Goal: Task Accomplishment & Management: Manage account settings

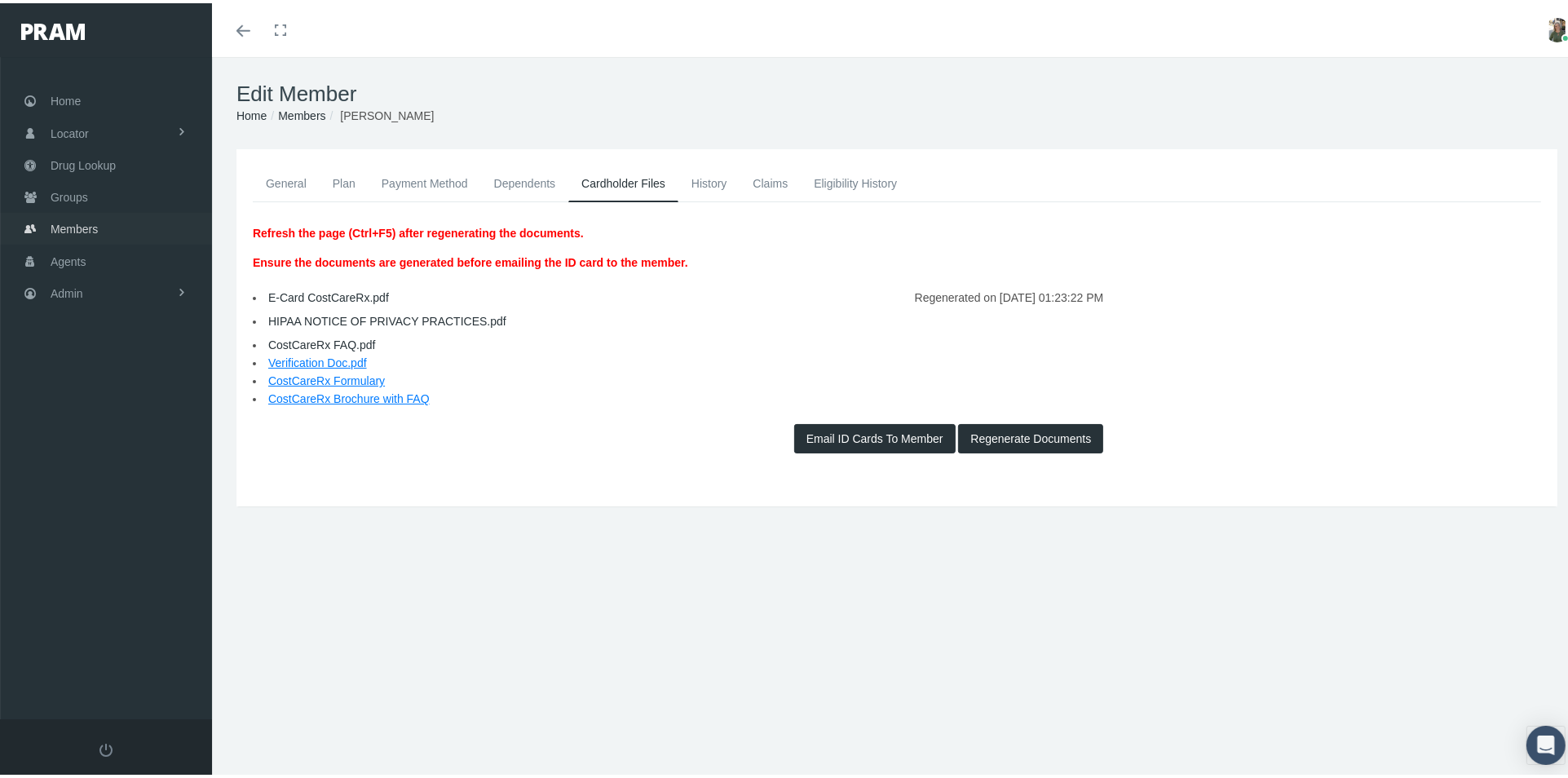
click at [87, 224] on span "Members" at bounding box center [74, 226] width 47 height 31
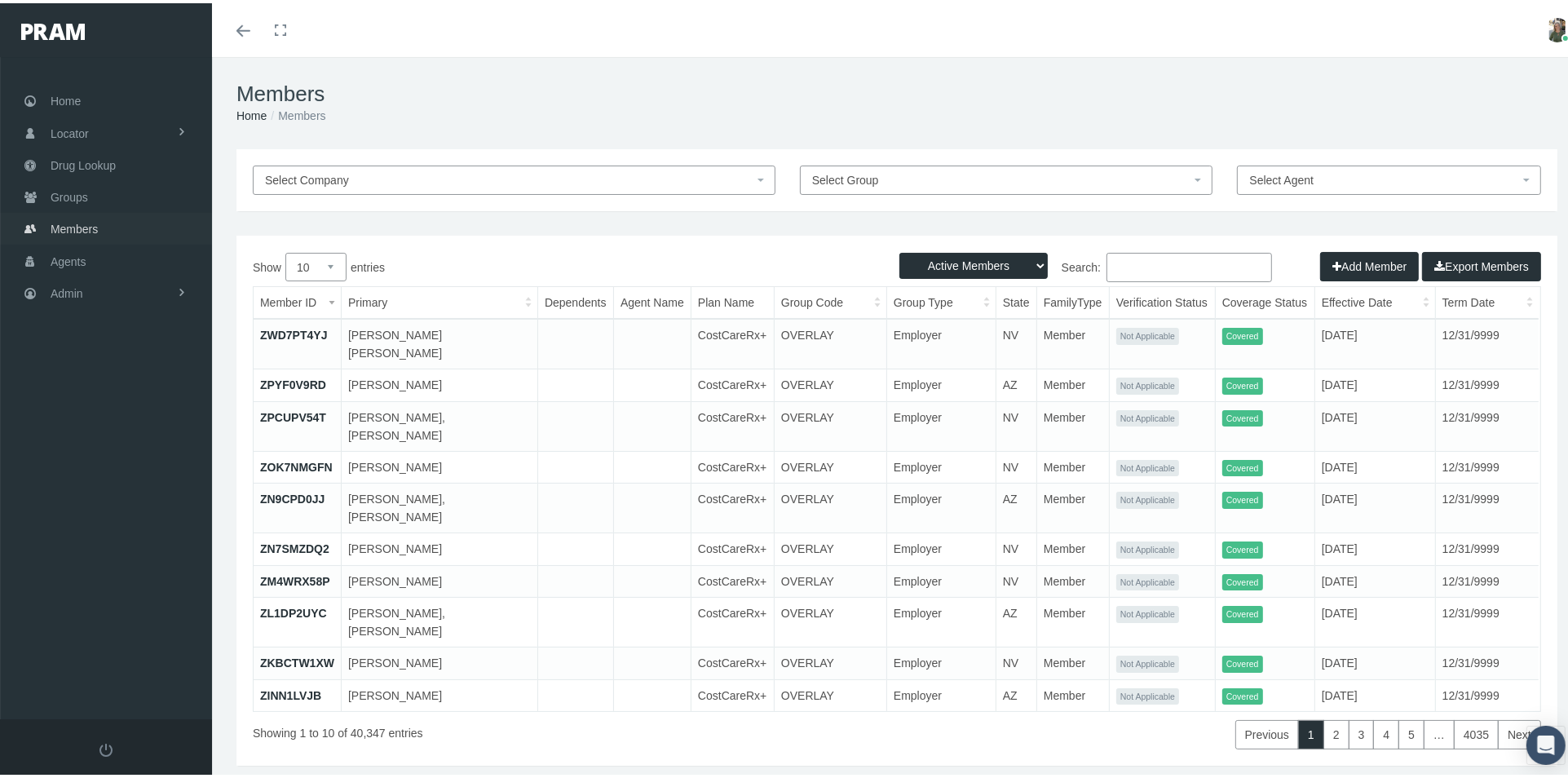
click at [91, 230] on span "Members" at bounding box center [74, 226] width 47 height 31
click at [1136, 274] on input "Search:" at bounding box center [1189, 264] width 166 height 29
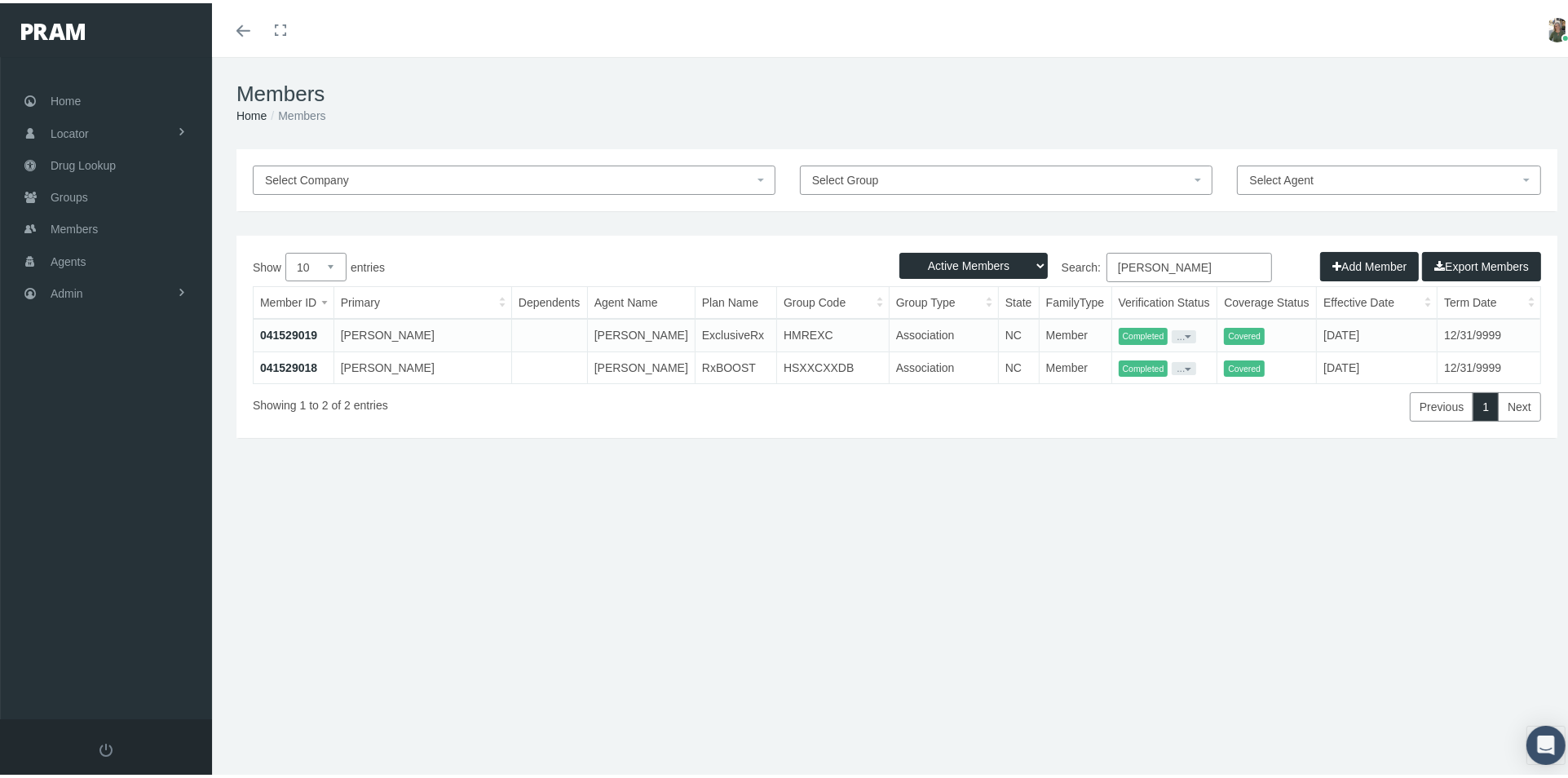
type input "bradley hall"
click at [287, 371] on link "041529018" at bounding box center [289, 364] width 57 height 13
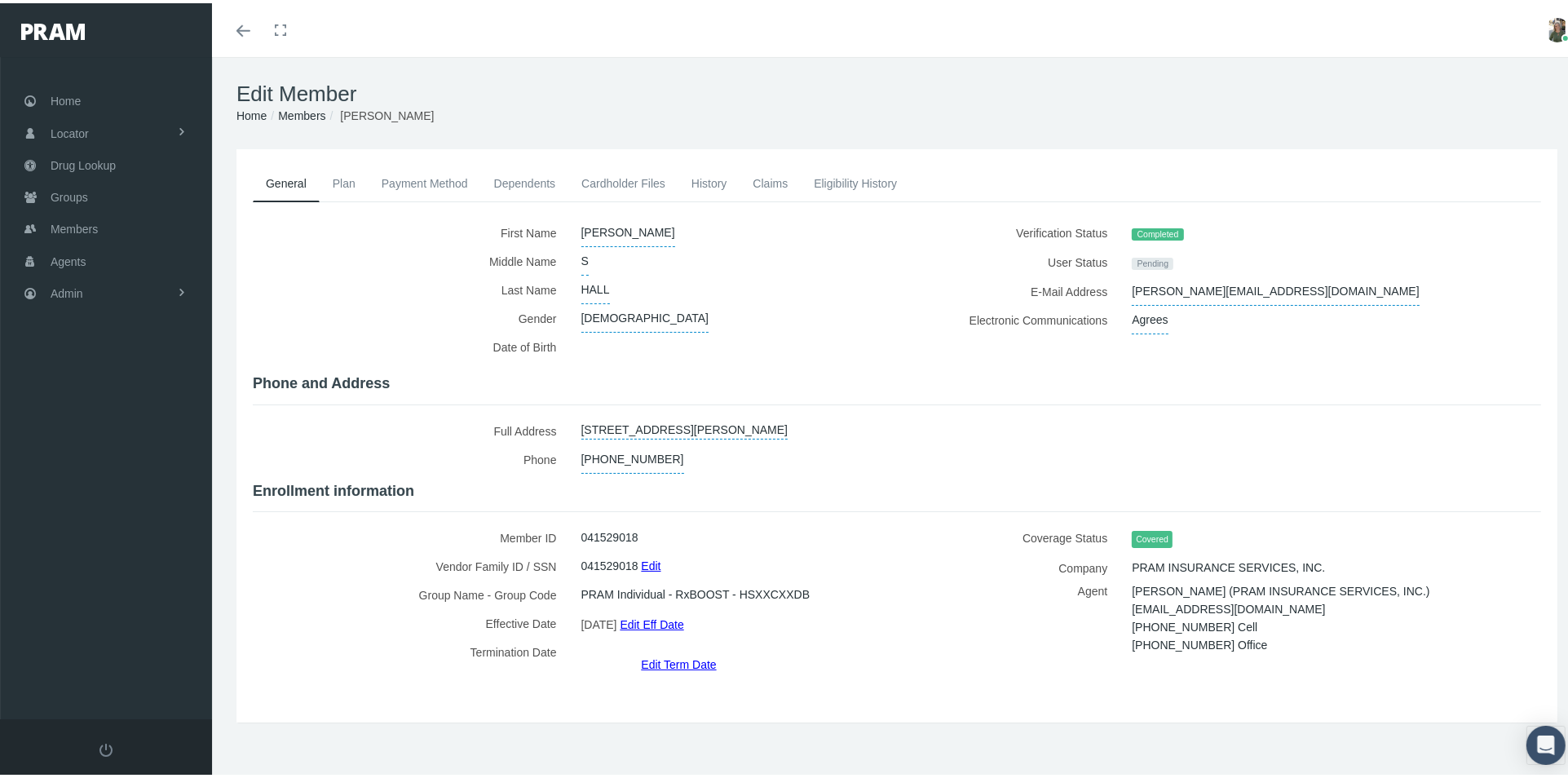
click at [845, 178] on link "Eligibility History" at bounding box center [855, 181] width 109 height 36
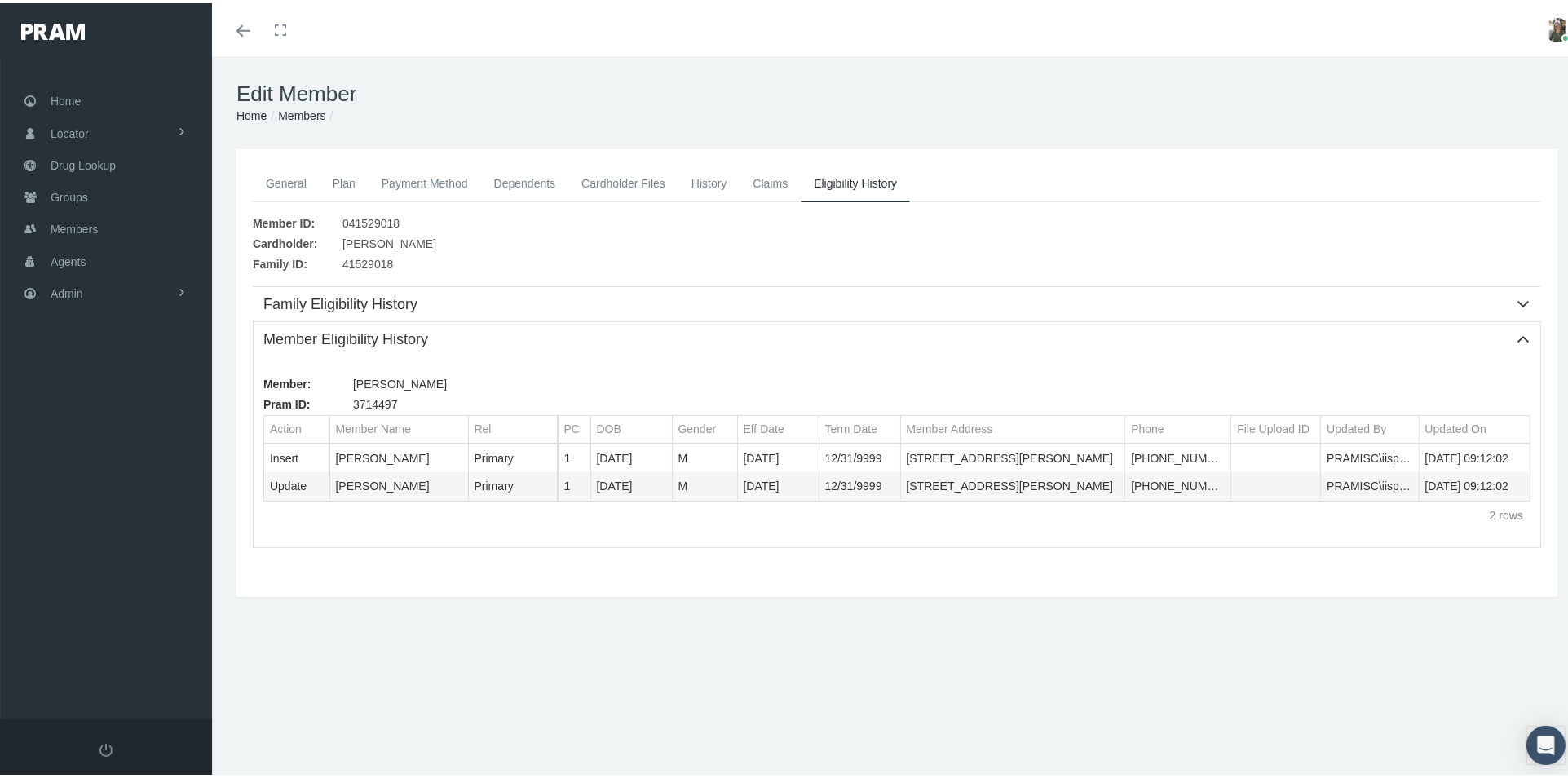
click at [772, 174] on link "Claims" at bounding box center [770, 181] width 61 height 36
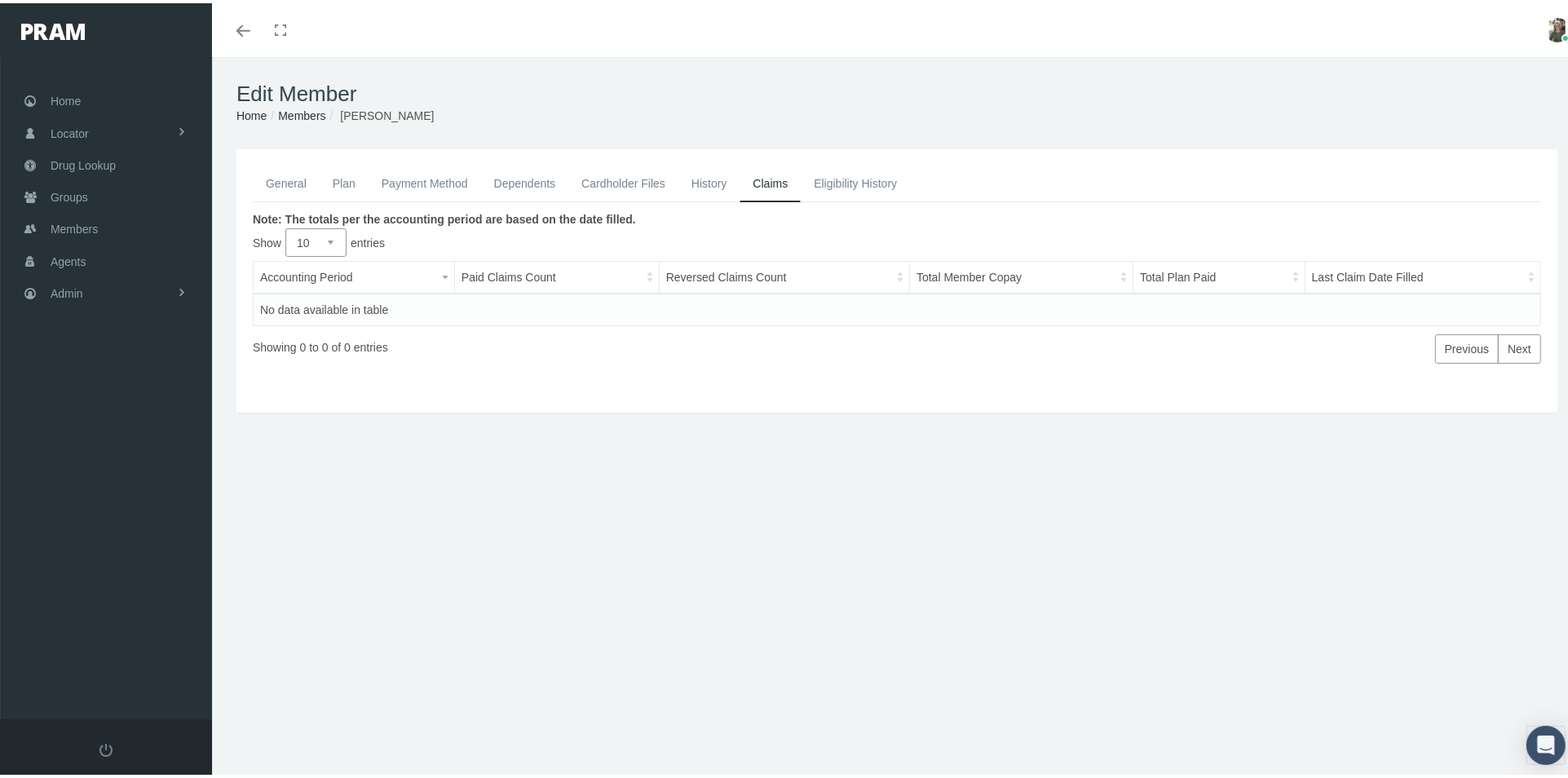
click at [720, 177] on link "History" at bounding box center [709, 181] width 62 height 36
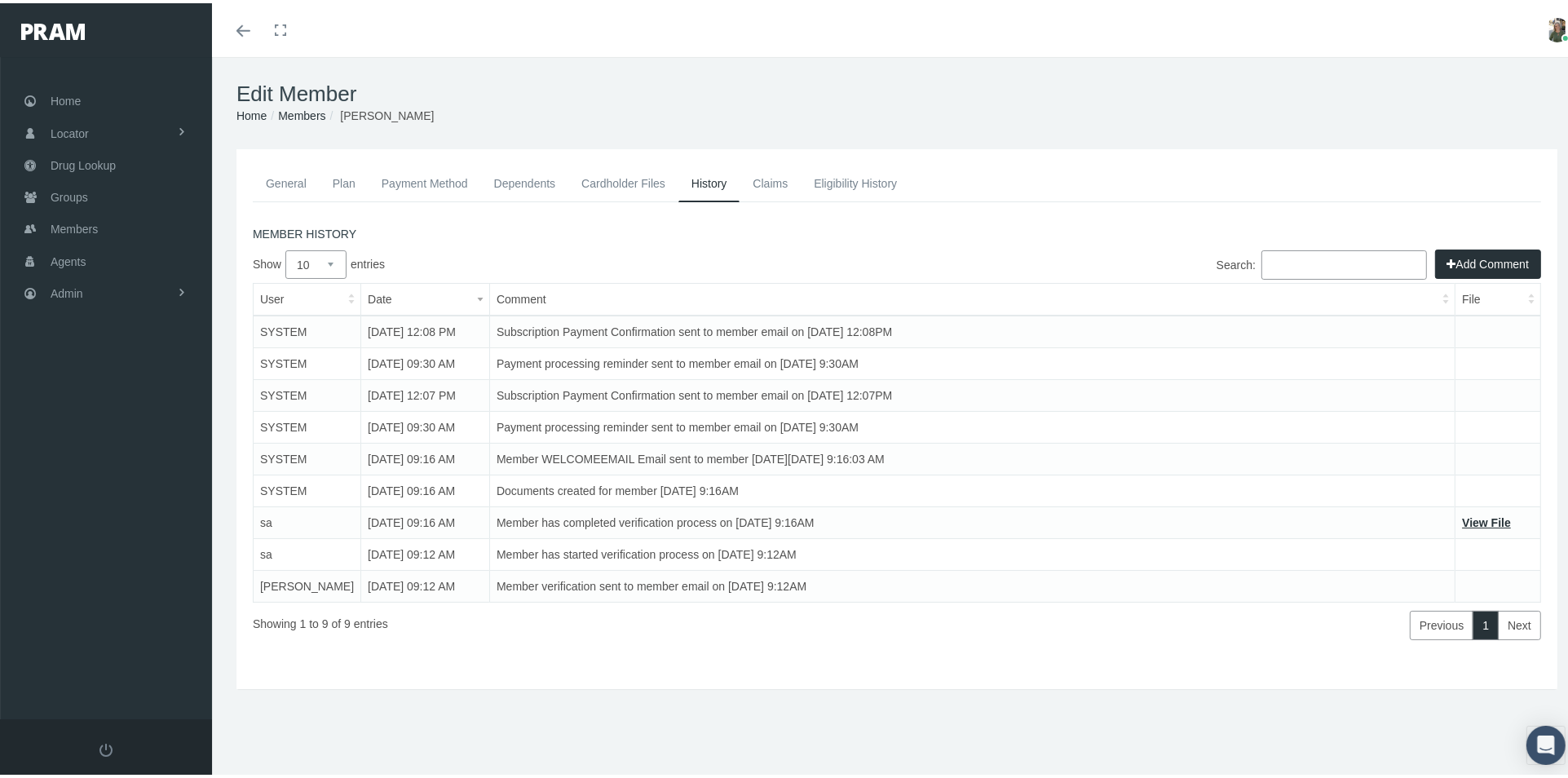
click at [302, 181] on link "General" at bounding box center [286, 181] width 67 height 36
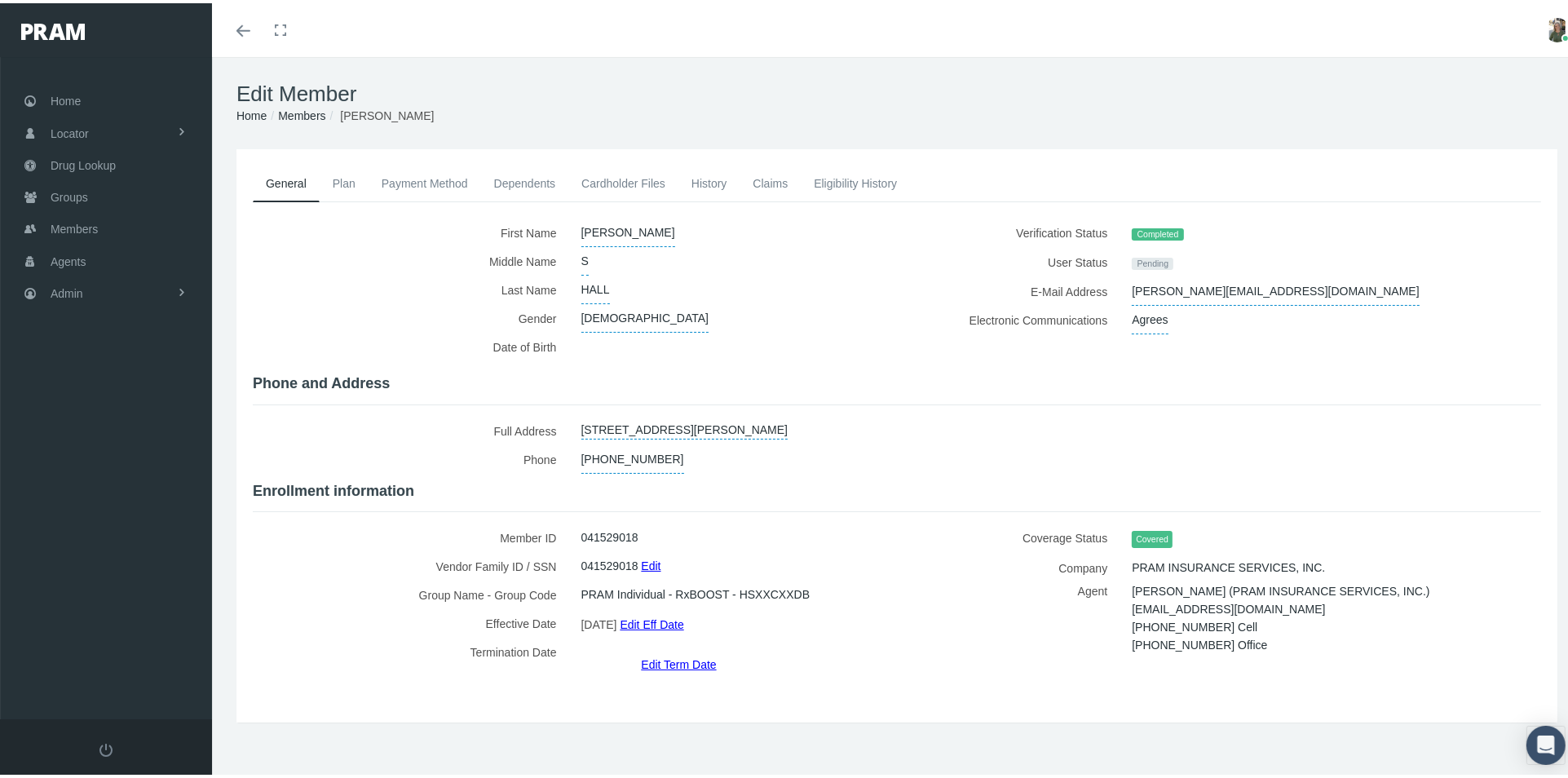
click at [714, 185] on link "History" at bounding box center [709, 181] width 62 height 36
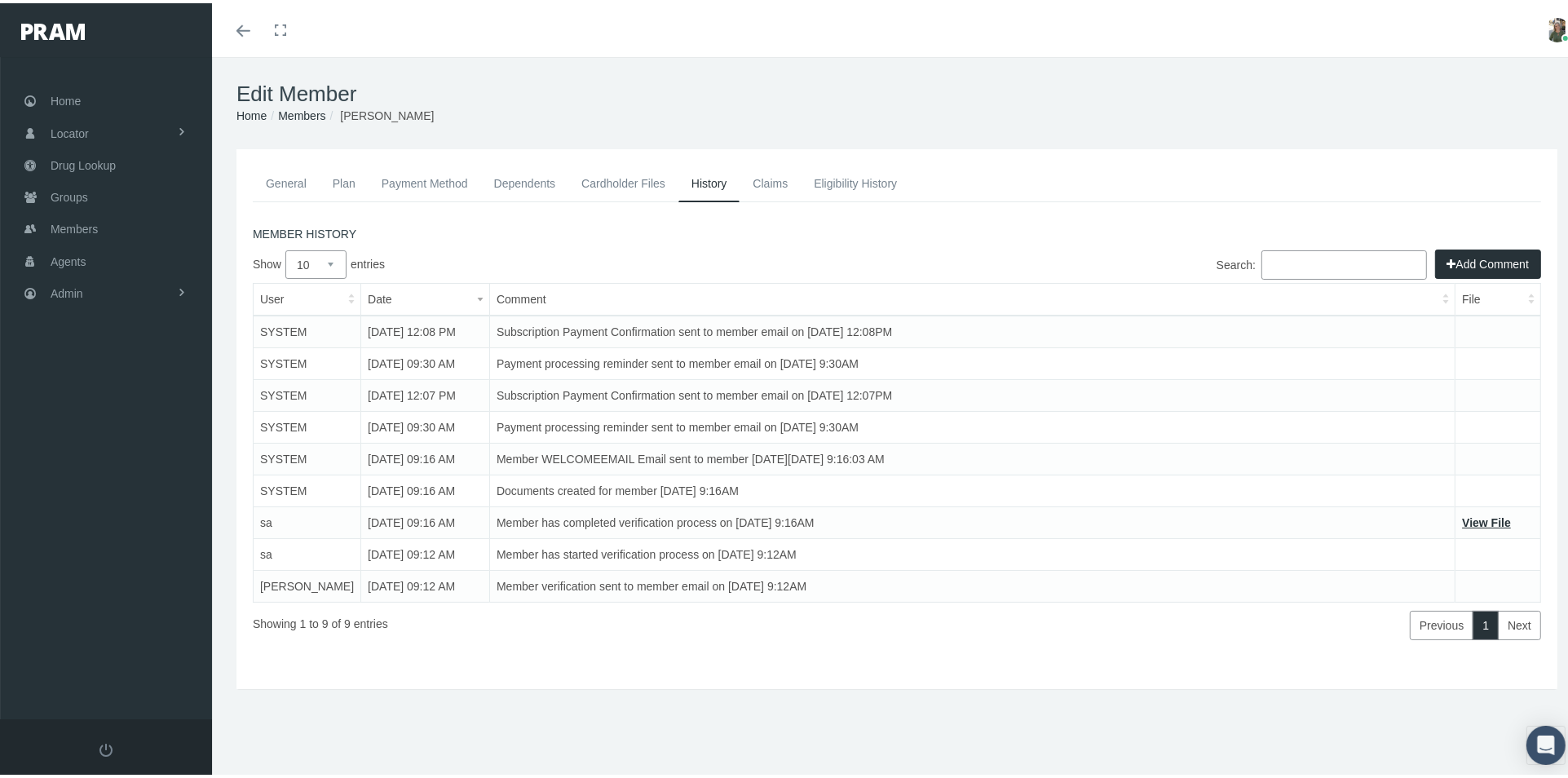
click at [769, 183] on link "Claims" at bounding box center [770, 181] width 61 height 36
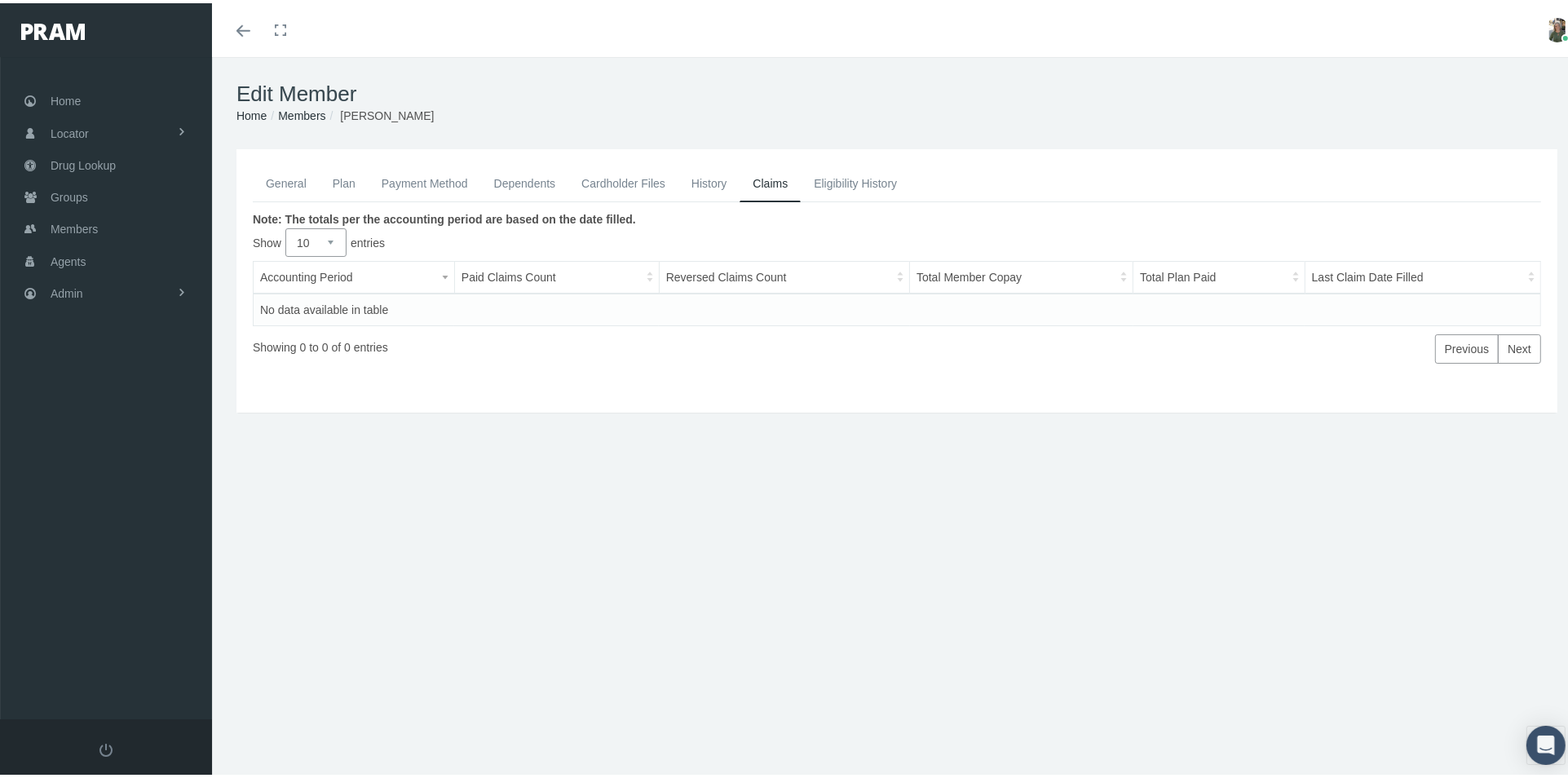
click at [847, 171] on link "Eligibility History" at bounding box center [855, 181] width 109 height 36
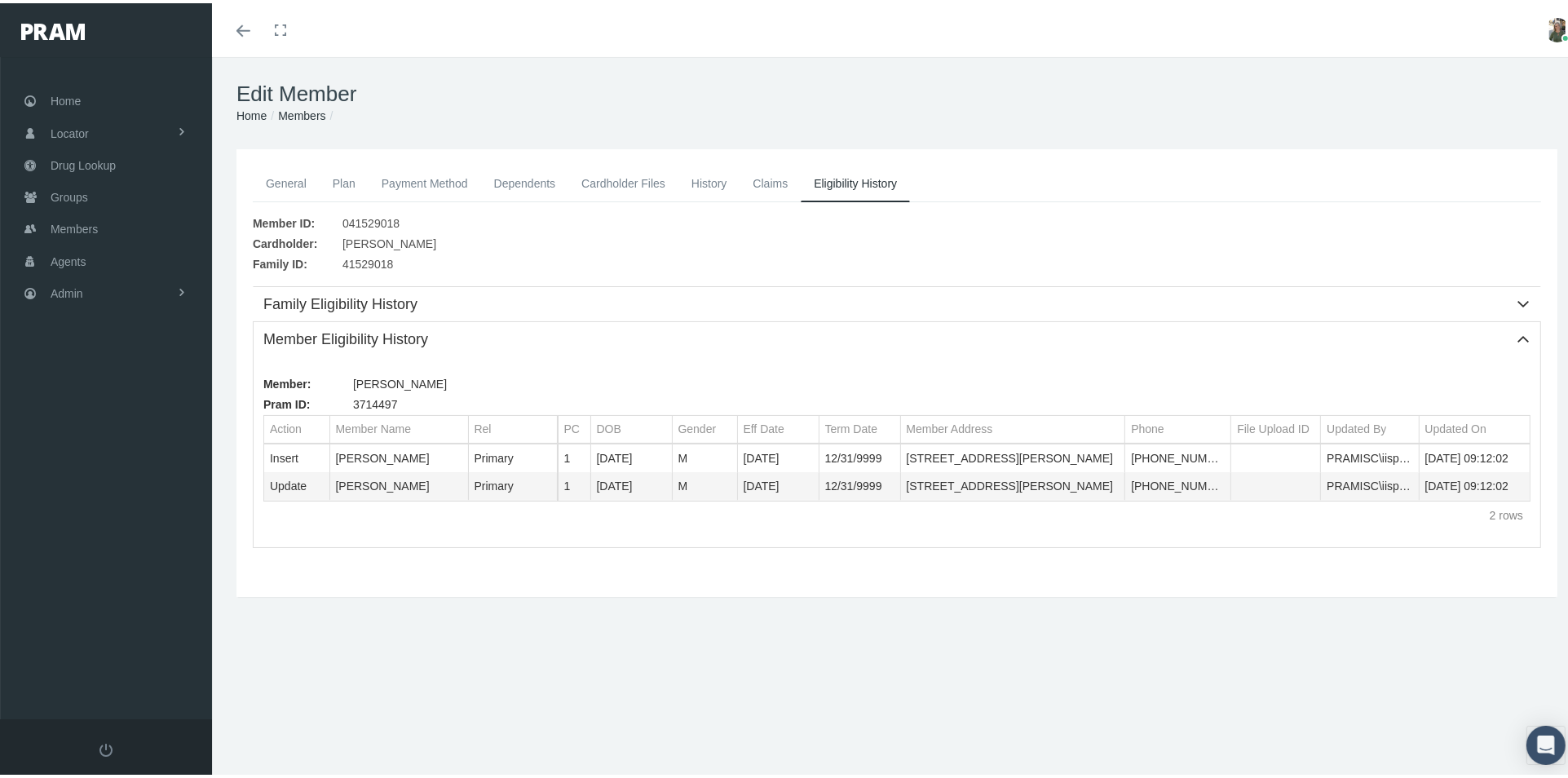
click at [296, 178] on link "General" at bounding box center [286, 181] width 67 height 36
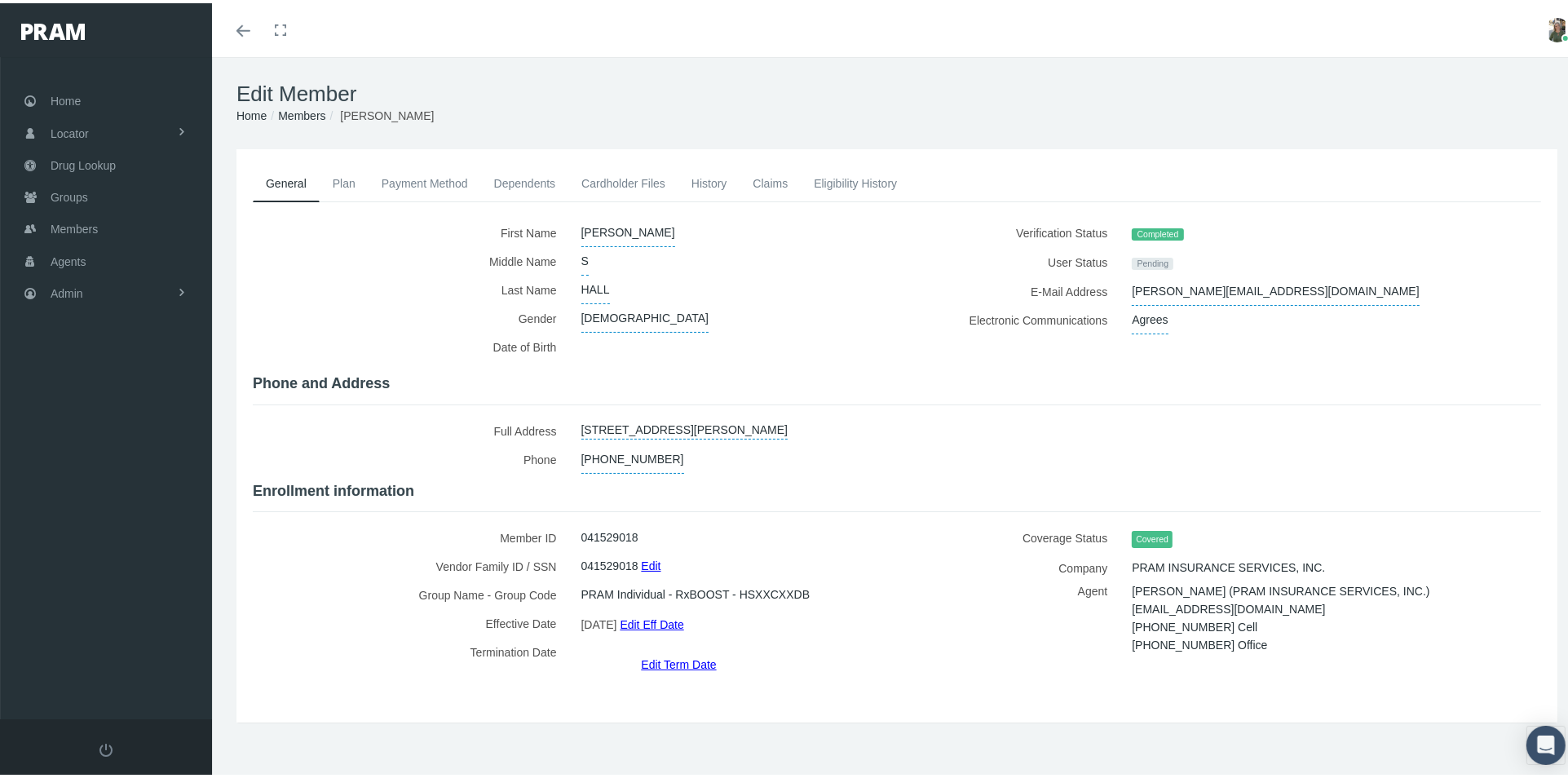
click at [246, 24] on icon "Toggle menubar" at bounding box center [243, 28] width 14 height 9
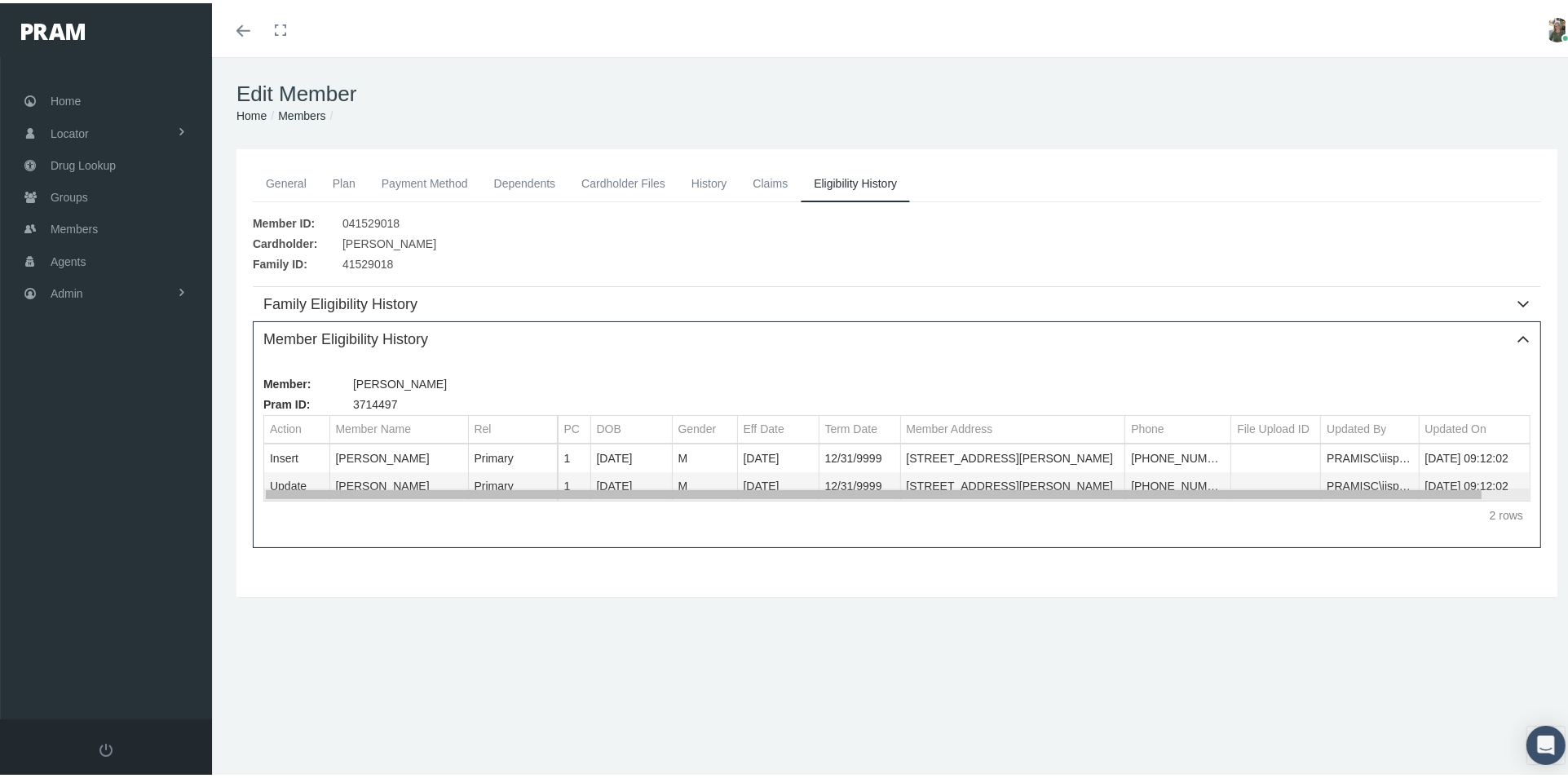
drag, startPoint x: 1405, startPoint y: 491, endPoint x: 1260, endPoint y: 518, distance: 147.5
click at [1263, 516] on body "Toggle Fullscreen Toggle navigation Toggle menubar Toggle fullscreen Profile Lo…" at bounding box center [790, 389] width 1582 height 778
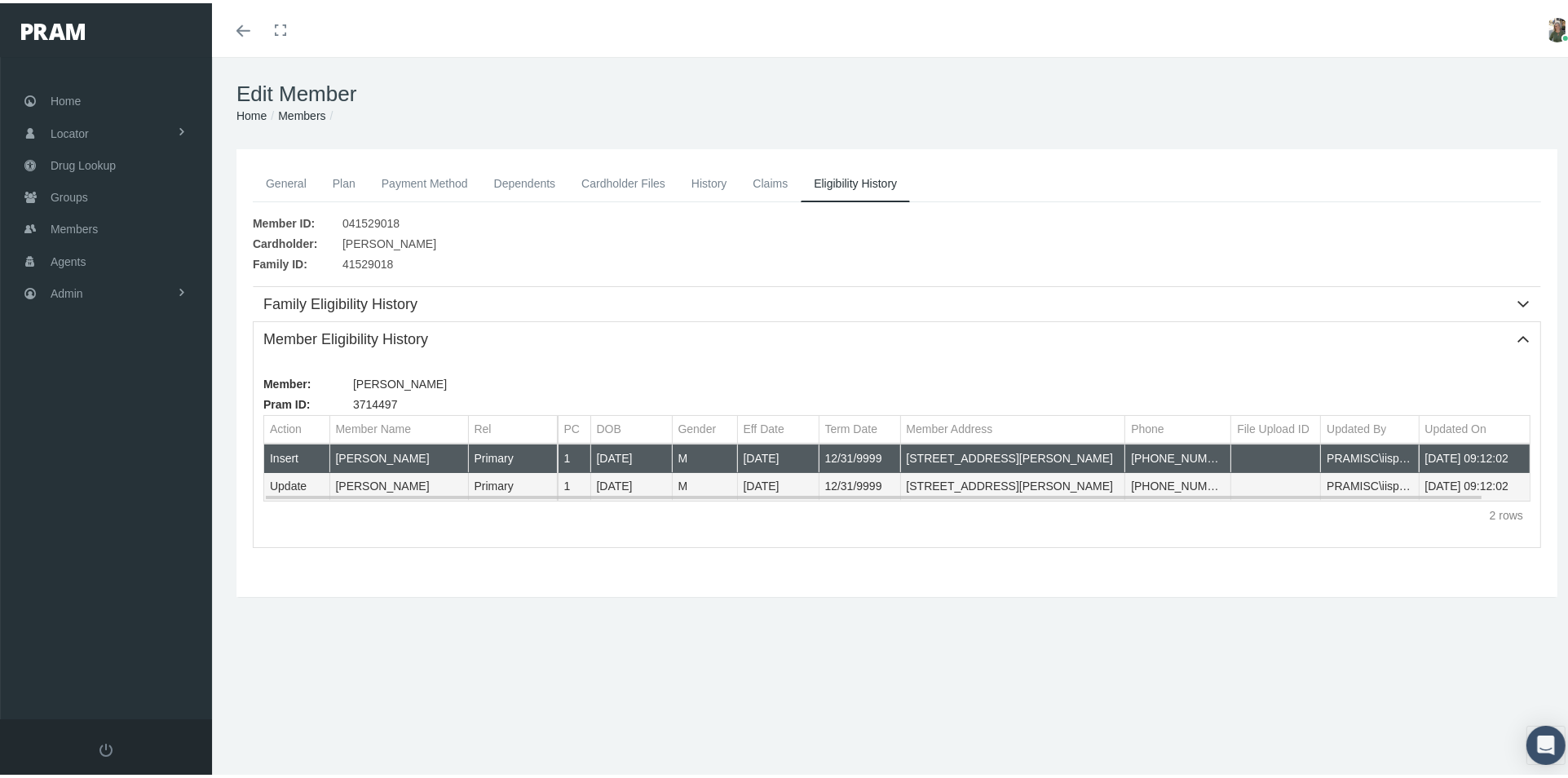
click at [1370, 455] on td "PRAMISC\iisprod" at bounding box center [1370, 456] width 98 height 28
click at [763, 176] on link "Claims" at bounding box center [770, 181] width 61 height 36
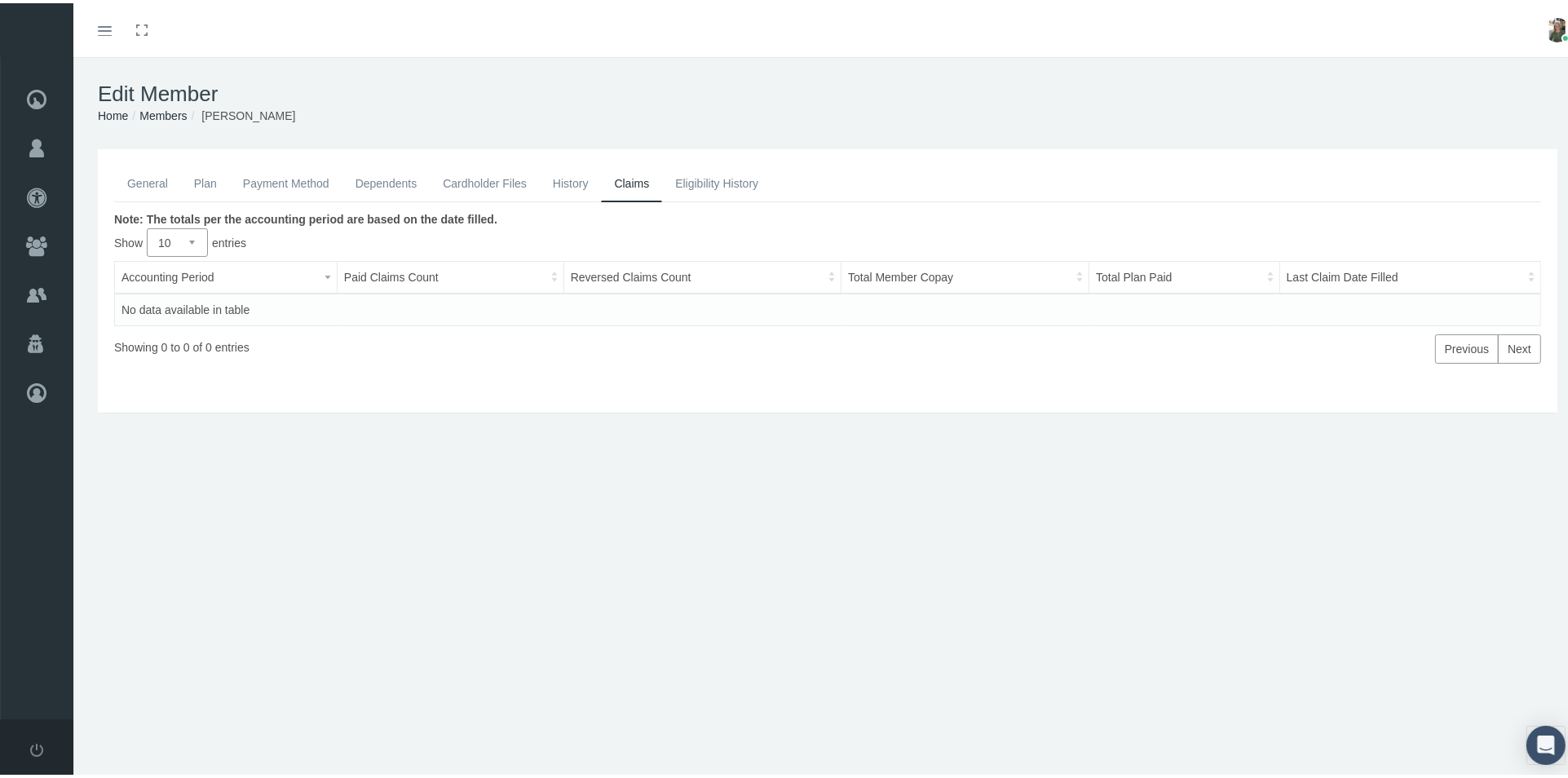
click at [720, 178] on link "Eligibility History" at bounding box center [716, 181] width 109 height 36
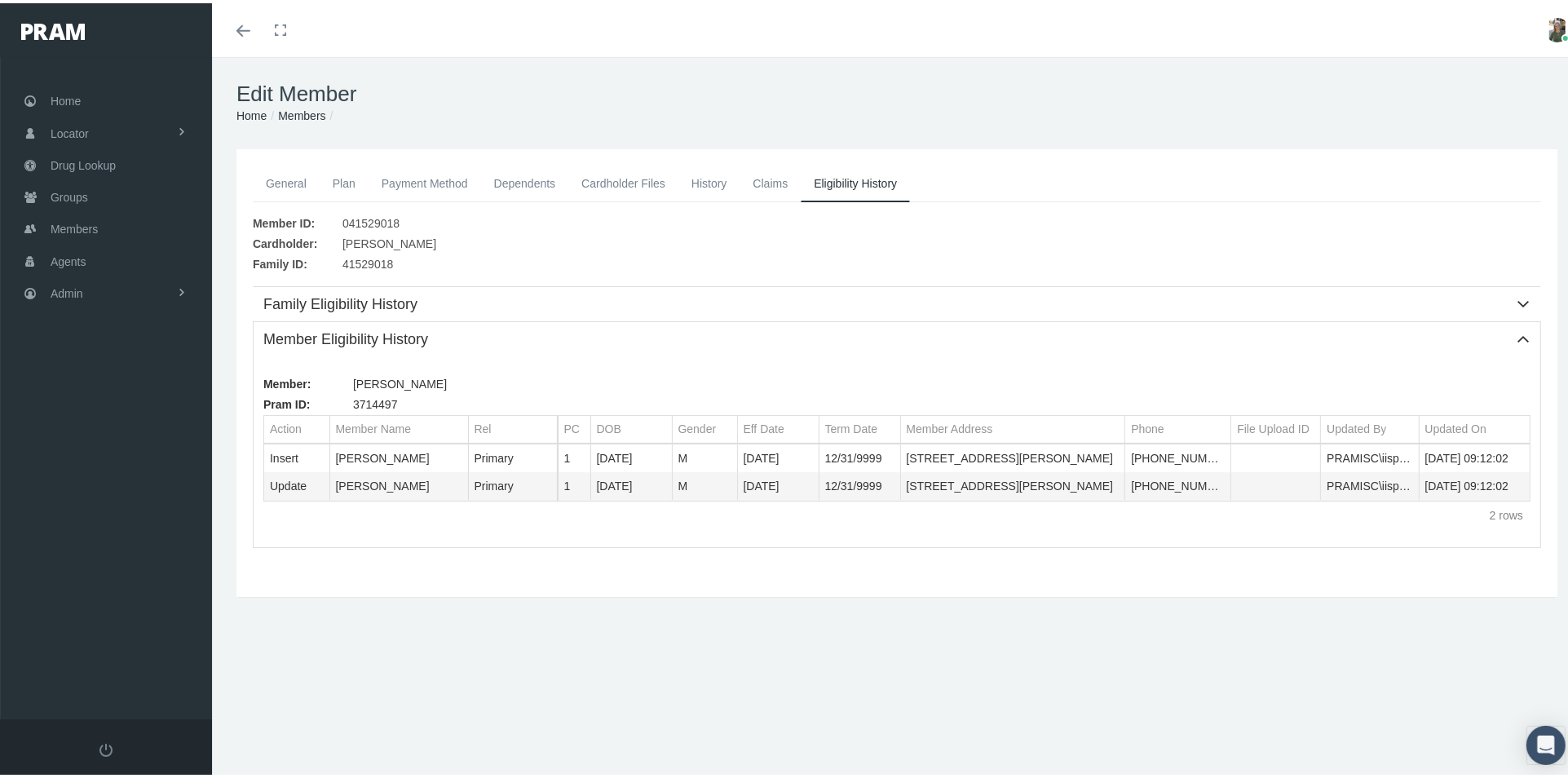
click at [699, 168] on link "History" at bounding box center [709, 181] width 62 height 36
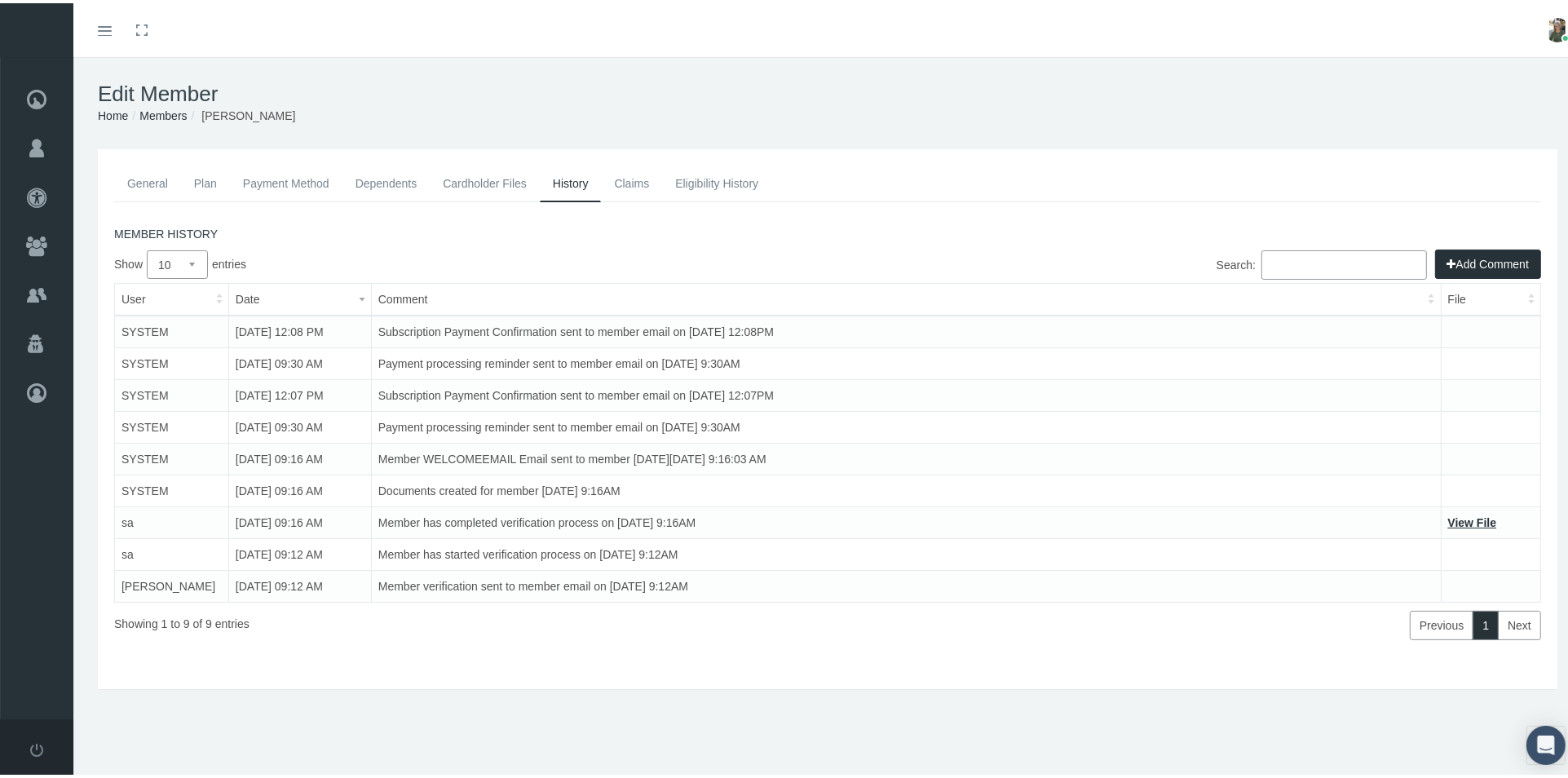
click at [145, 186] on link "General" at bounding box center [148, 181] width 67 height 36
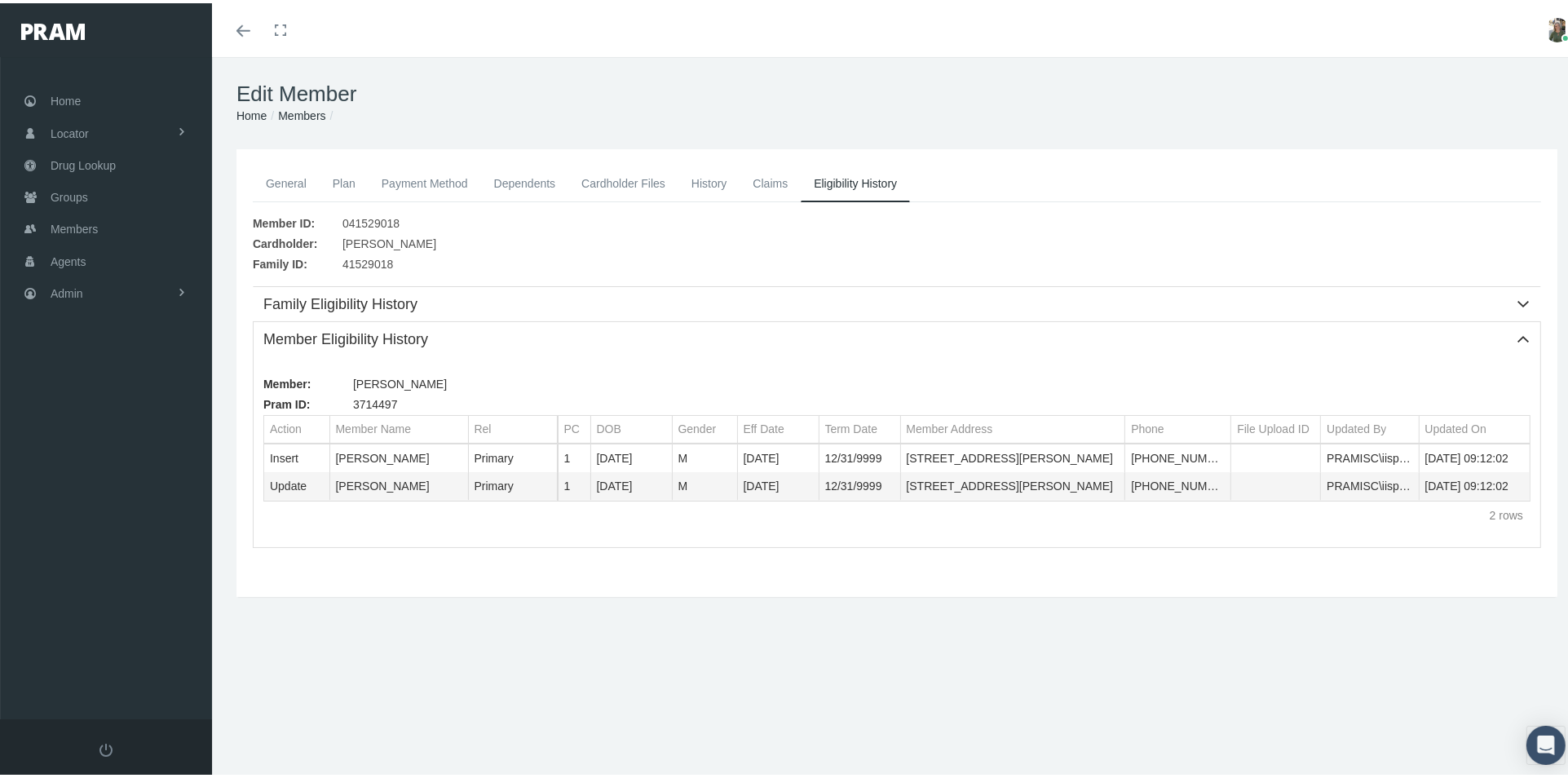
click at [279, 179] on link "General" at bounding box center [286, 181] width 67 height 36
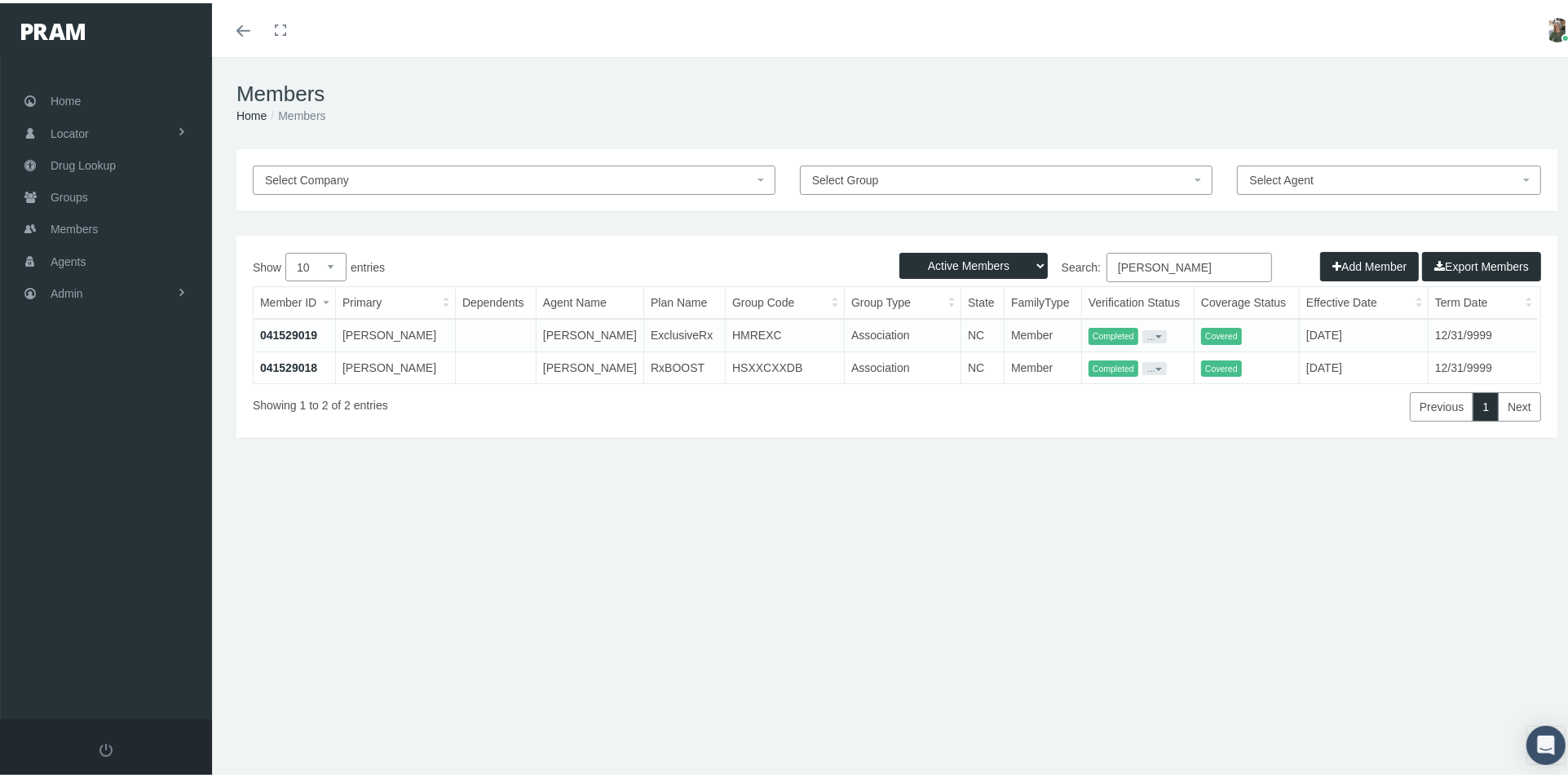
click at [303, 331] on link "041529019" at bounding box center [289, 332] width 57 height 13
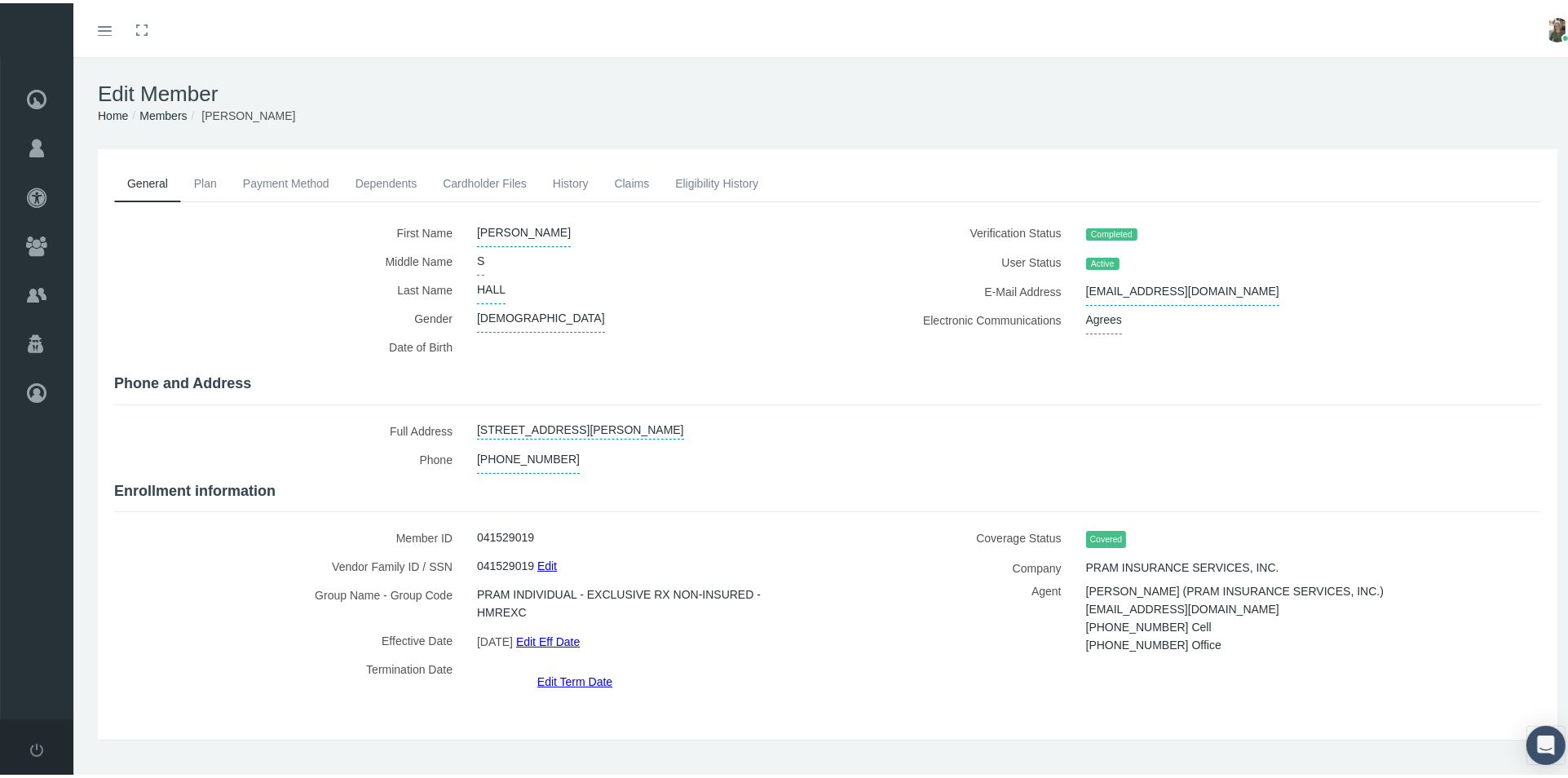
click at [210, 176] on link "Plan" at bounding box center [205, 181] width 49 height 36
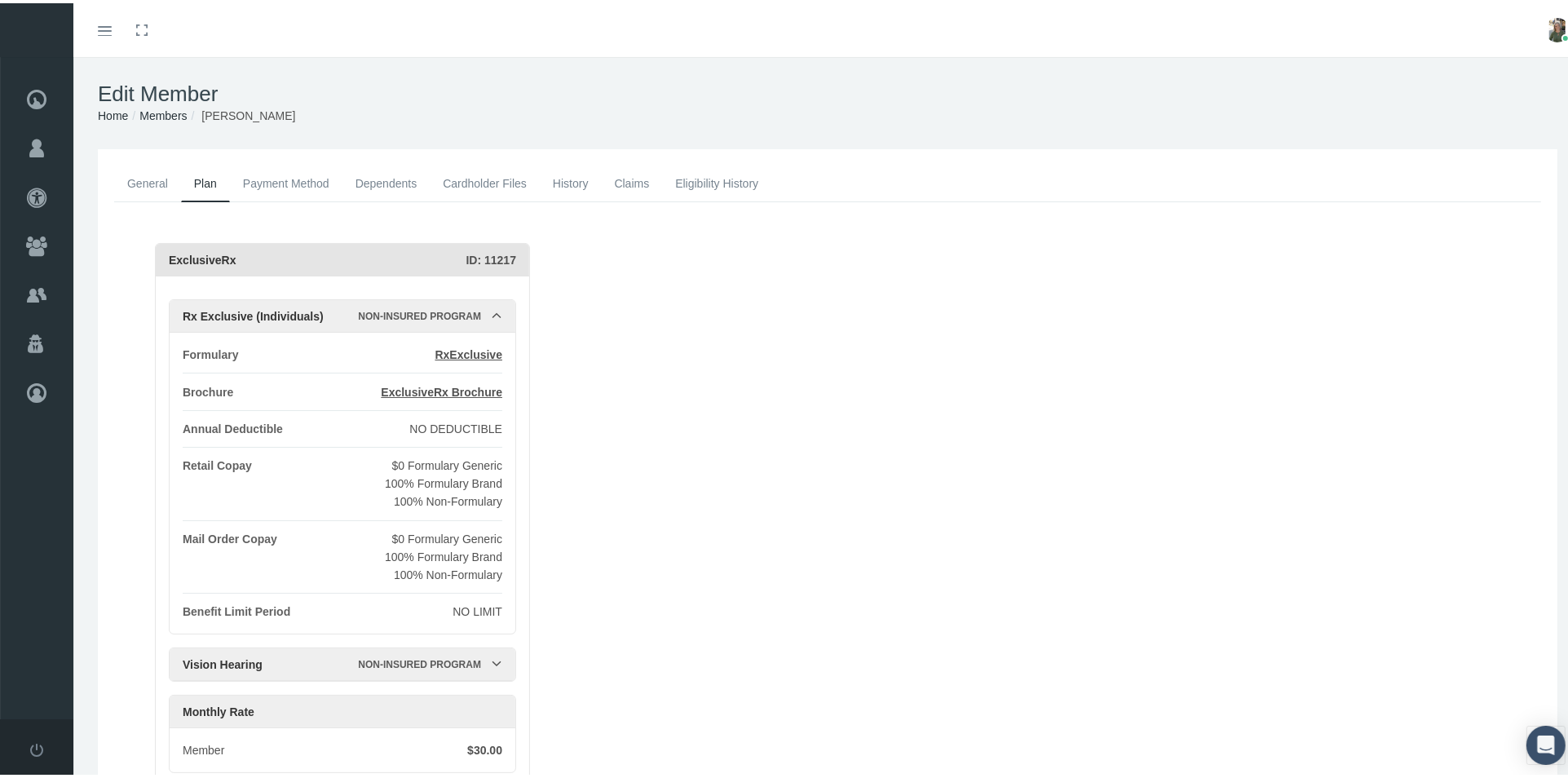
click at [476, 175] on link "Cardholder Files" at bounding box center [485, 181] width 110 height 36
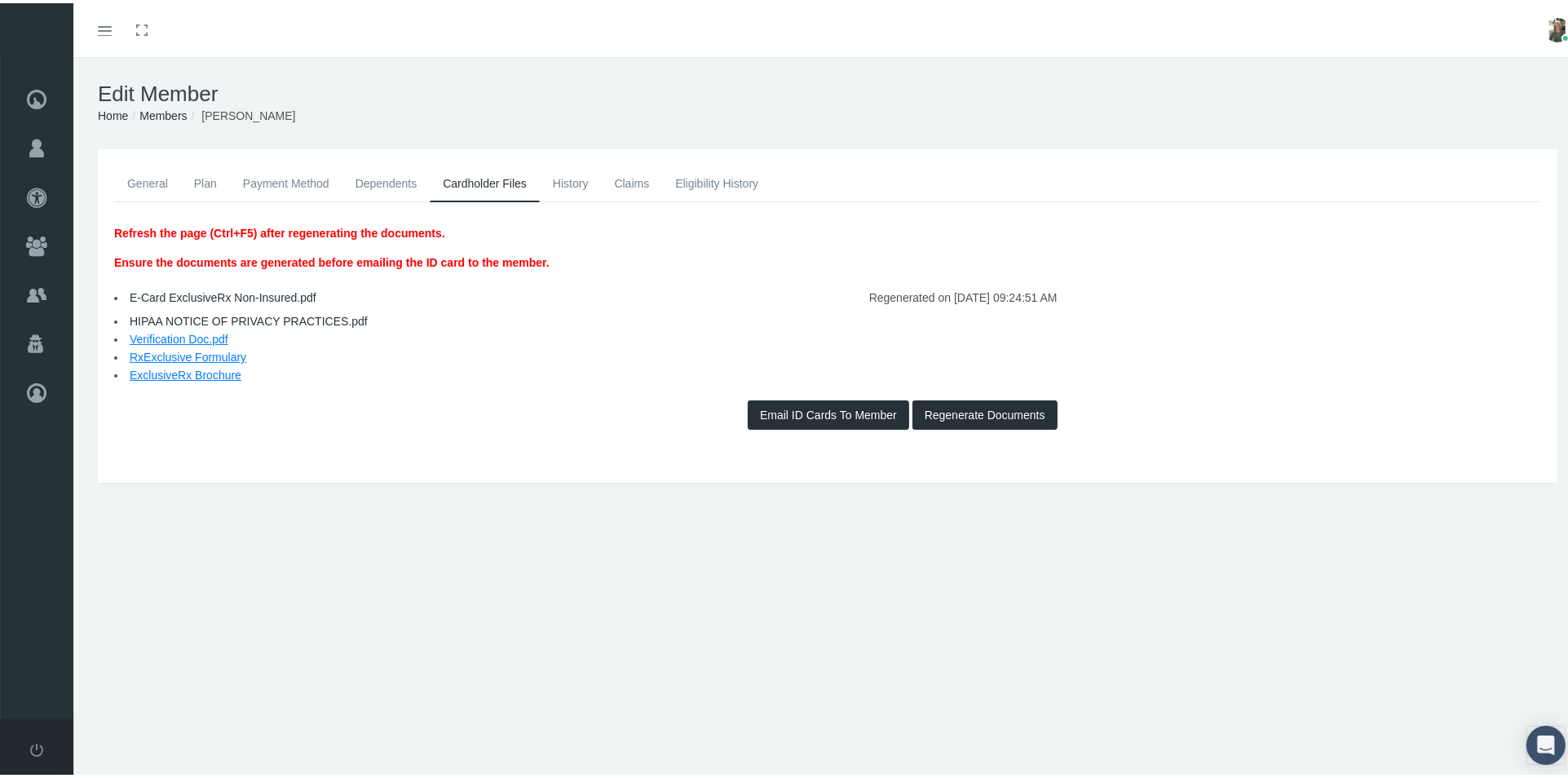
click at [576, 183] on link "History" at bounding box center [570, 181] width 62 height 36
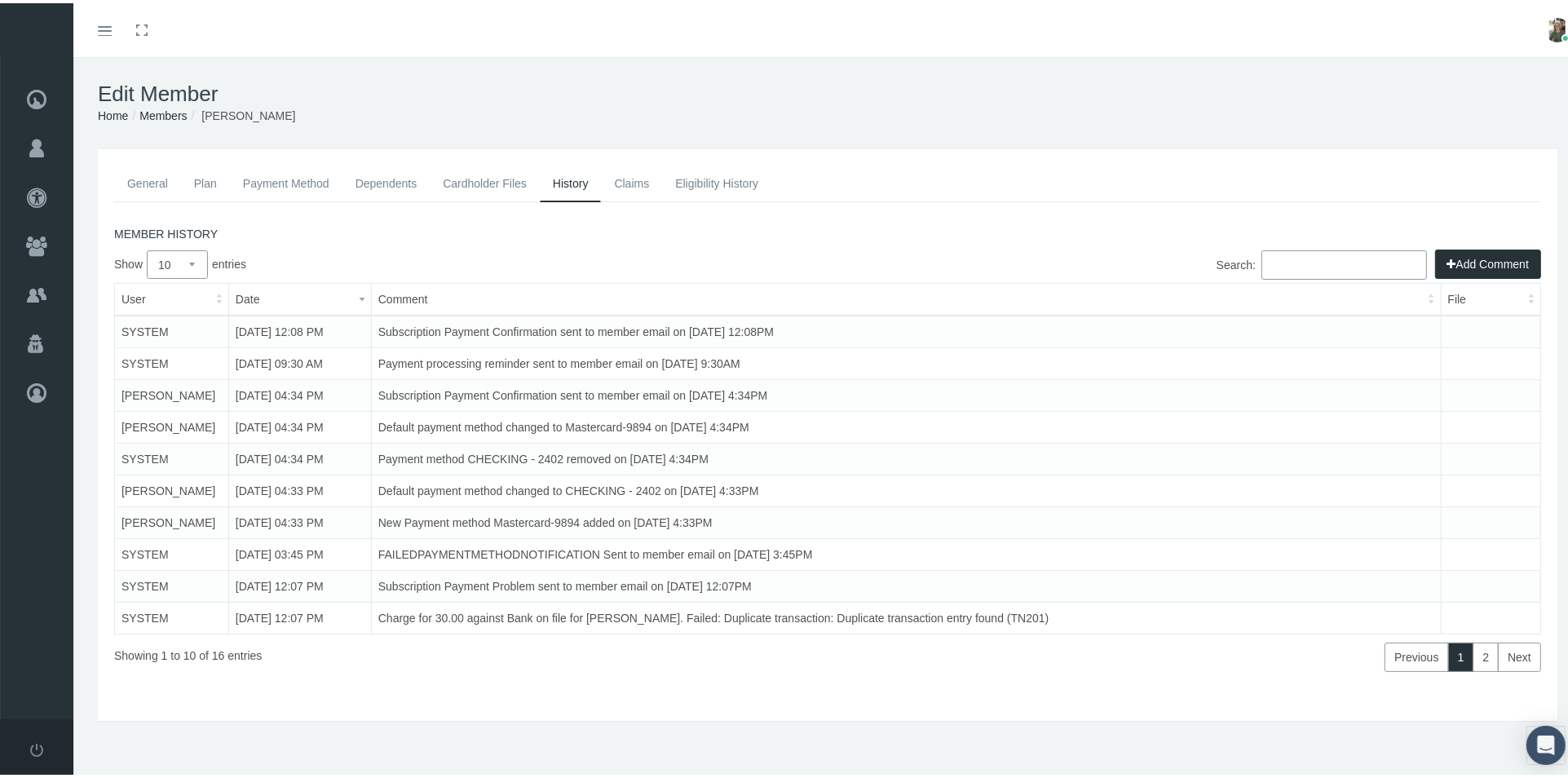
click at [621, 181] on link "Claims" at bounding box center [631, 181] width 61 height 36
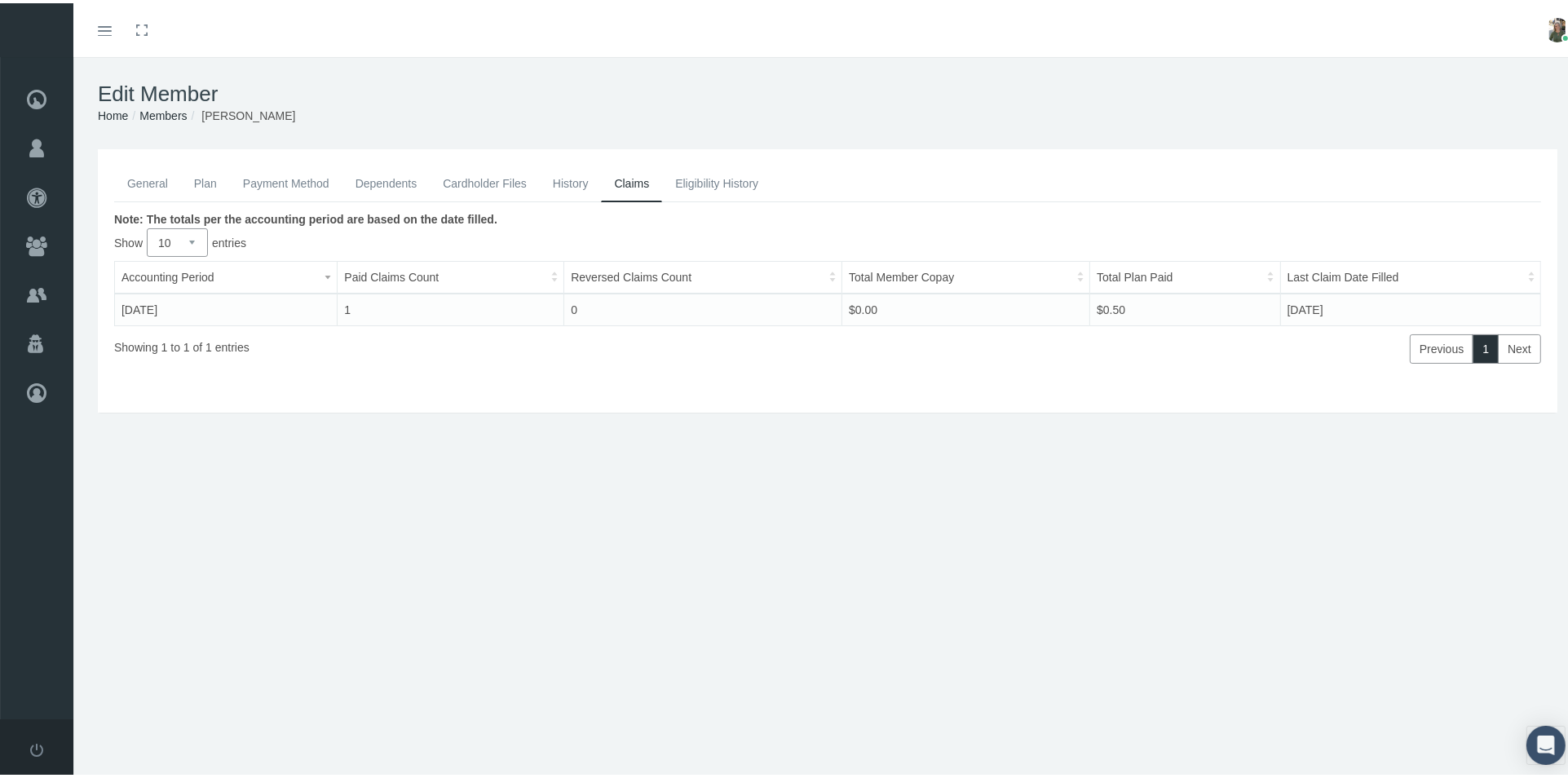
click at [683, 180] on link "Eligibility History" at bounding box center [716, 181] width 109 height 36
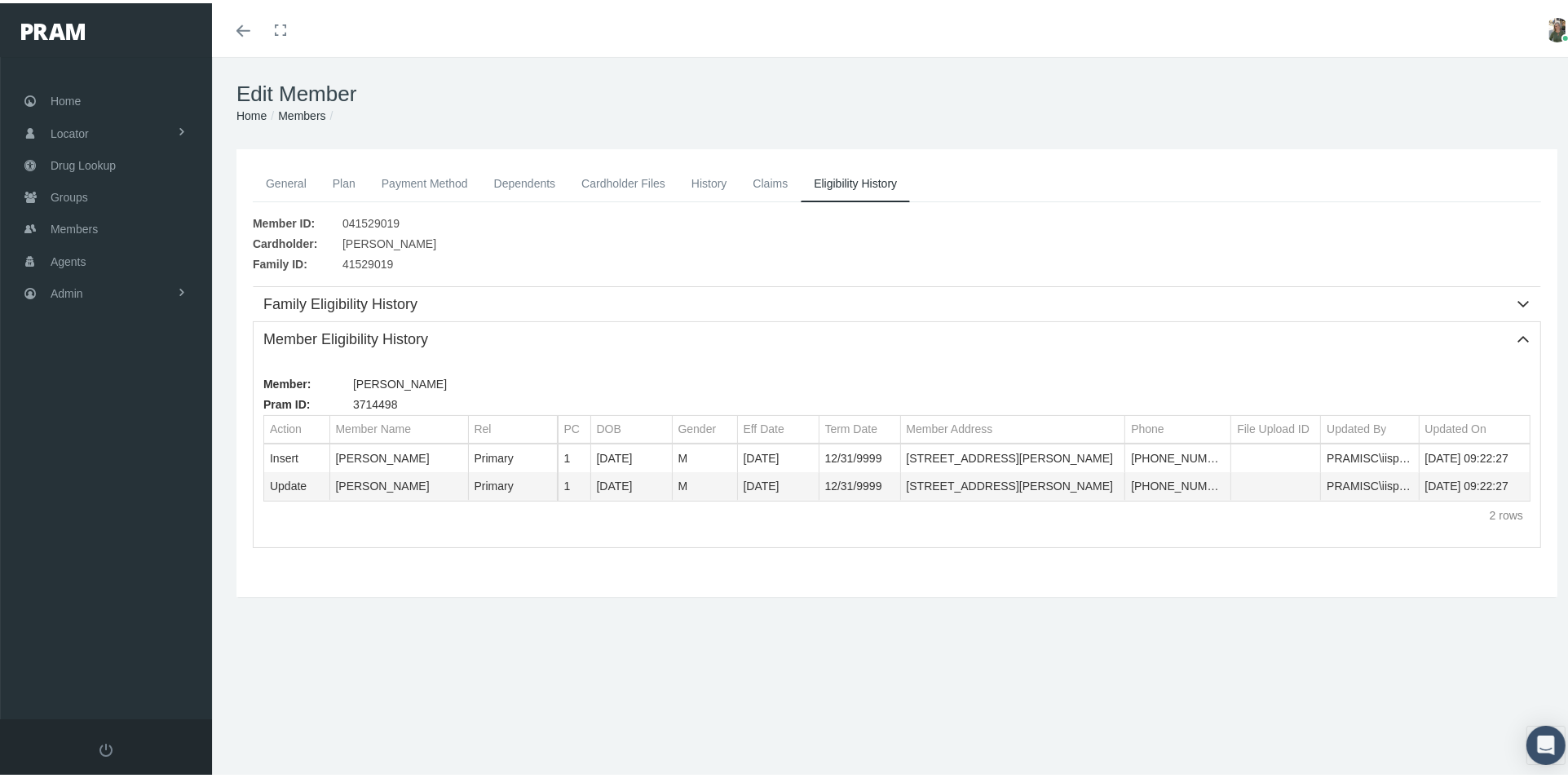
click at [295, 192] on link "General" at bounding box center [286, 181] width 67 height 36
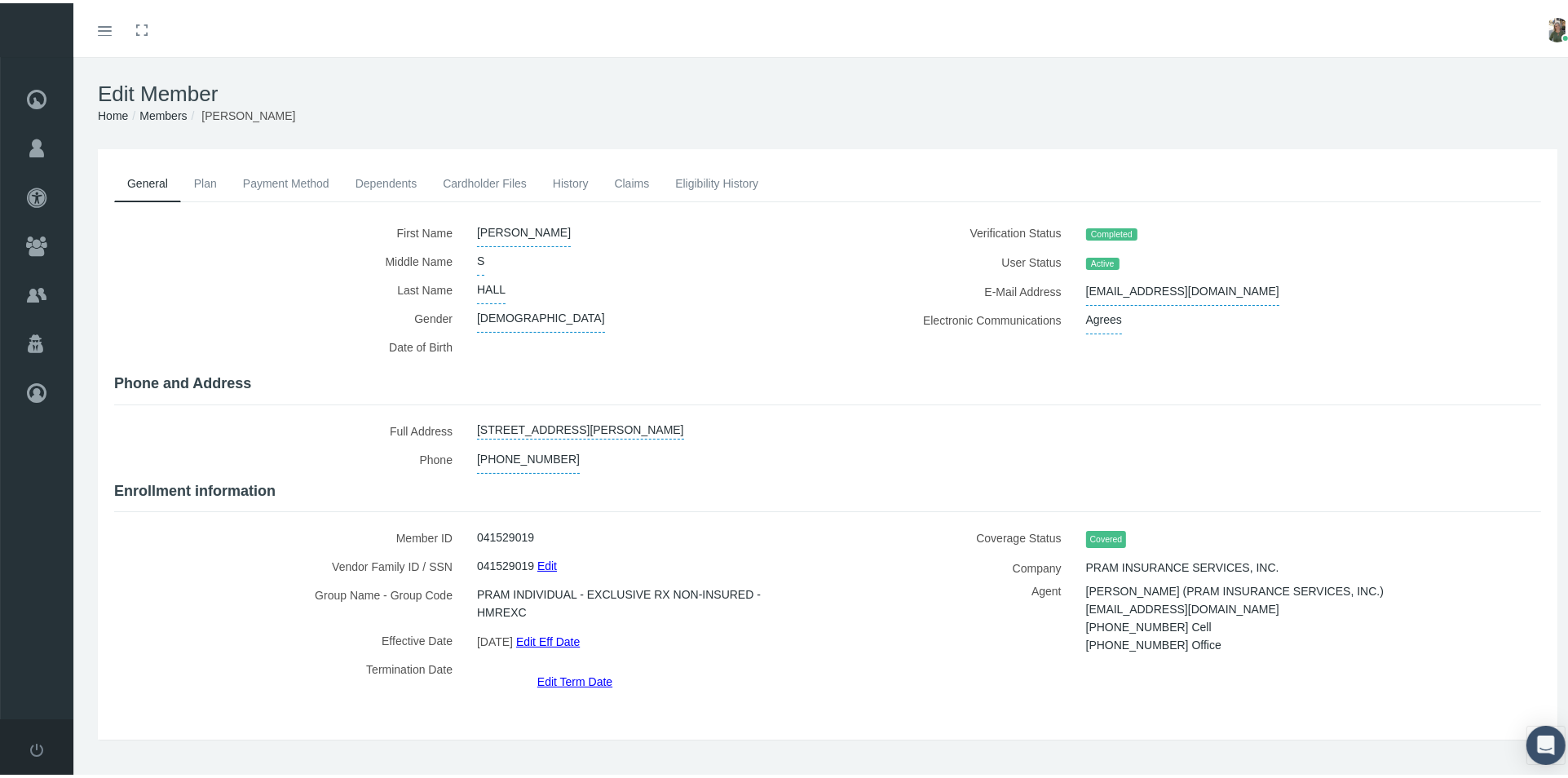
click at [471, 174] on link "Cardholder Files" at bounding box center [485, 181] width 110 height 36
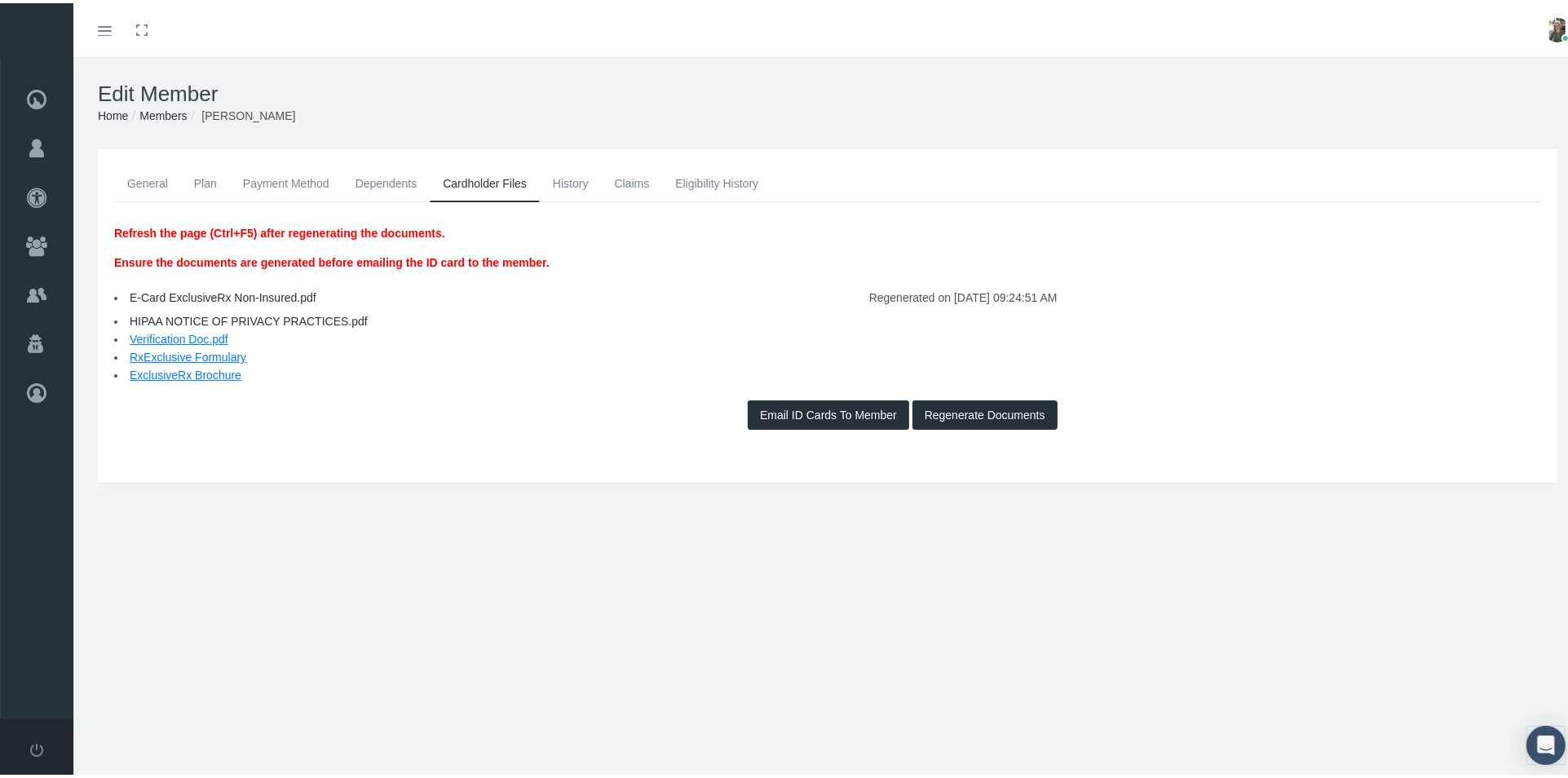
click at [580, 176] on link "History" at bounding box center [570, 181] width 62 height 36
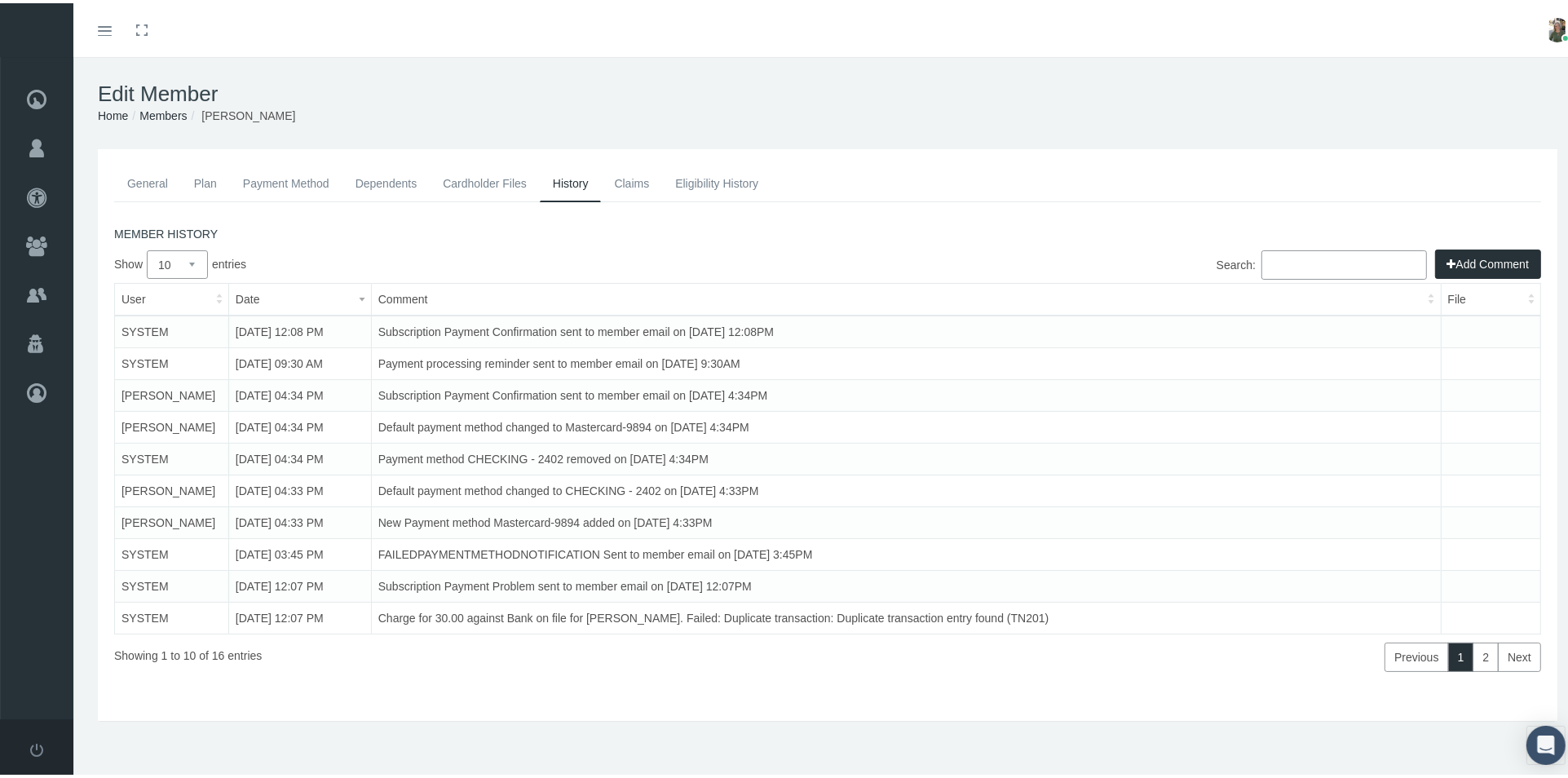
click at [156, 181] on link "General" at bounding box center [148, 181] width 67 height 36
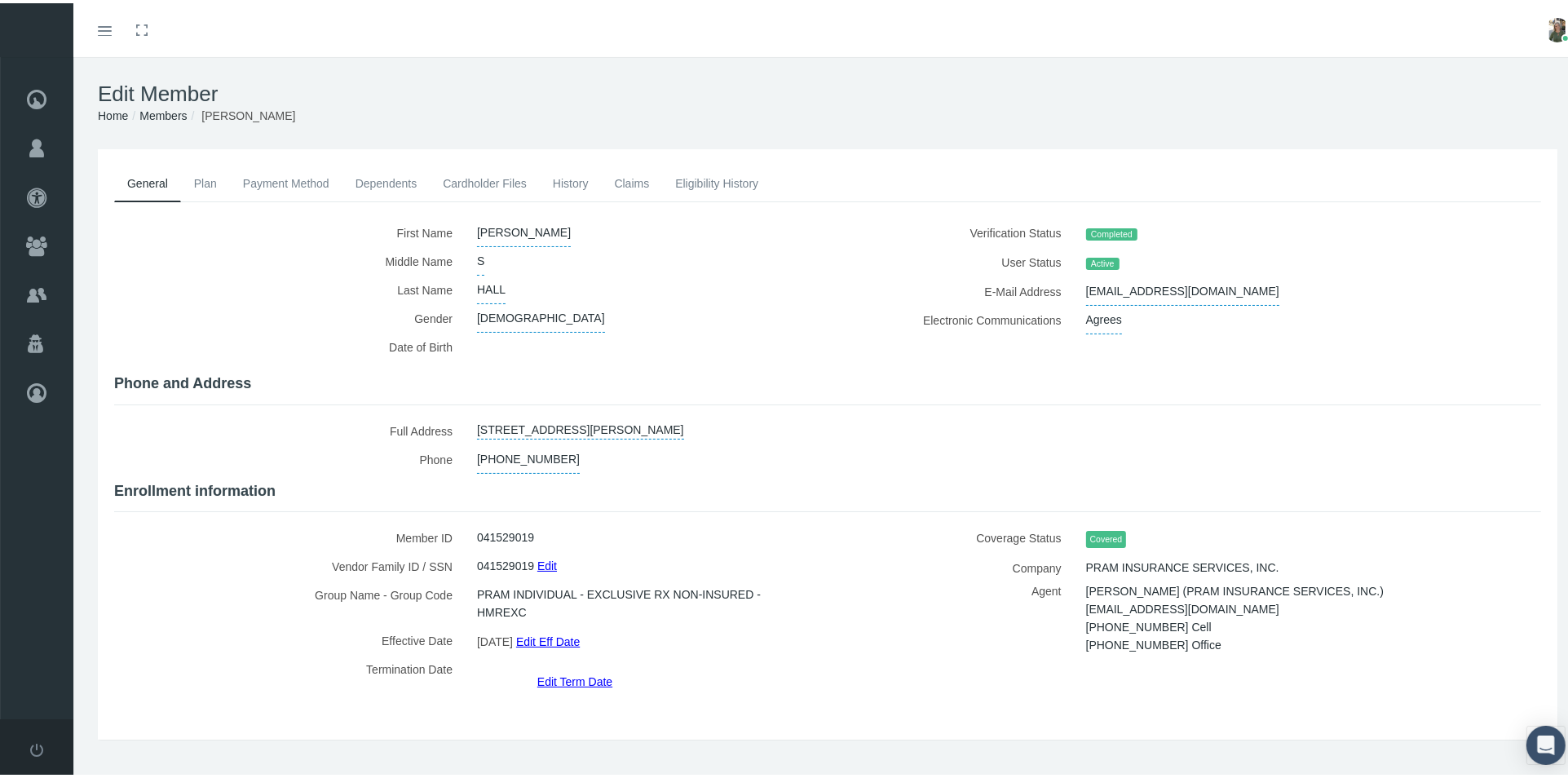
click at [290, 183] on link "Payment Method" at bounding box center [286, 181] width 113 height 36
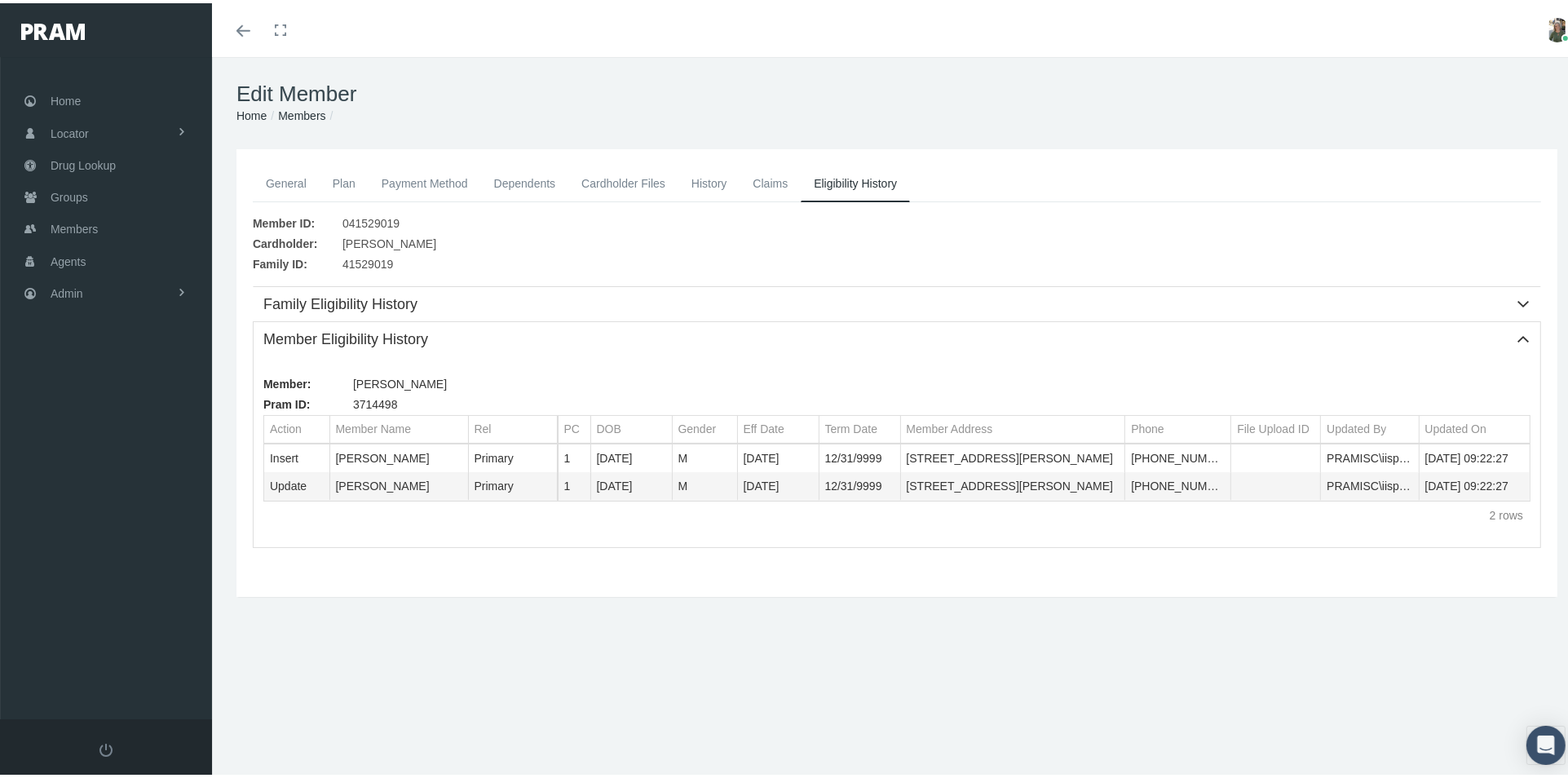
click at [430, 168] on link "Payment Method" at bounding box center [424, 181] width 113 height 36
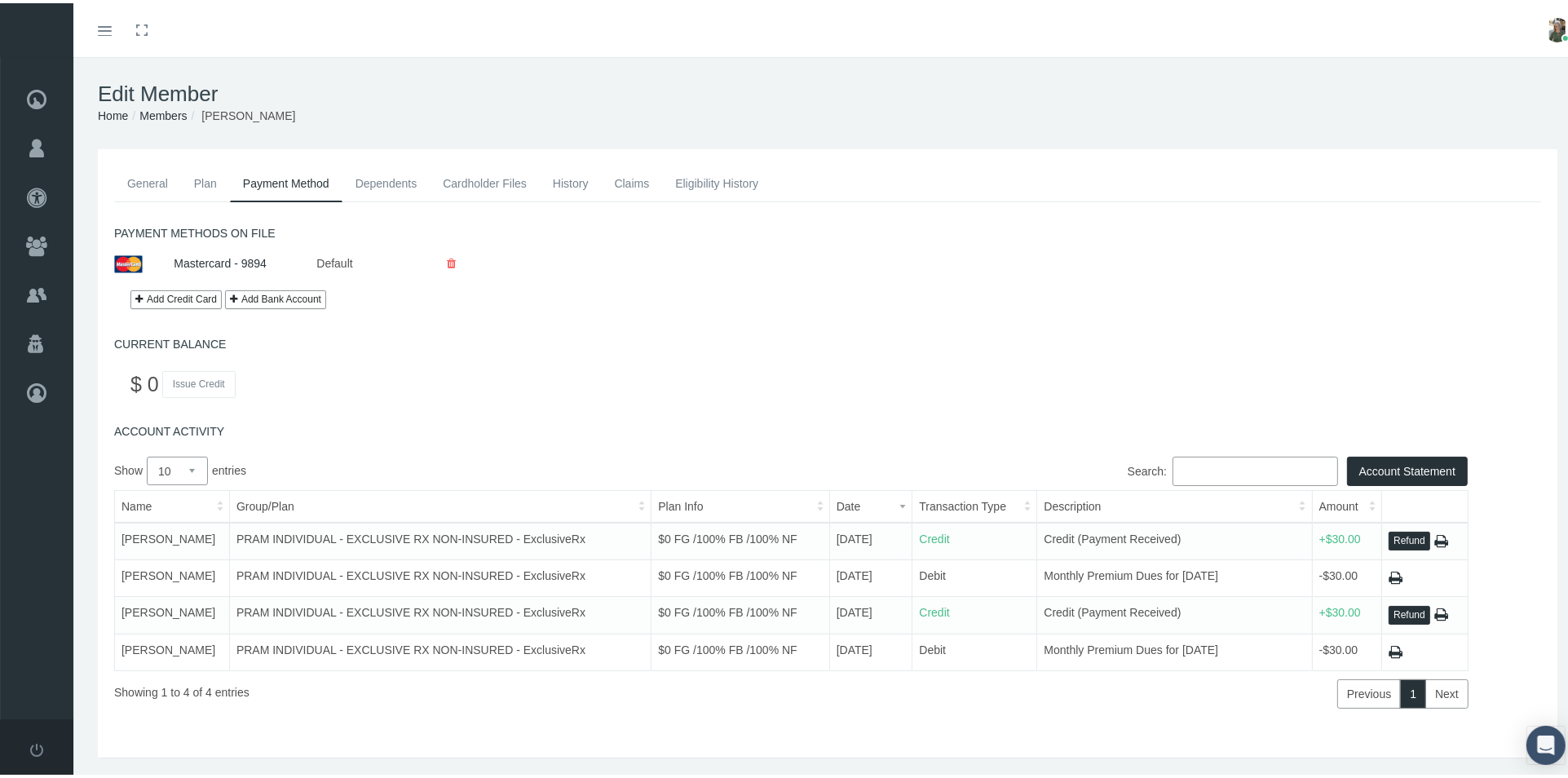
click at [143, 181] on link "General" at bounding box center [148, 181] width 67 height 36
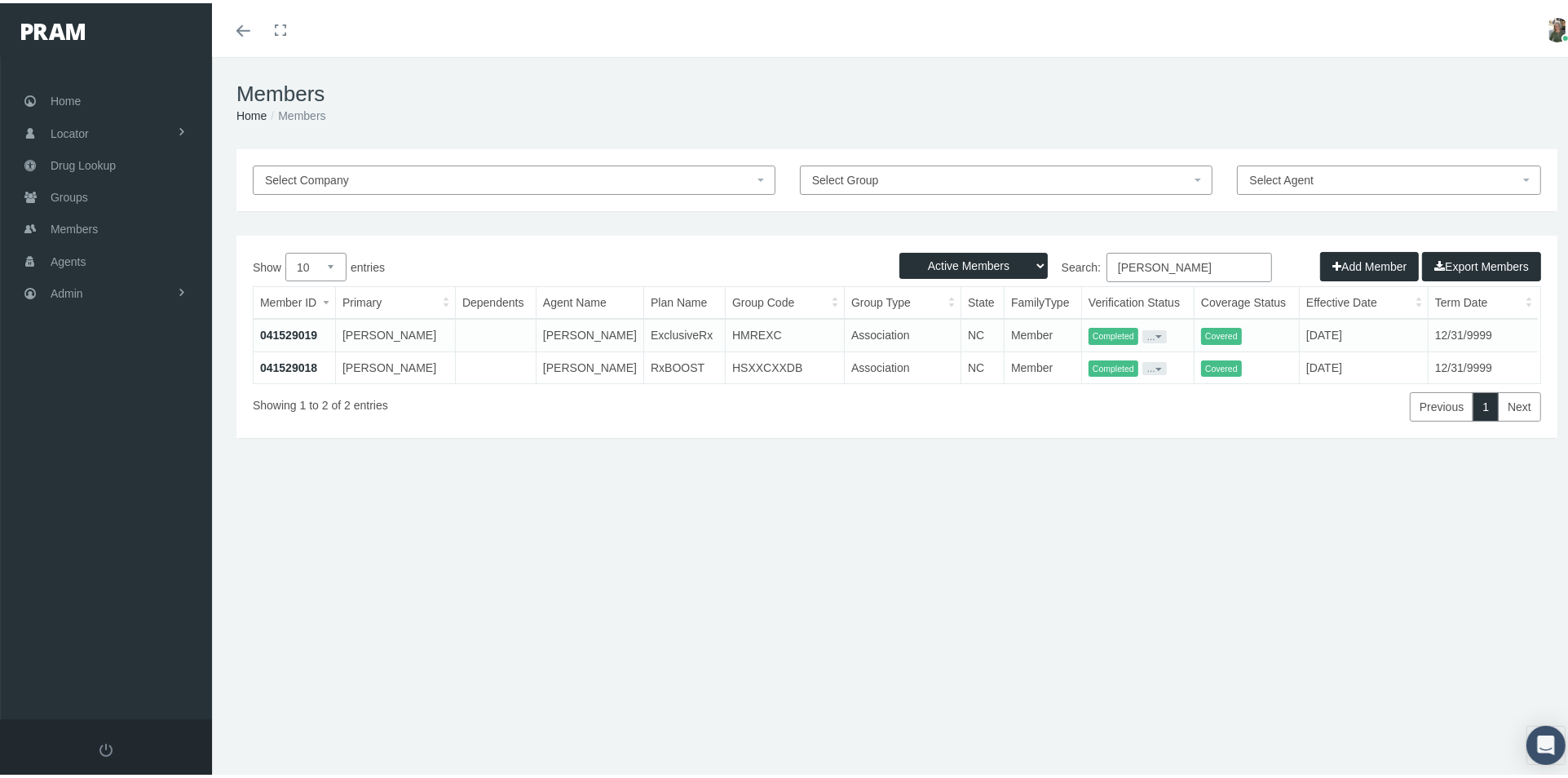
click at [309, 358] on link "041529018" at bounding box center [289, 364] width 57 height 13
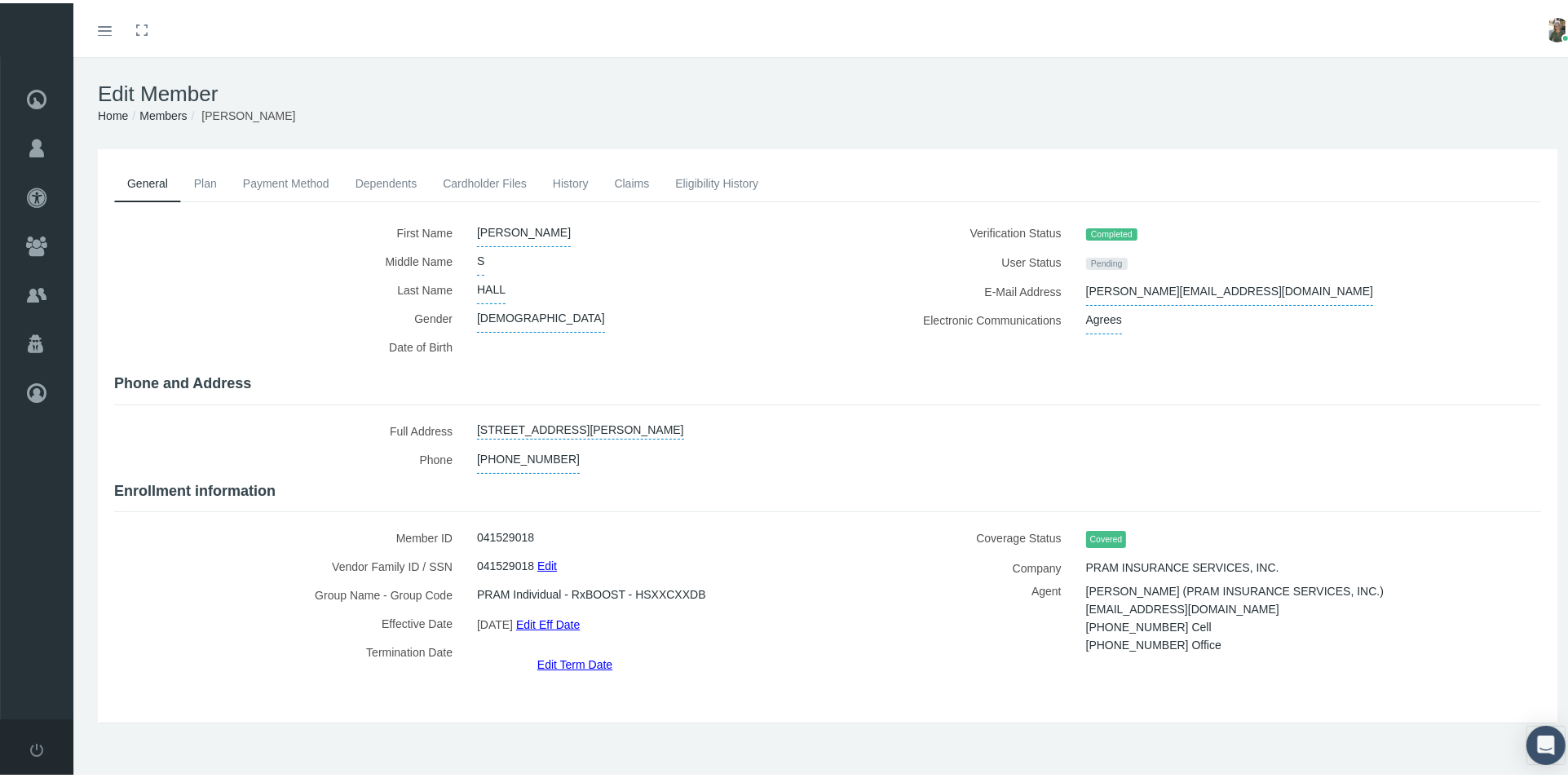
scroll to position [36, 0]
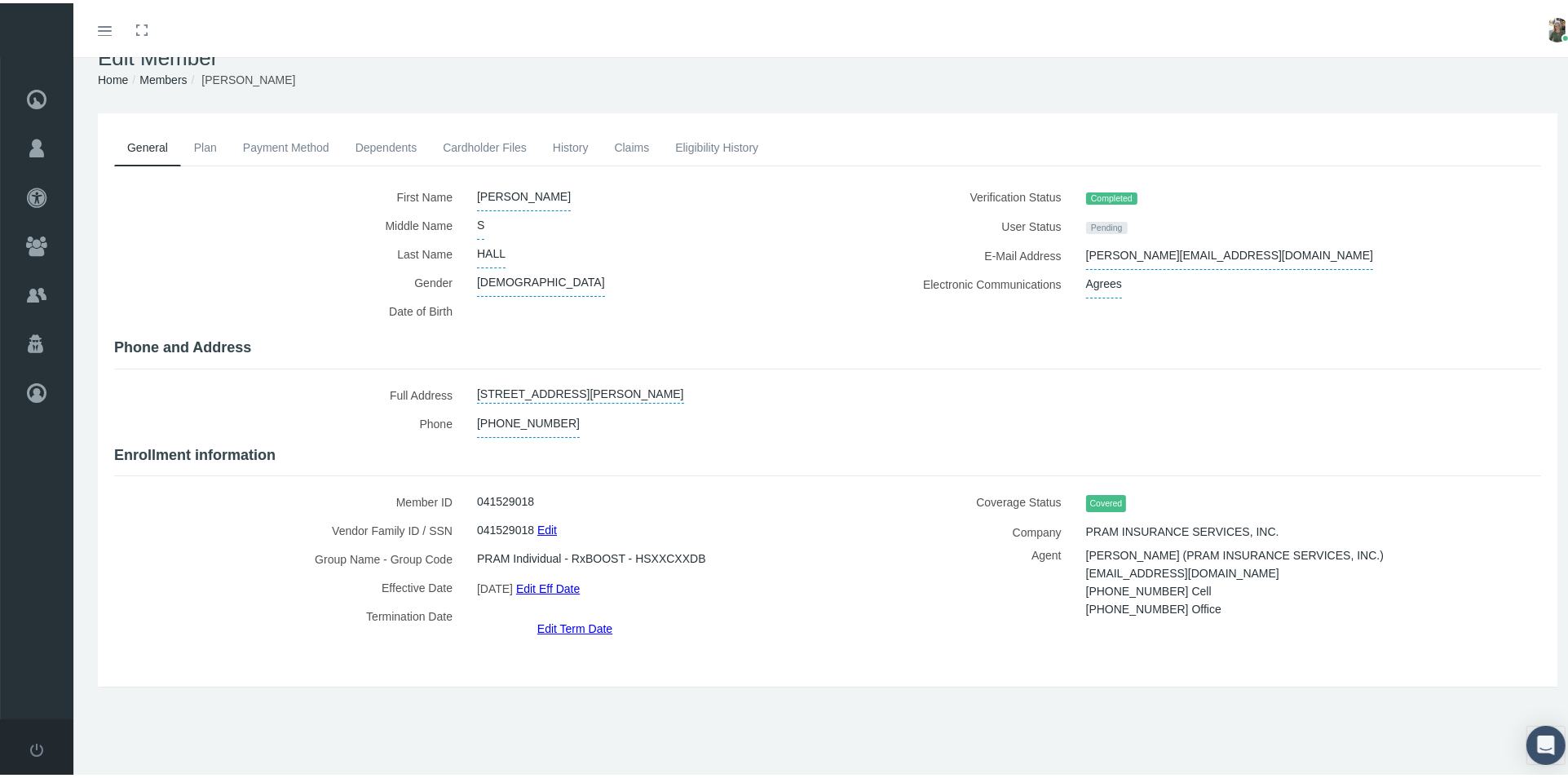
click at [207, 141] on link "Plan" at bounding box center [205, 144] width 49 height 36
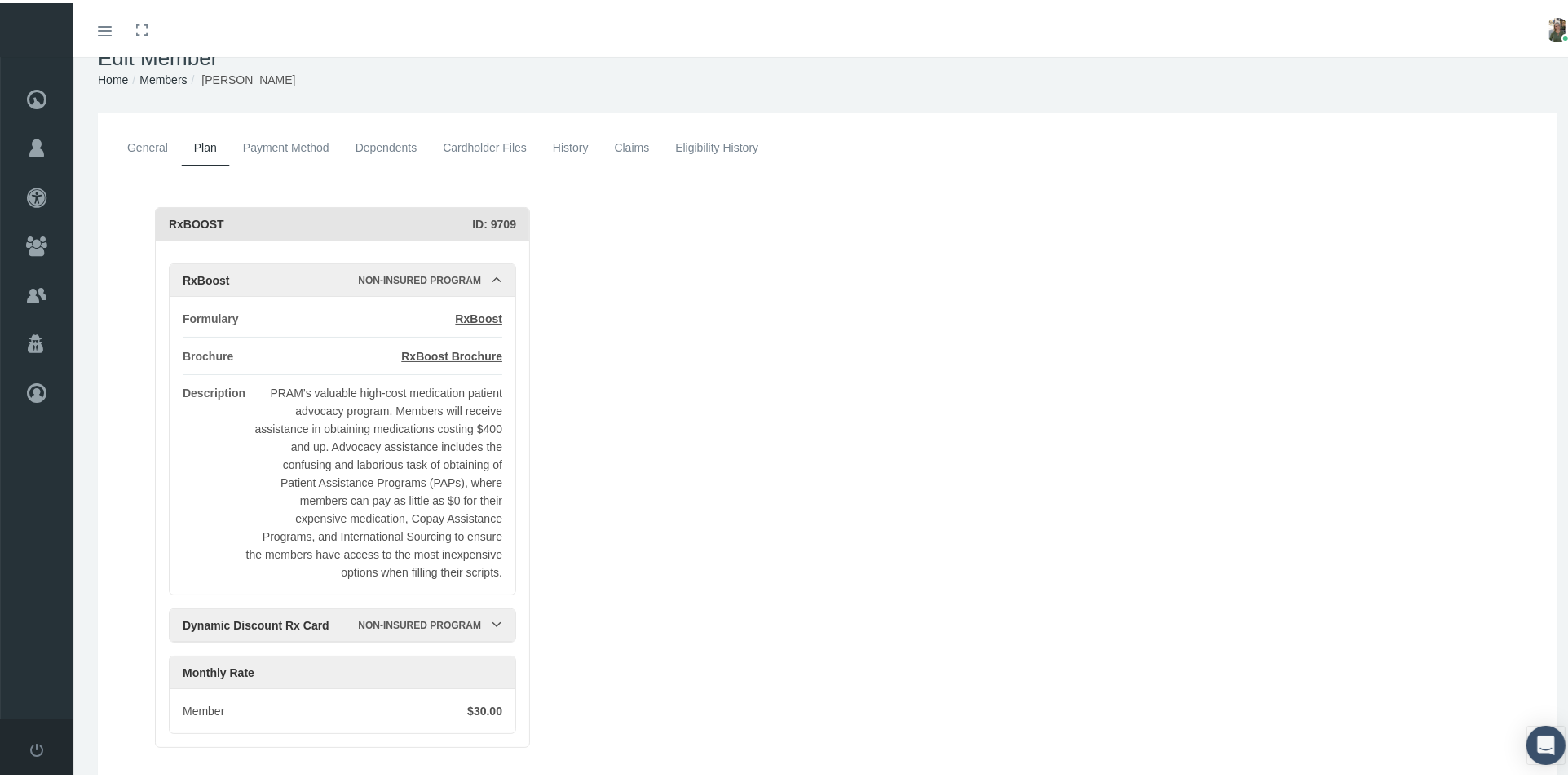
click at [279, 131] on link "Payment Method" at bounding box center [286, 144] width 113 height 36
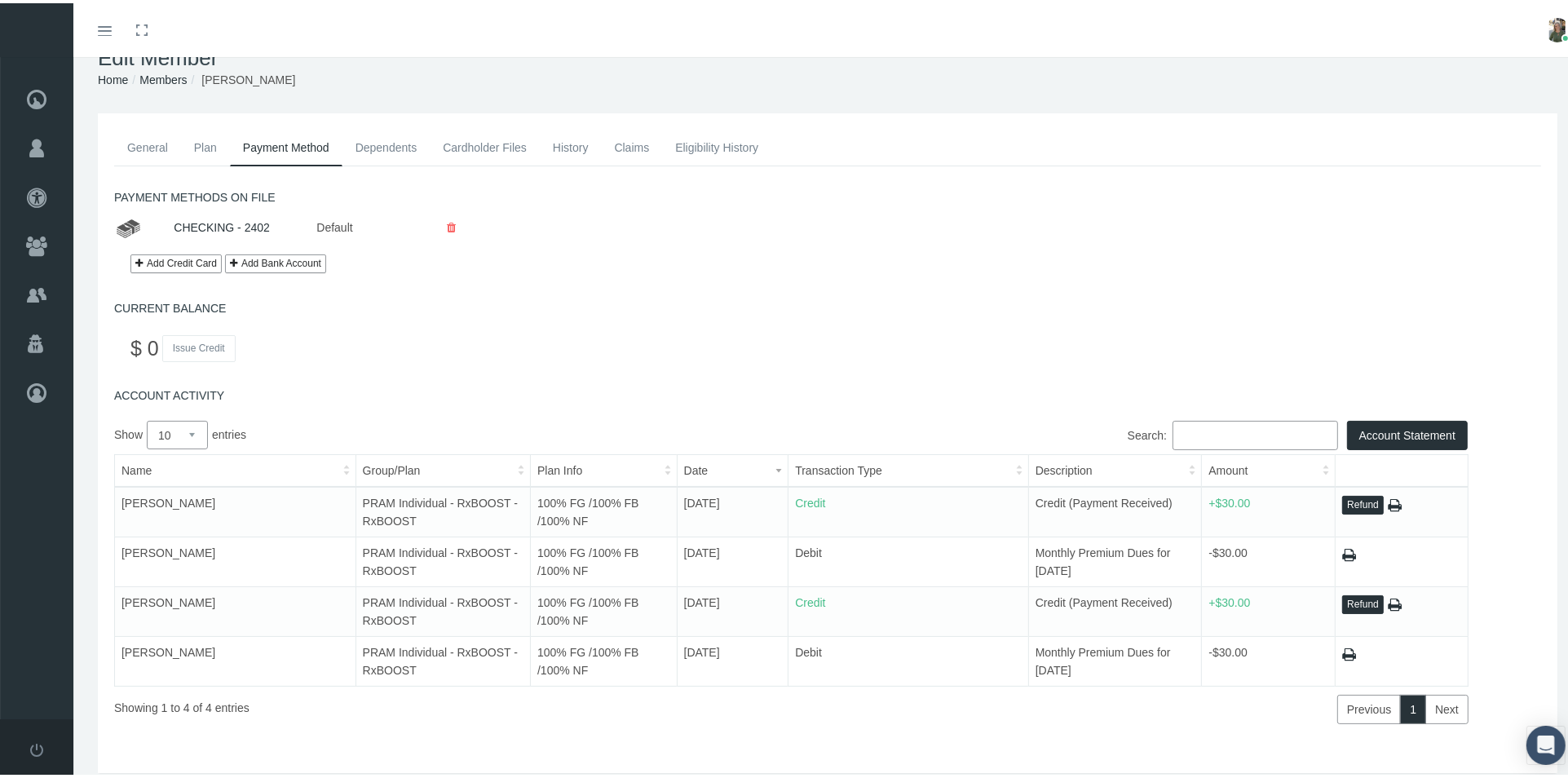
click at [402, 146] on link "Dependents" at bounding box center [386, 144] width 88 height 36
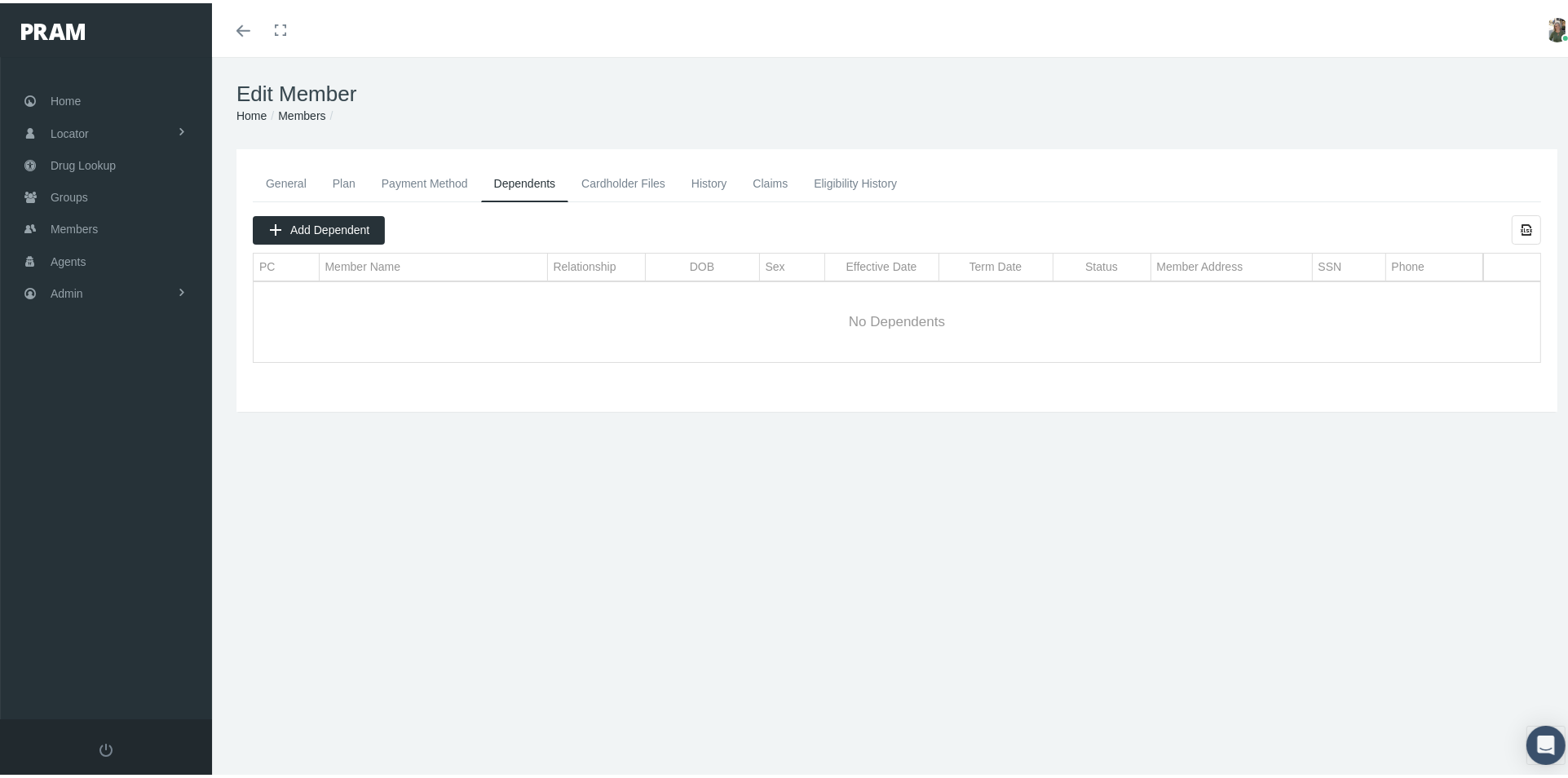
click at [606, 180] on link "Cardholder Files" at bounding box center [623, 181] width 110 height 36
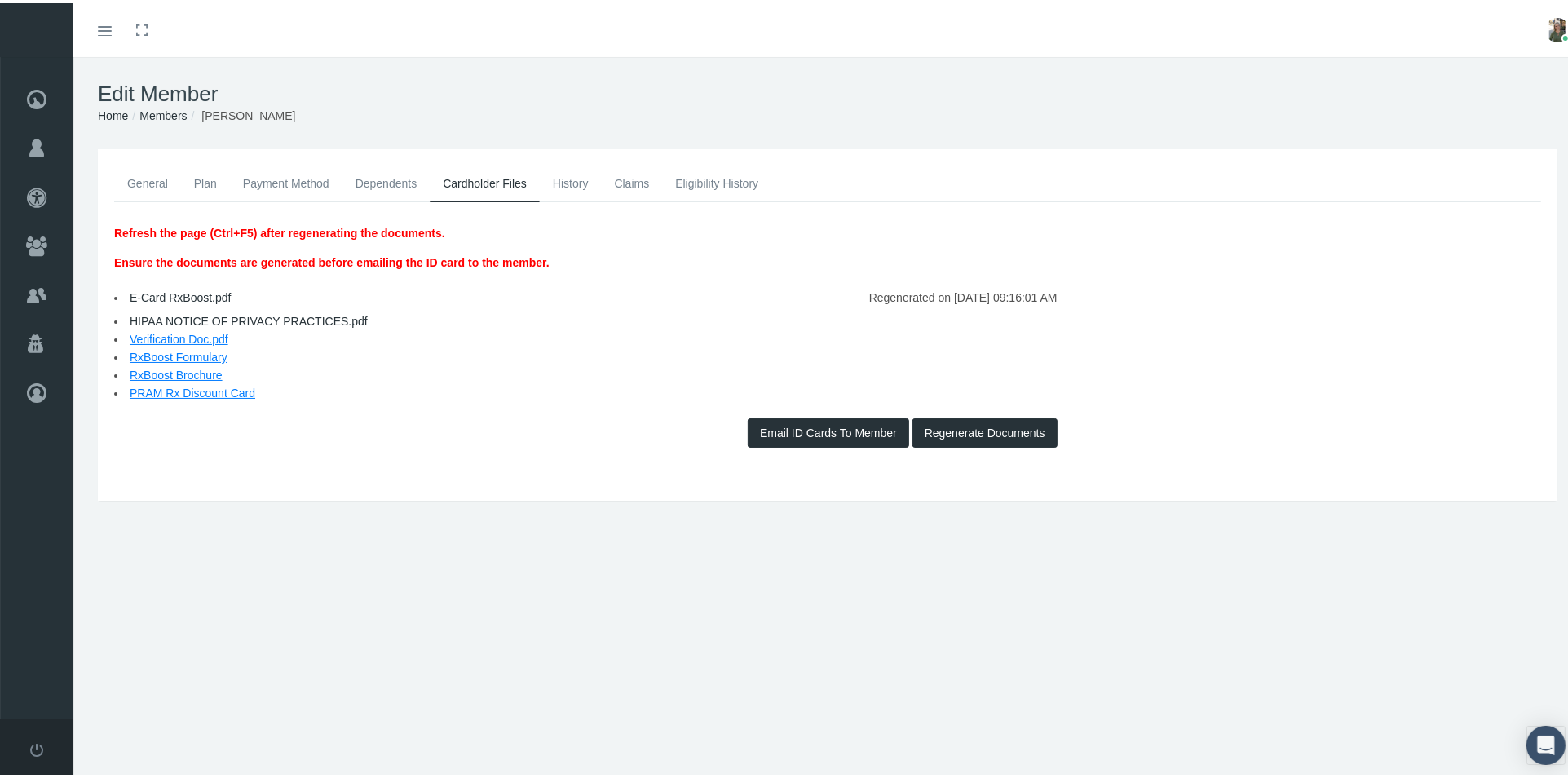
click at [682, 176] on link "Eligibility History" at bounding box center [716, 181] width 109 height 36
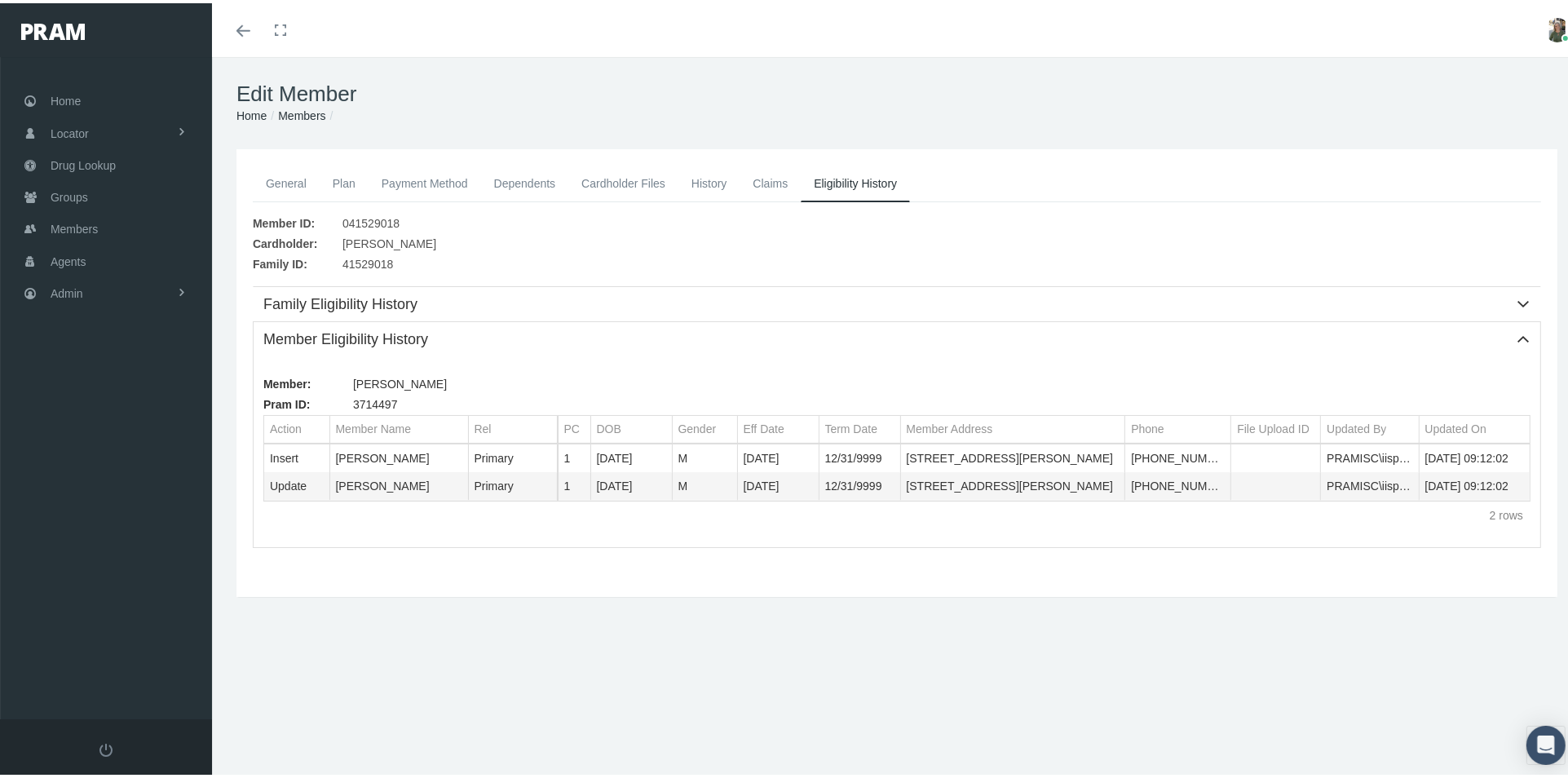
click at [299, 179] on link "General" at bounding box center [286, 181] width 67 height 36
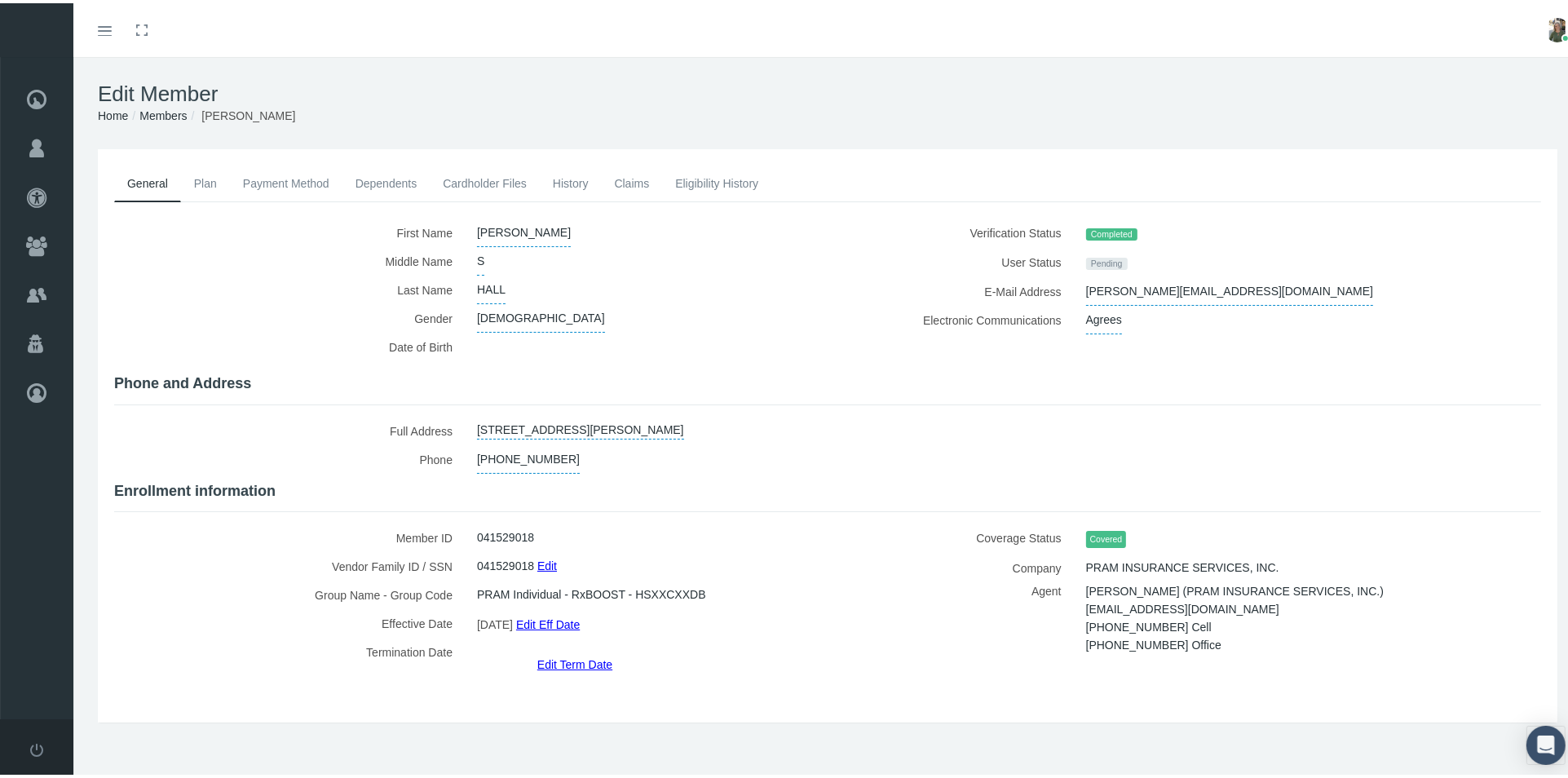
click at [575, 174] on link "History" at bounding box center [570, 181] width 62 height 36
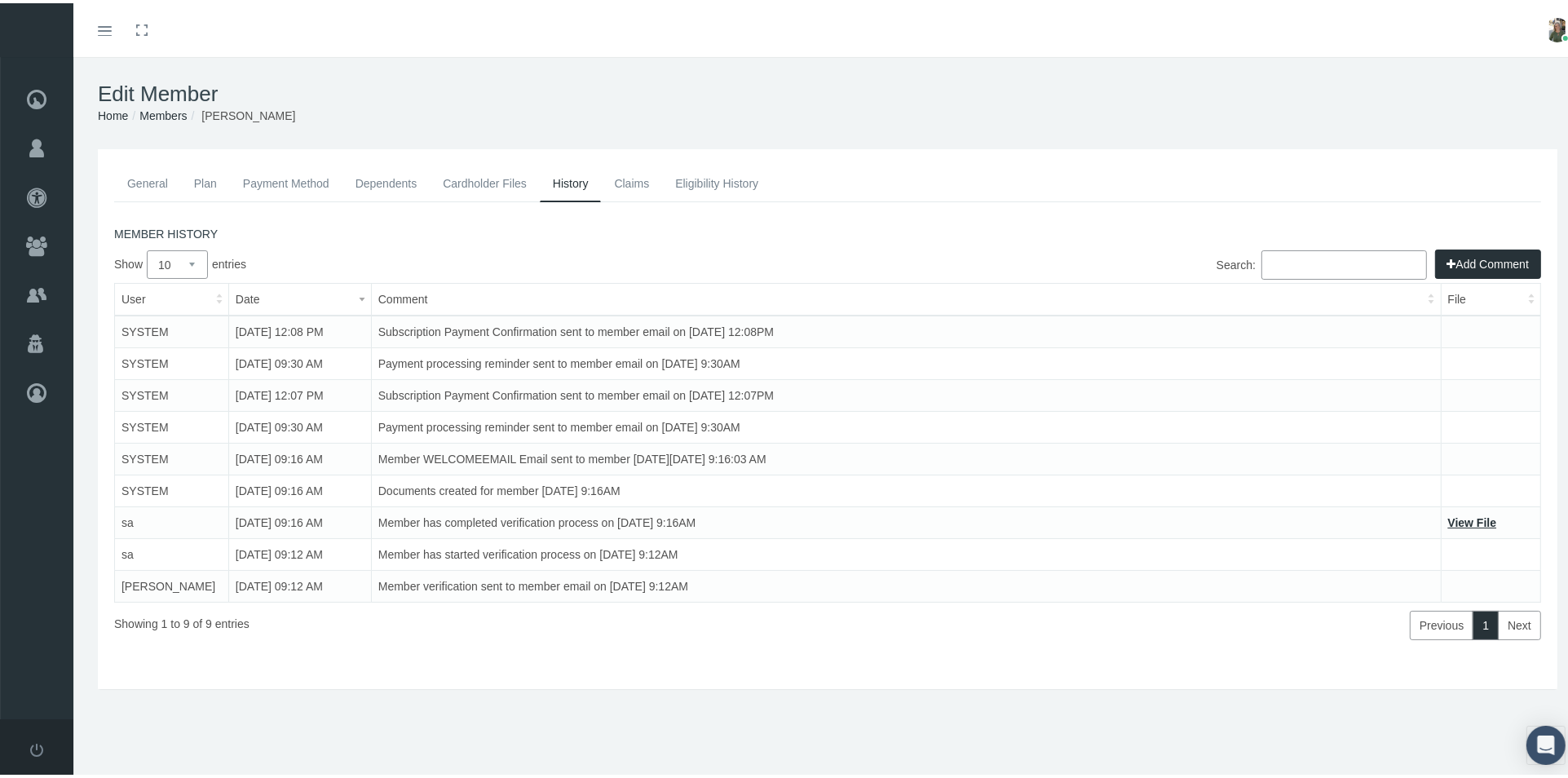
click at [125, 184] on link "General" at bounding box center [148, 181] width 67 height 36
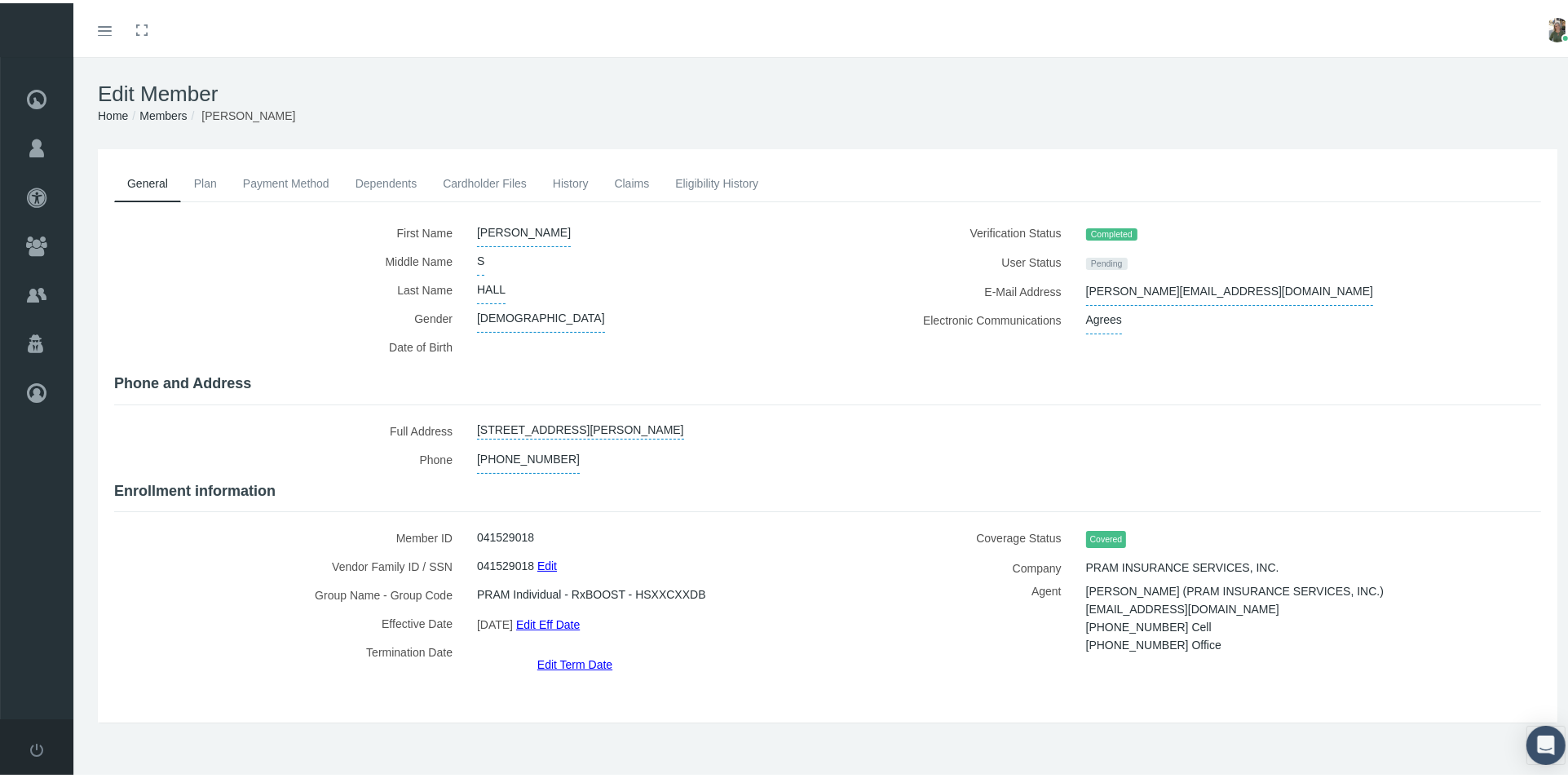
click at [578, 187] on link "History" at bounding box center [570, 181] width 62 height 36
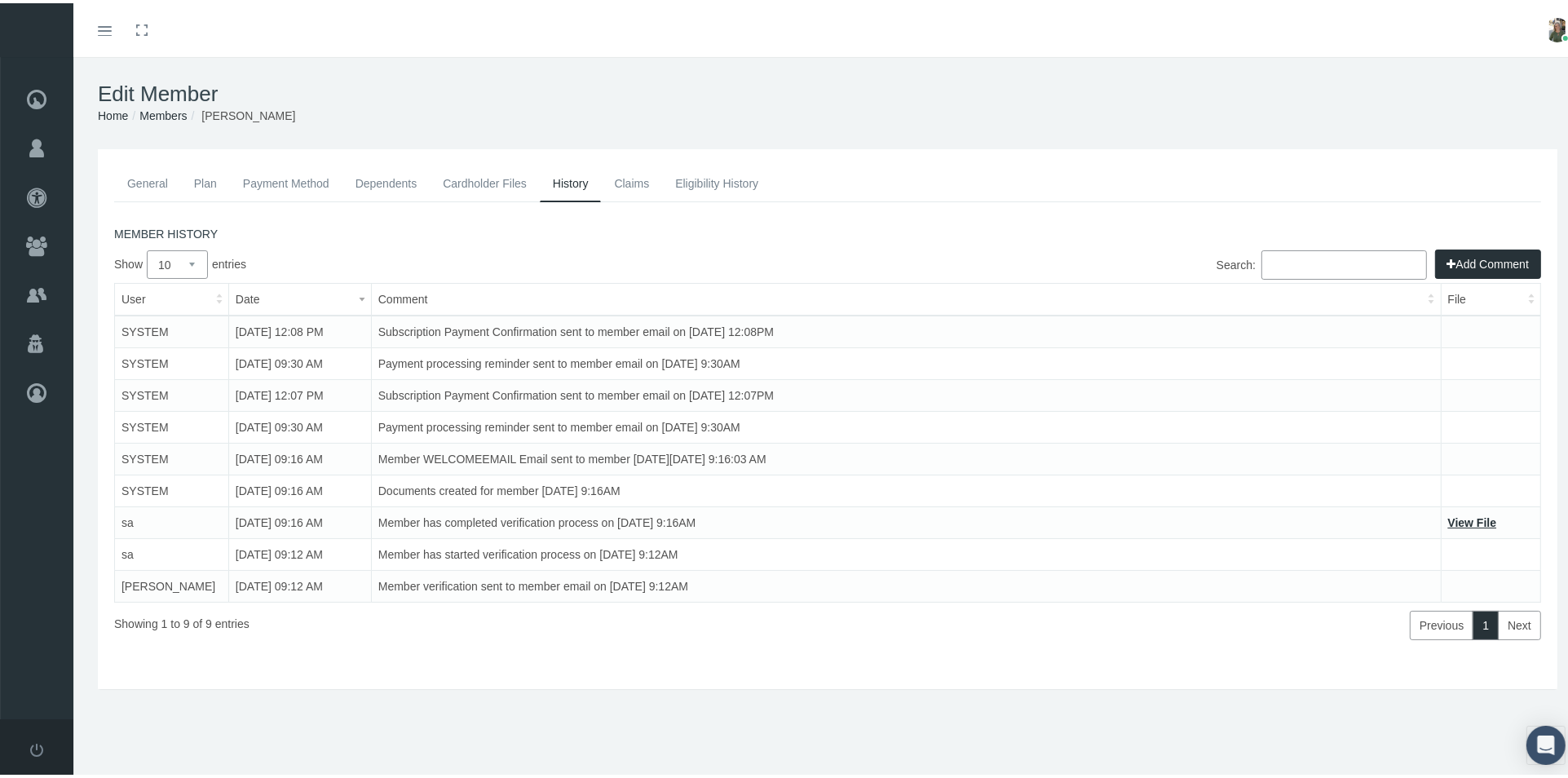
click at [212, 172] on link "Plan" at bounding box center [205, 181] width 49 height 36
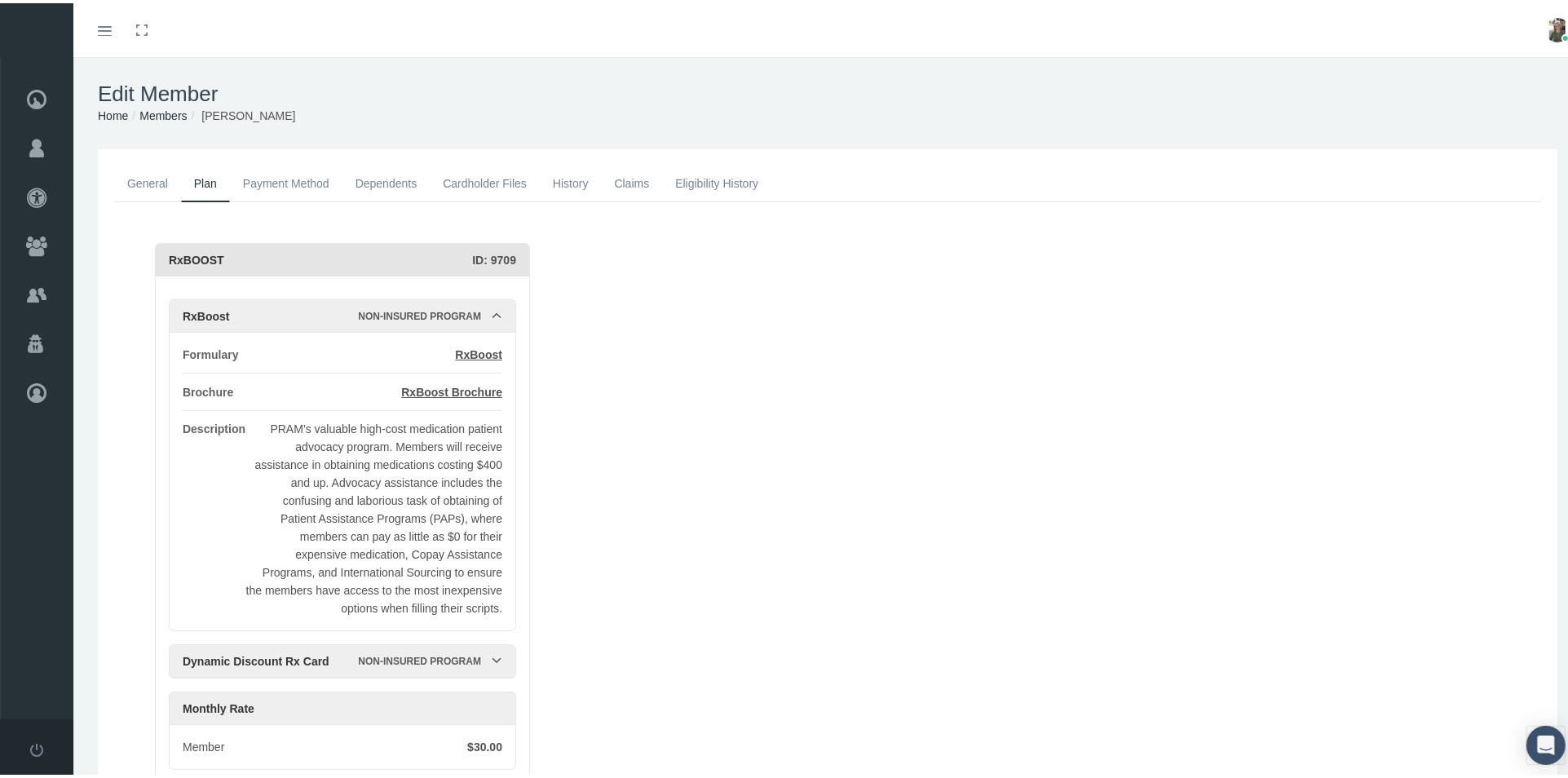
click at [167, 187] on link "General" at bounding box center [148, 181] width 67 height 36
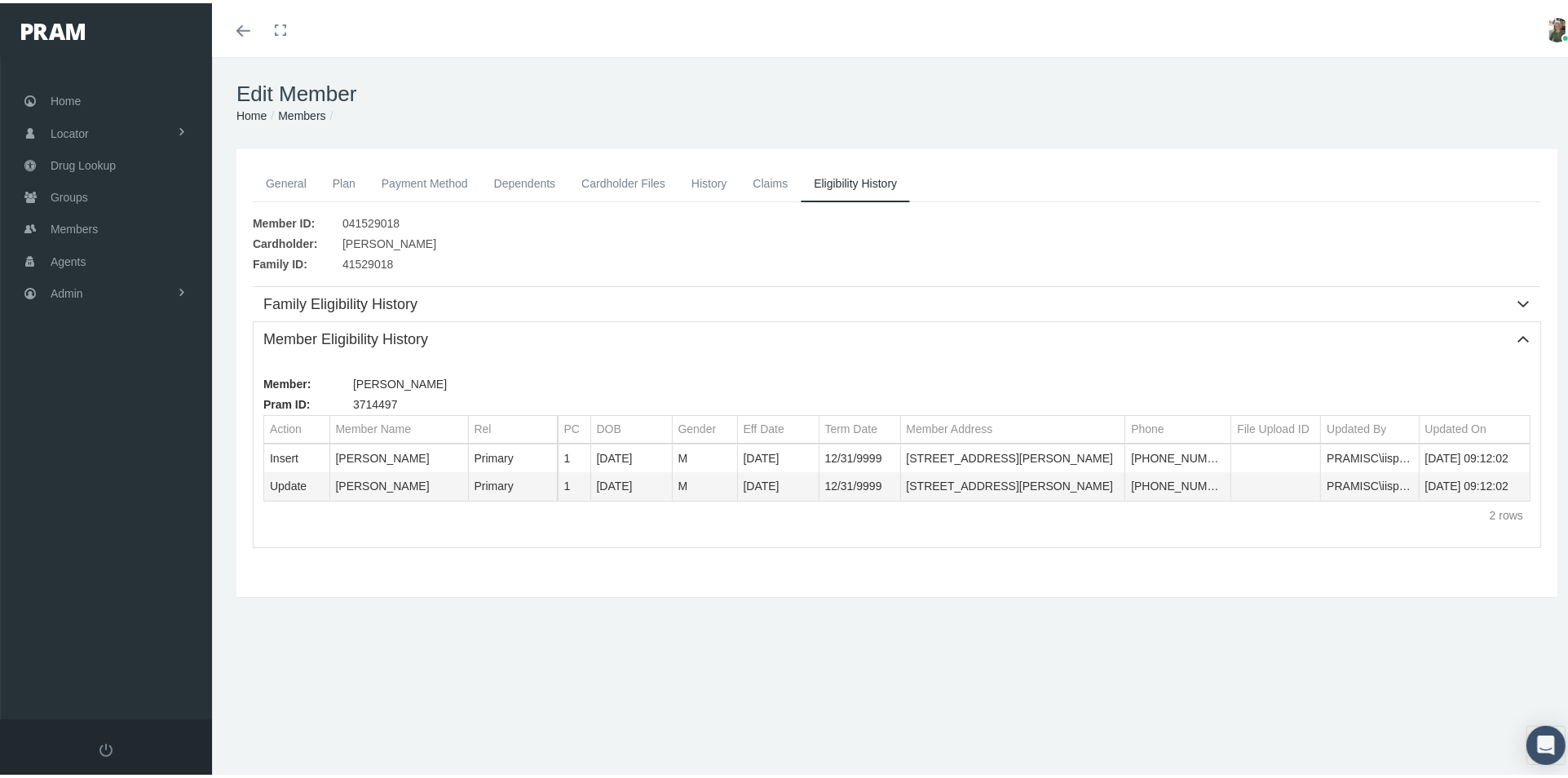
click at [298, 175] on link "General" at bounding box center [286, 181] width 67 height 36
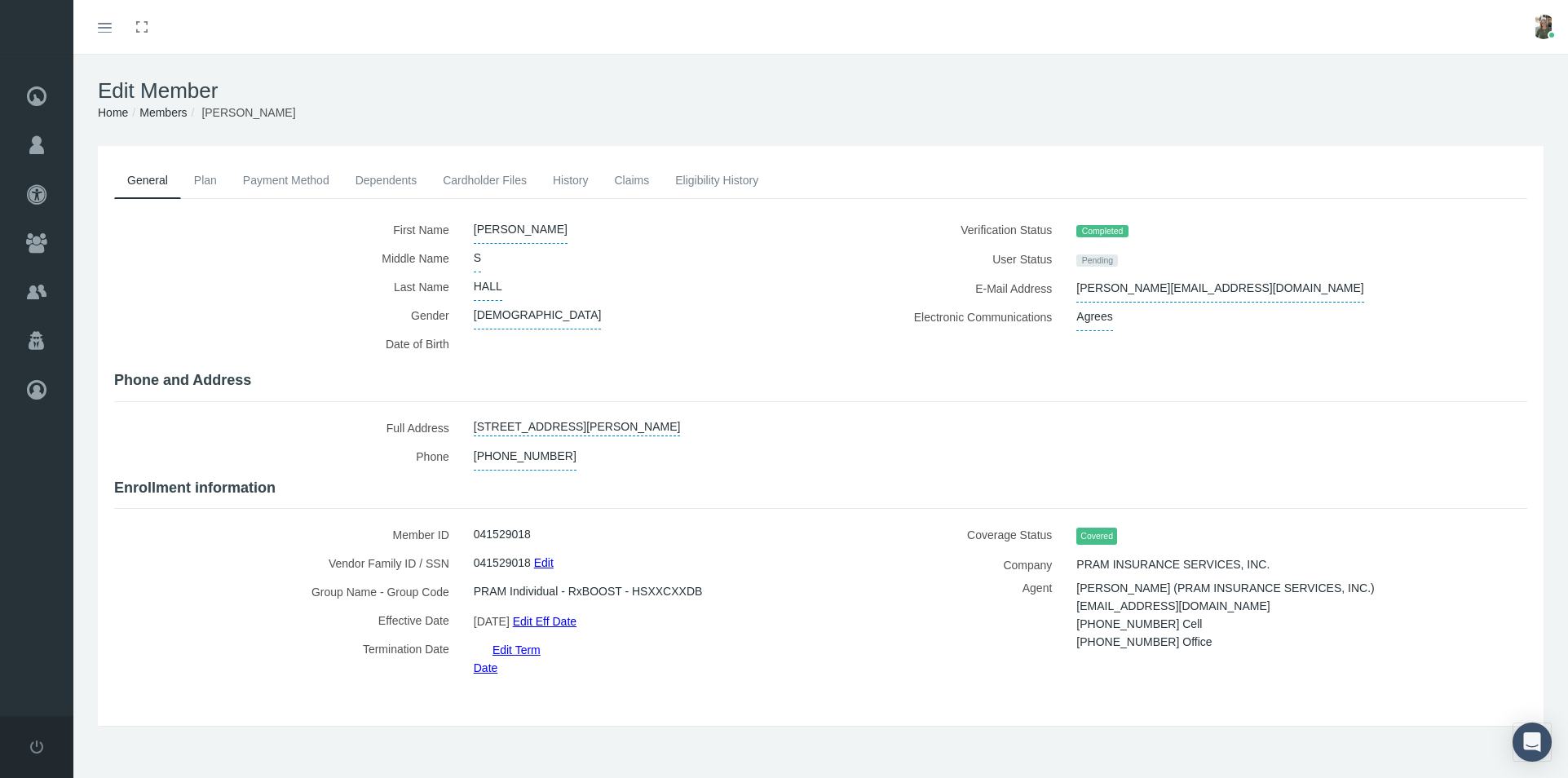
scroll to position [36, 0]
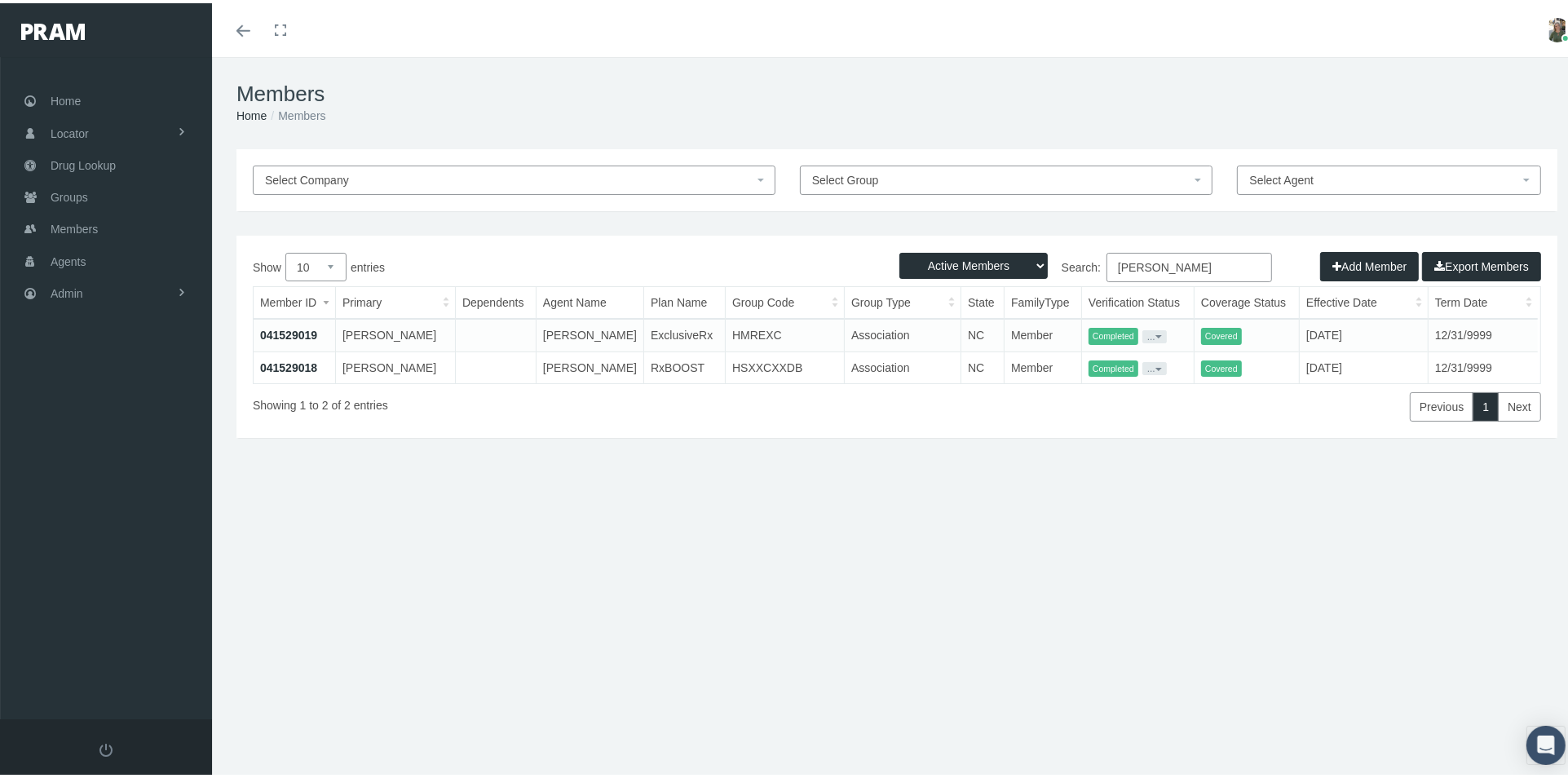
click at [276, 332] on link "041529019" at bounding box center [289, 332] width 57 height 13
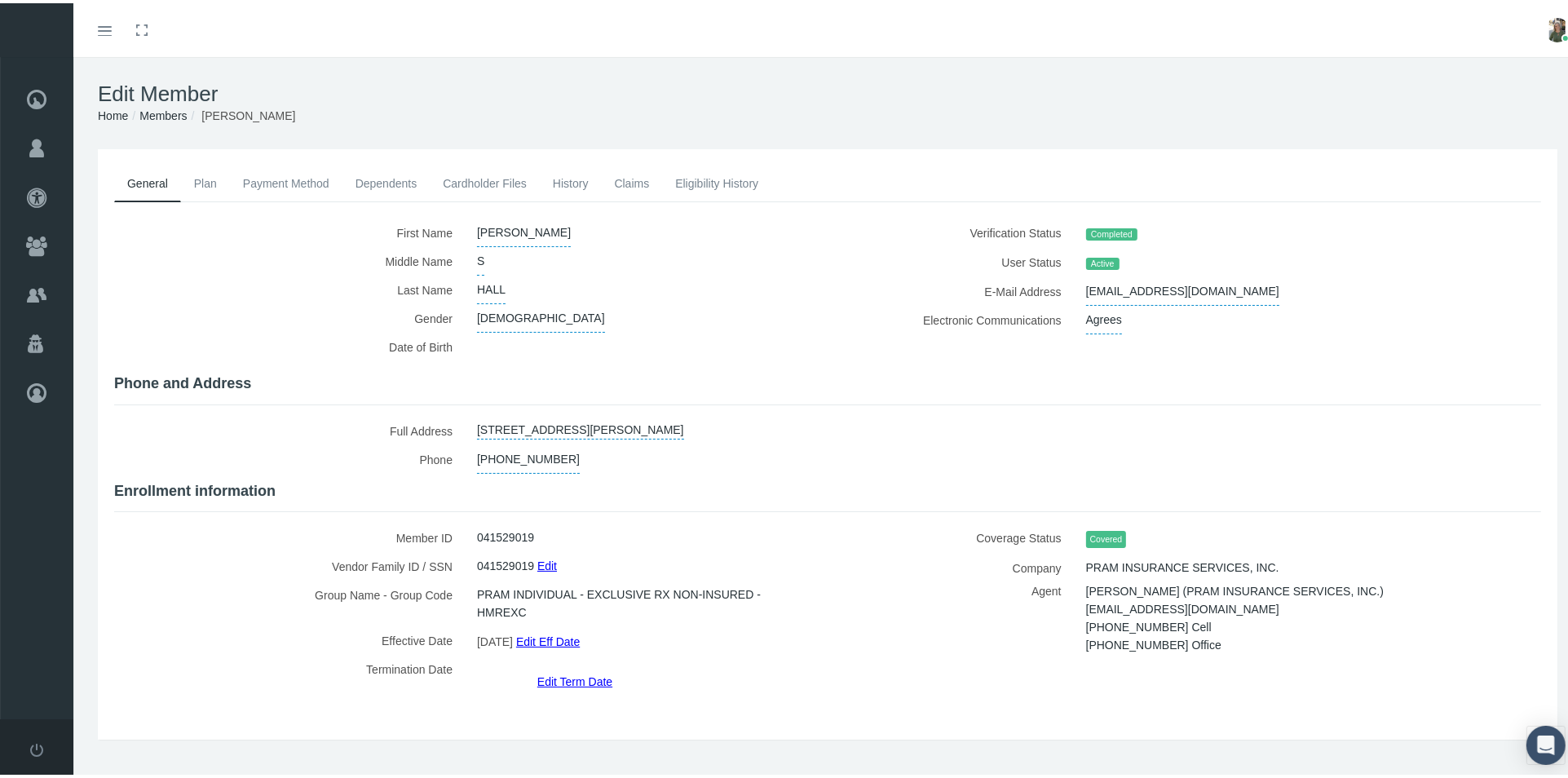
click at [290, 183] on link "Payment Method" at bounding box center [286, 181] width 113 height 36
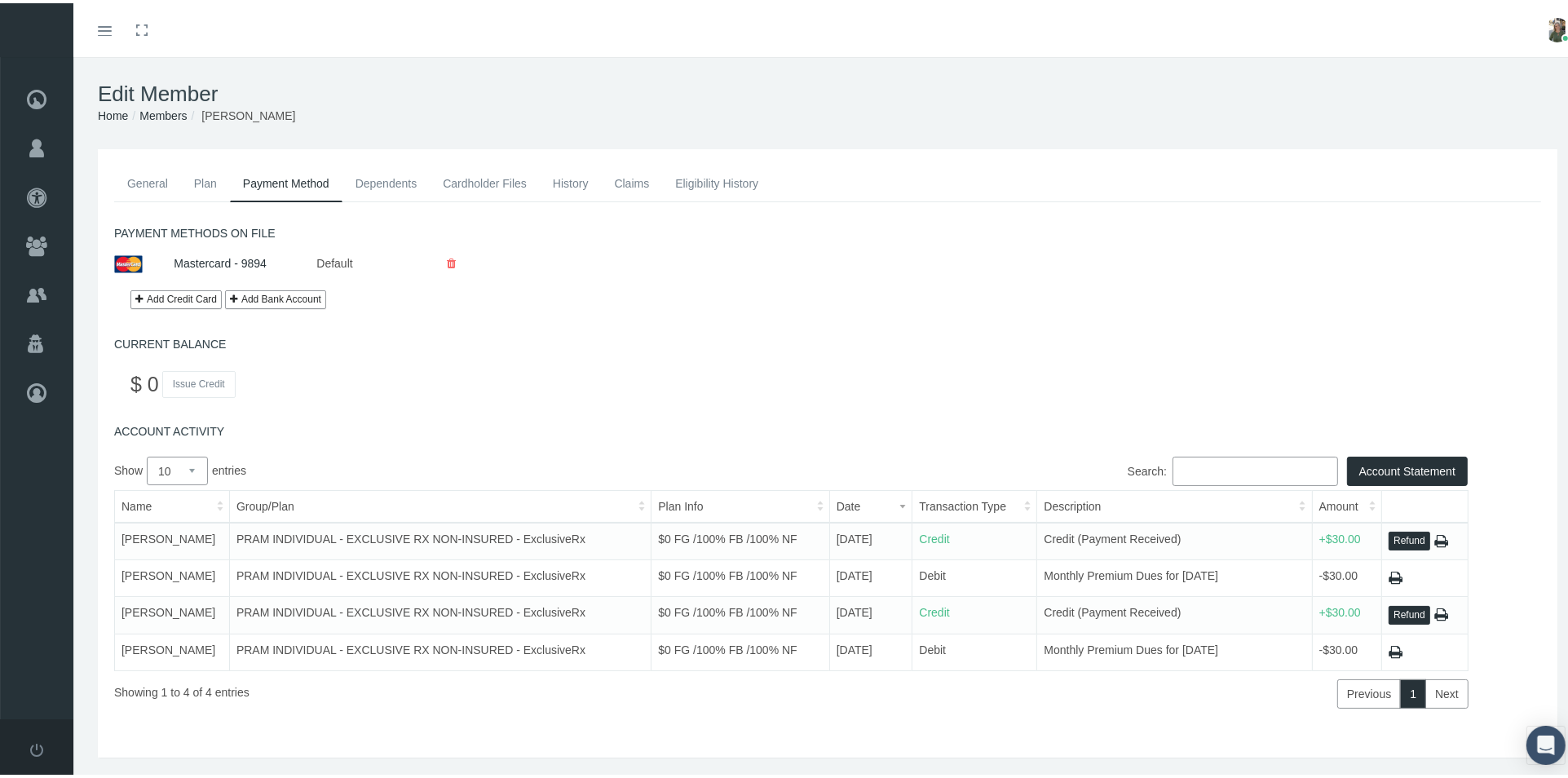
click at [630, 179] on link "Claims" at bounding box center [631, 181] width 61 height 36
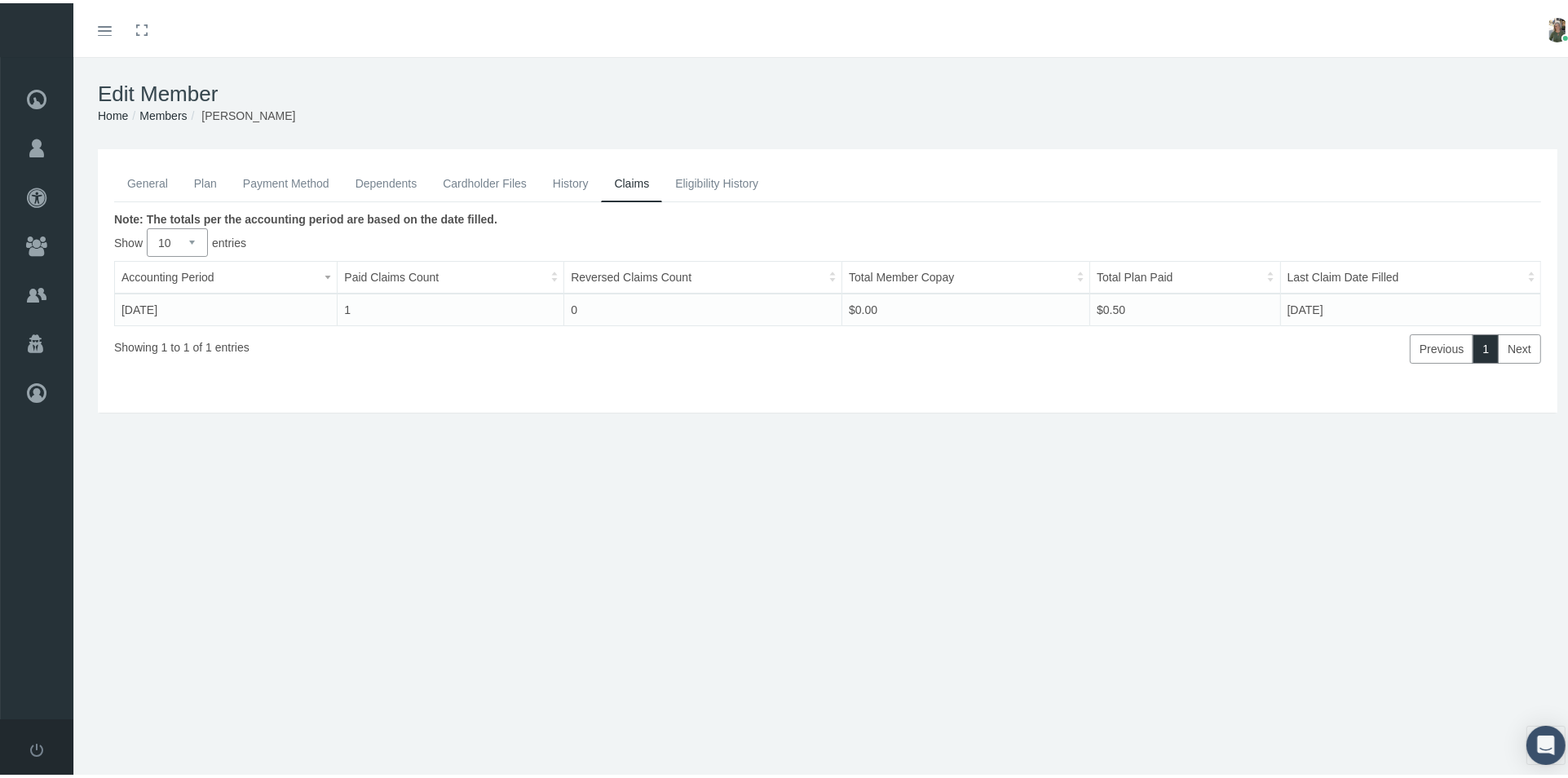
click at [253, 180] on link "Payment Method" at bounding box center [286, 181] width 113 height 36
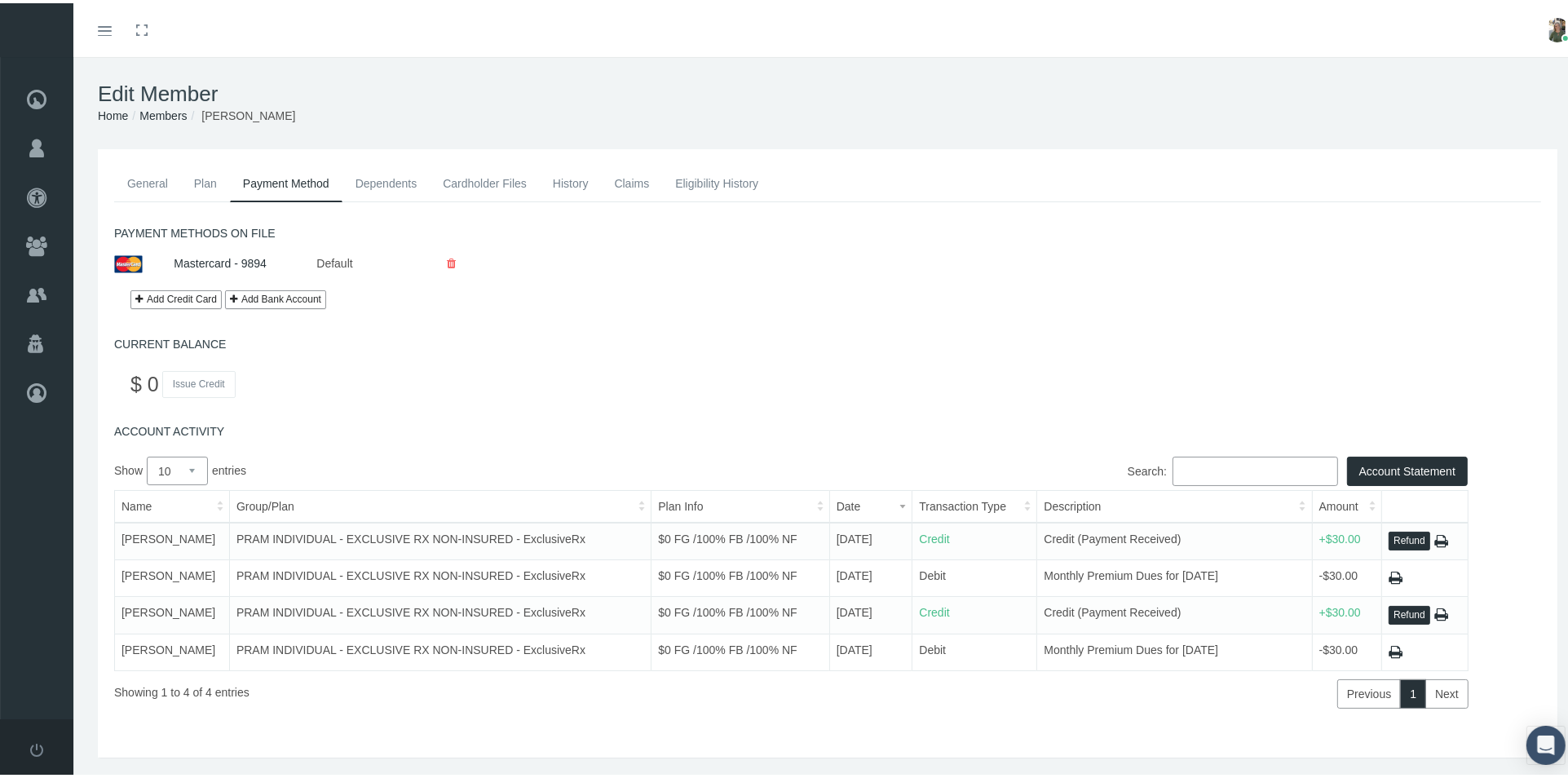
click at [1399, 532] on button "Refund" at bounding box center [1409, 538] width 41 height 19
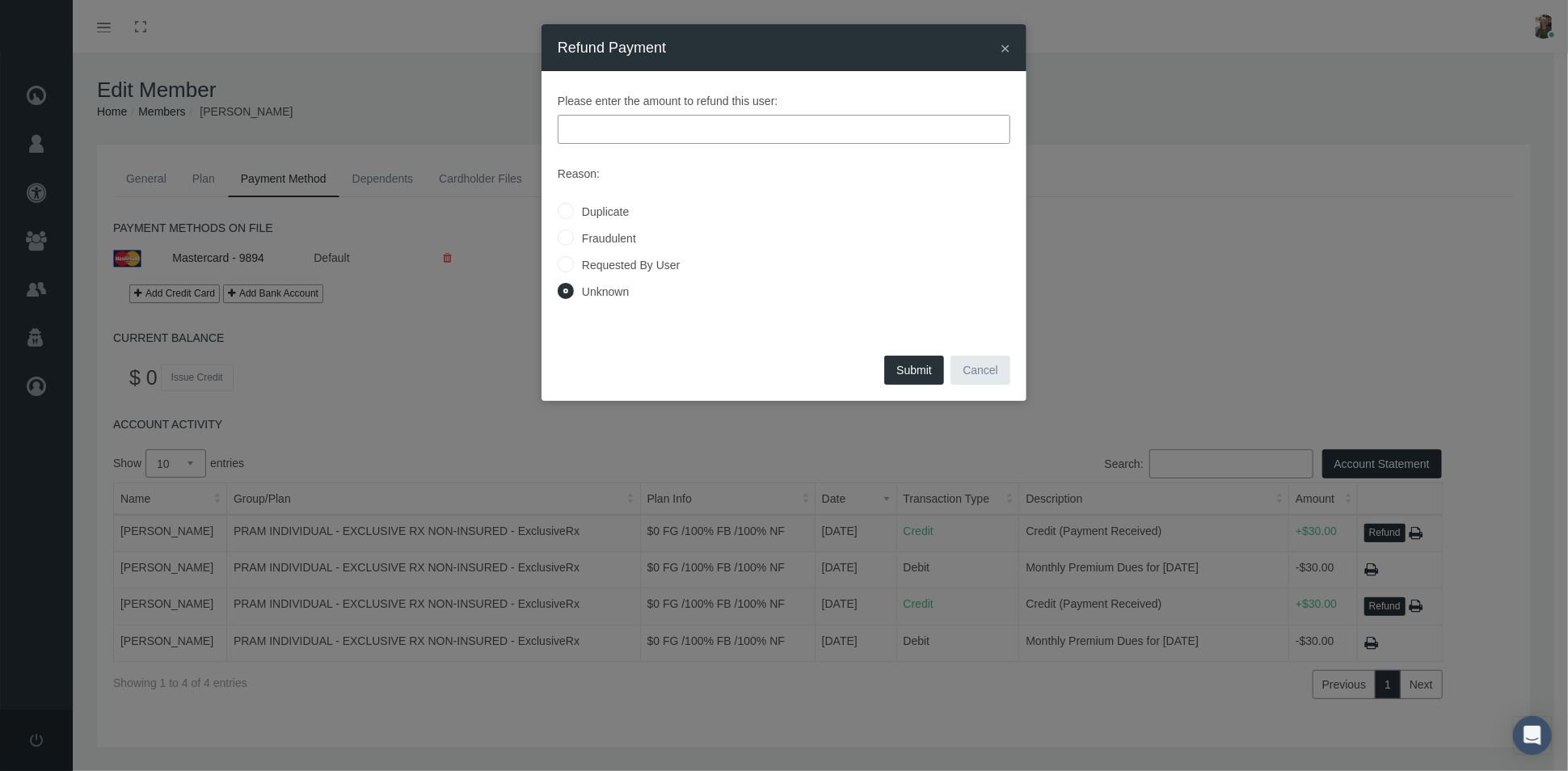
click at [612, 128] on input "text" at bounding box center [784, 129] width 452 height 29
type input "30.00"
click at [570, 264] on input "Requested By User" at bounding box center [566, 263] width 16 height 16
radio input "true"
click at [912, 371] on button "Submit" at bounding box center [914, 370] width 60 height 29
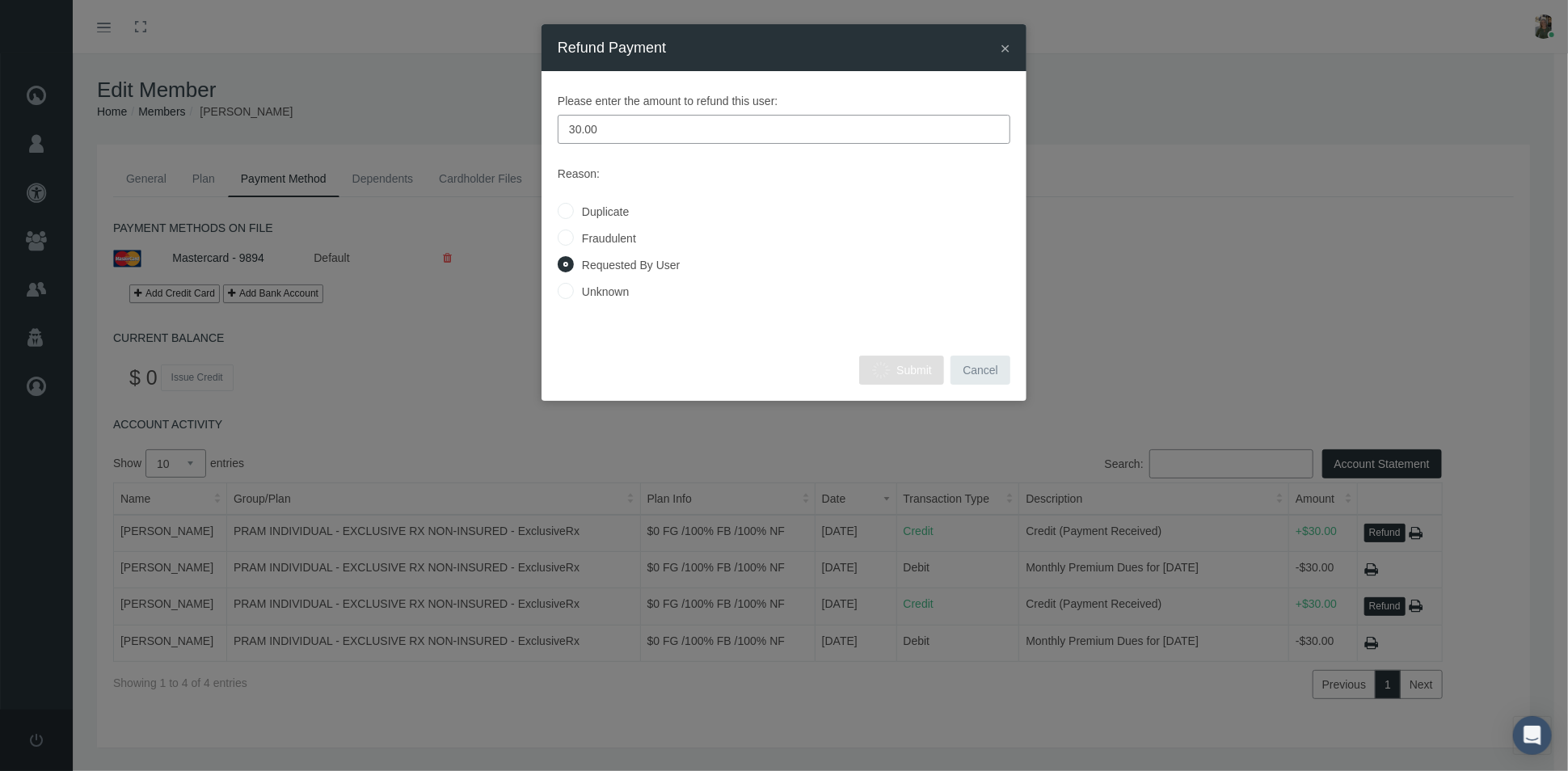
radio input "true"
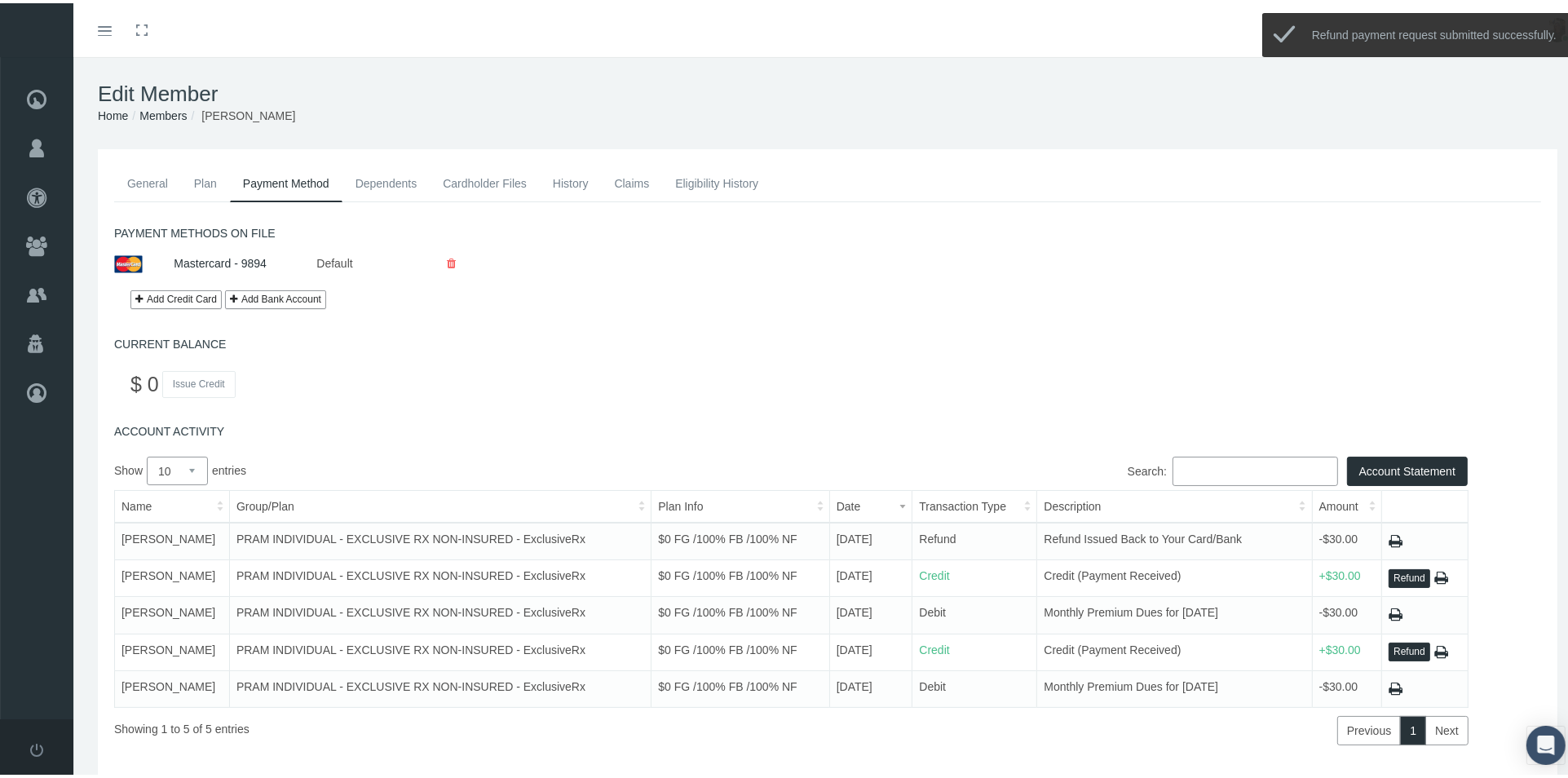
click at [646, 181] on link "Claims" at bounding box center [631, 181] width 61 height 36
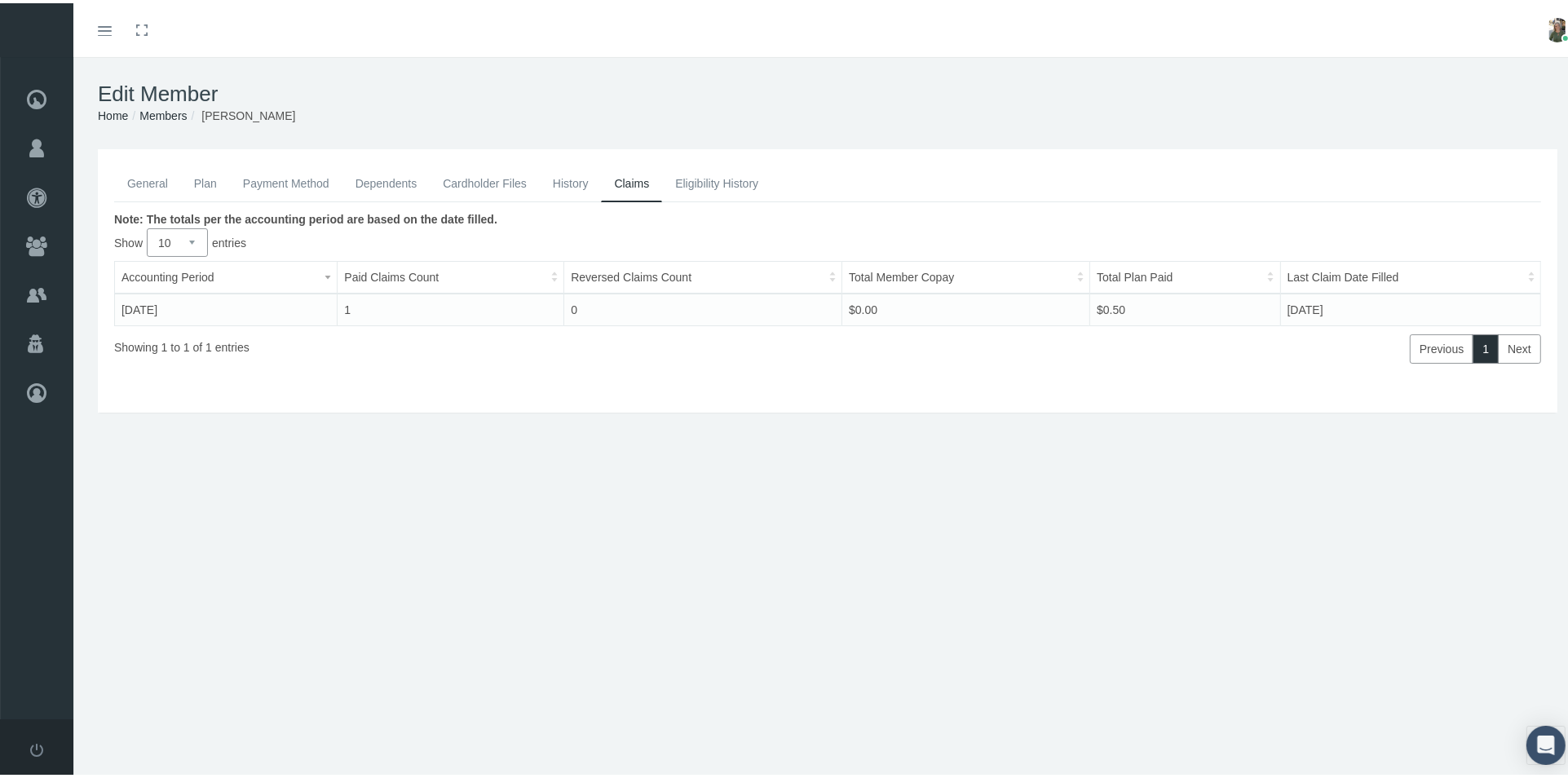
click at [705, 183] on link "Eligibility History" at bounding box center [716, 181] width 109 height 36
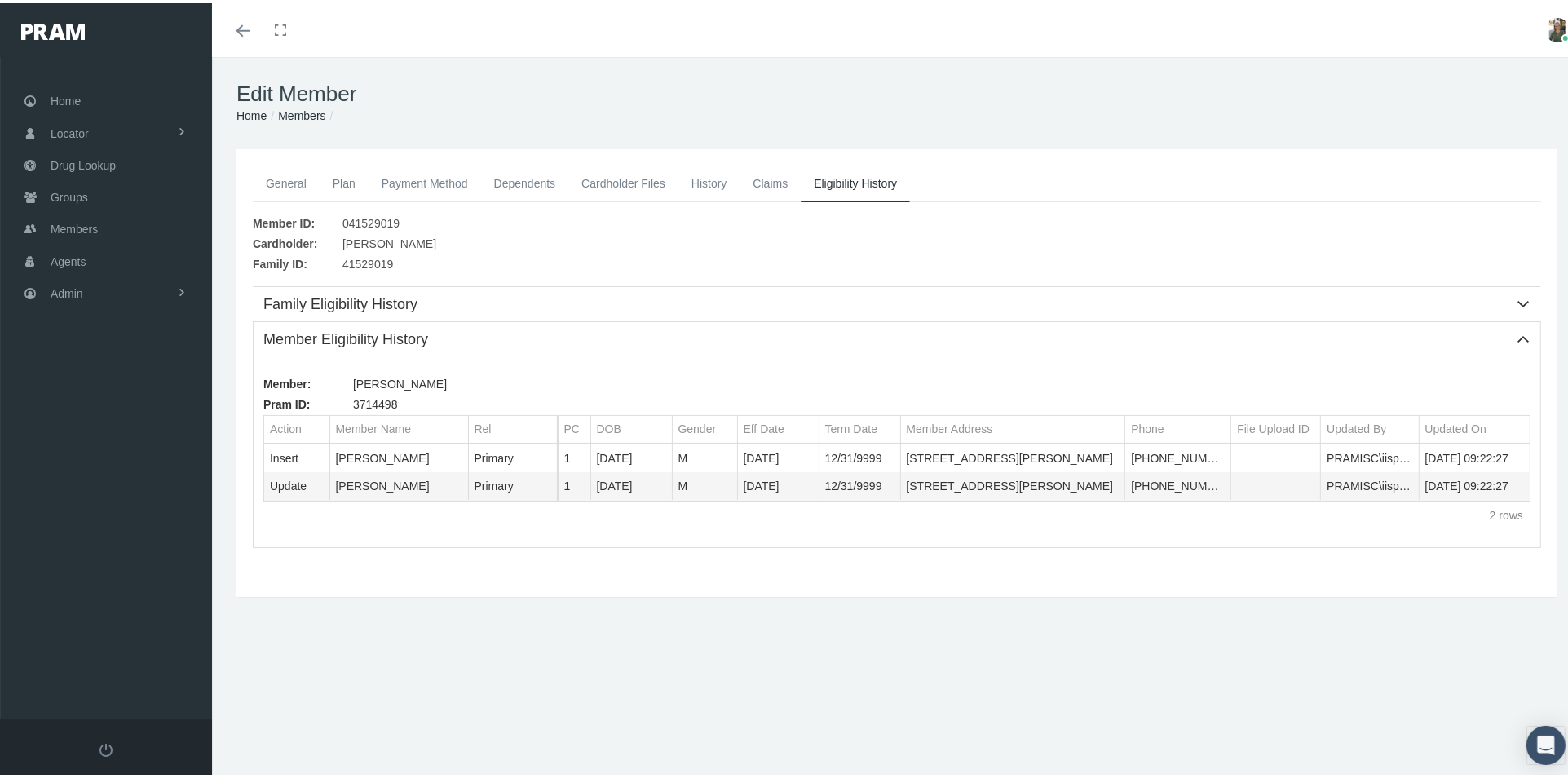
click at [699, 186] on link "History" at bounding box center [709, 181] width 62 height 36
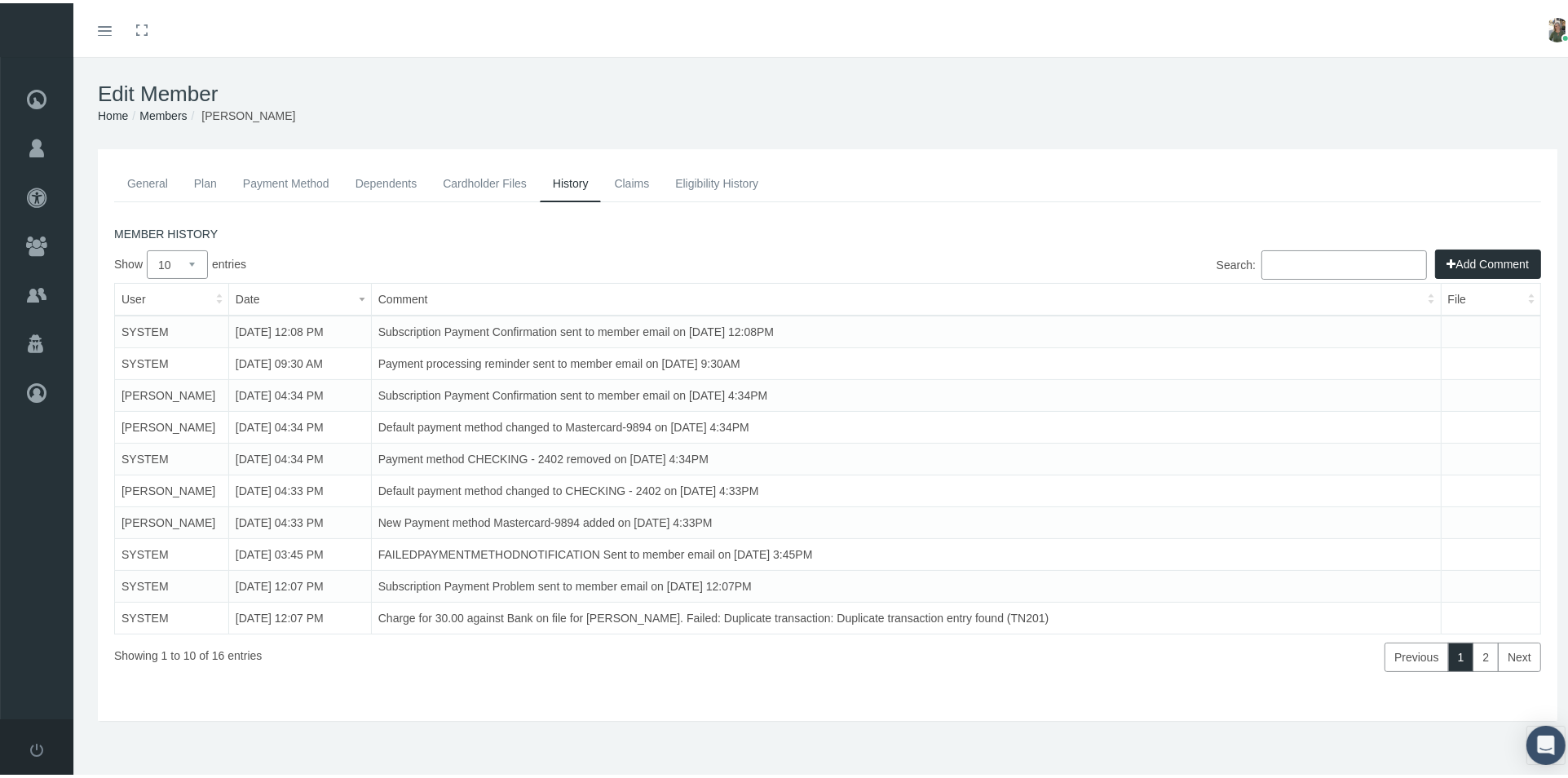
click at [1466, 257] on button "Add Comment" at bounding box center [1487, 261] width 106 height 29
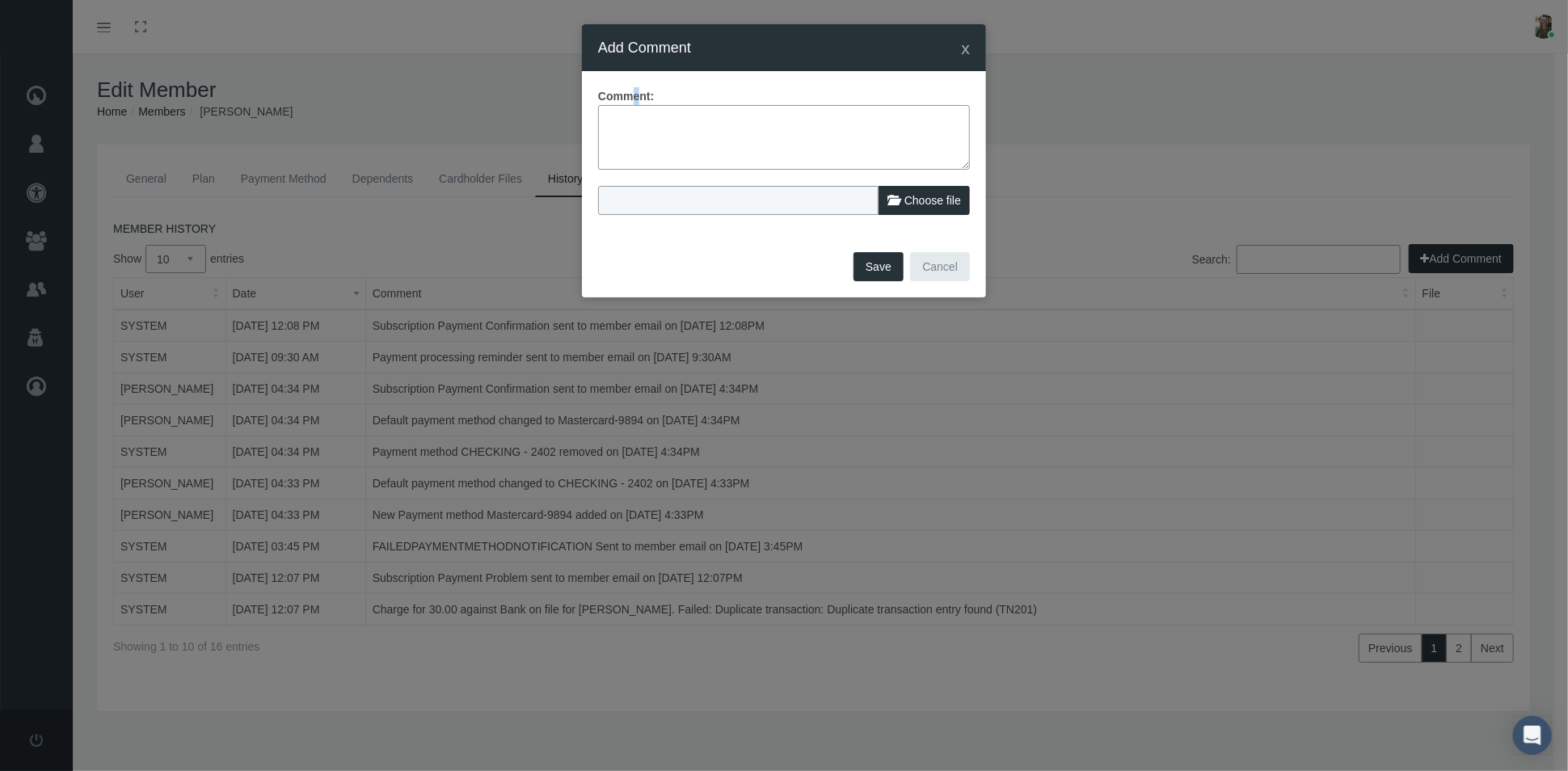
click at [636, 103] on label "Comment:" at bounding box center [625, 95] width 55 height 18
click at [628, 128] on textarea at bounding box center [784, 137] width 371 height 65
click at [876, 122] on textarea "Mbr has 2 separate accounts, but no longer needs" at bounding box center [784, 137] width 371 height 65
type textarea "Mbr has 2 separate accounts, but no longer needs"
click at [962, 45] on span "x" at bounding box center [966, 49] width 9 height 19
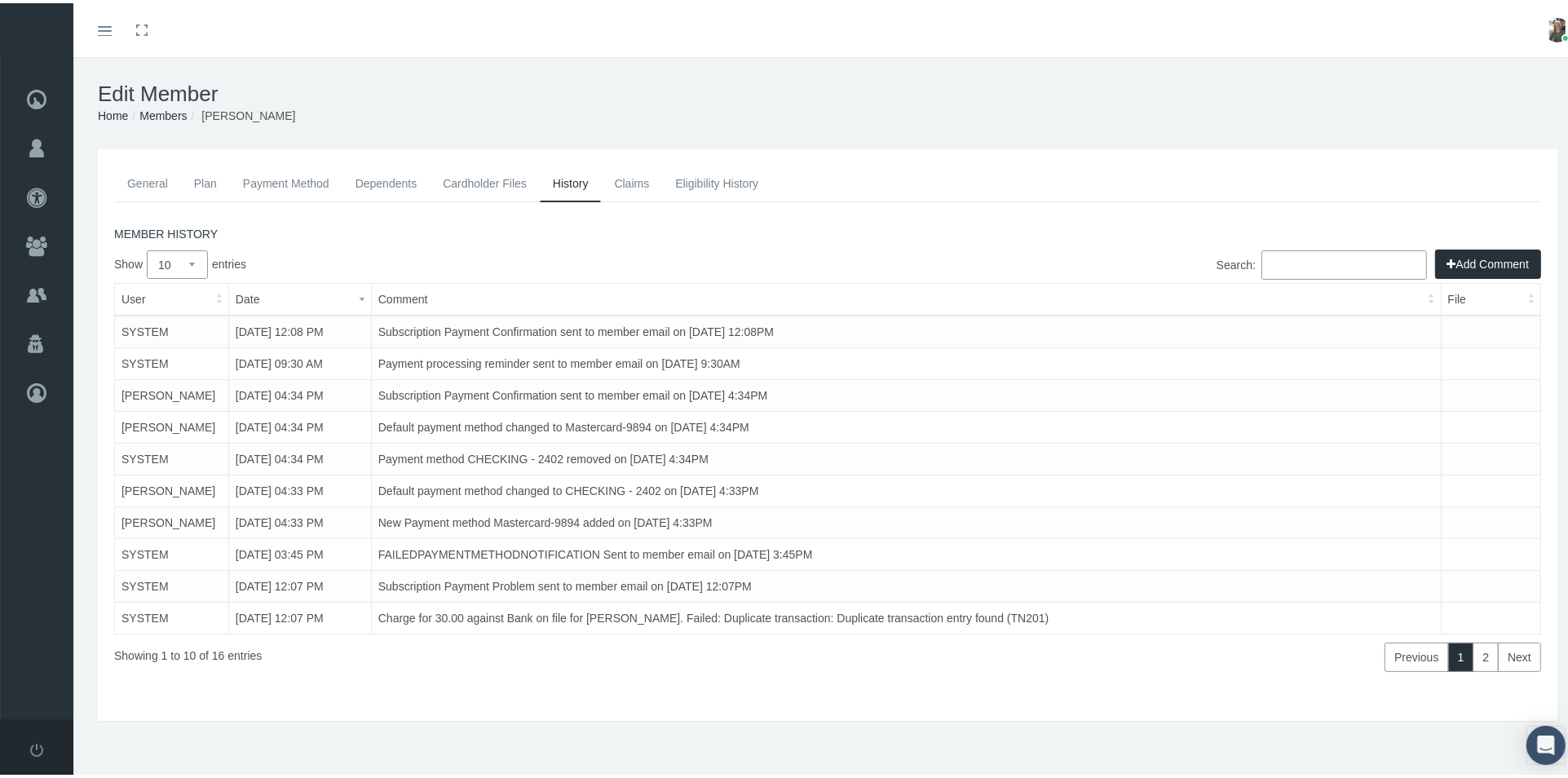
click at [161, 179] on link "General" at bounding box center [148, 181] width 67 height 36
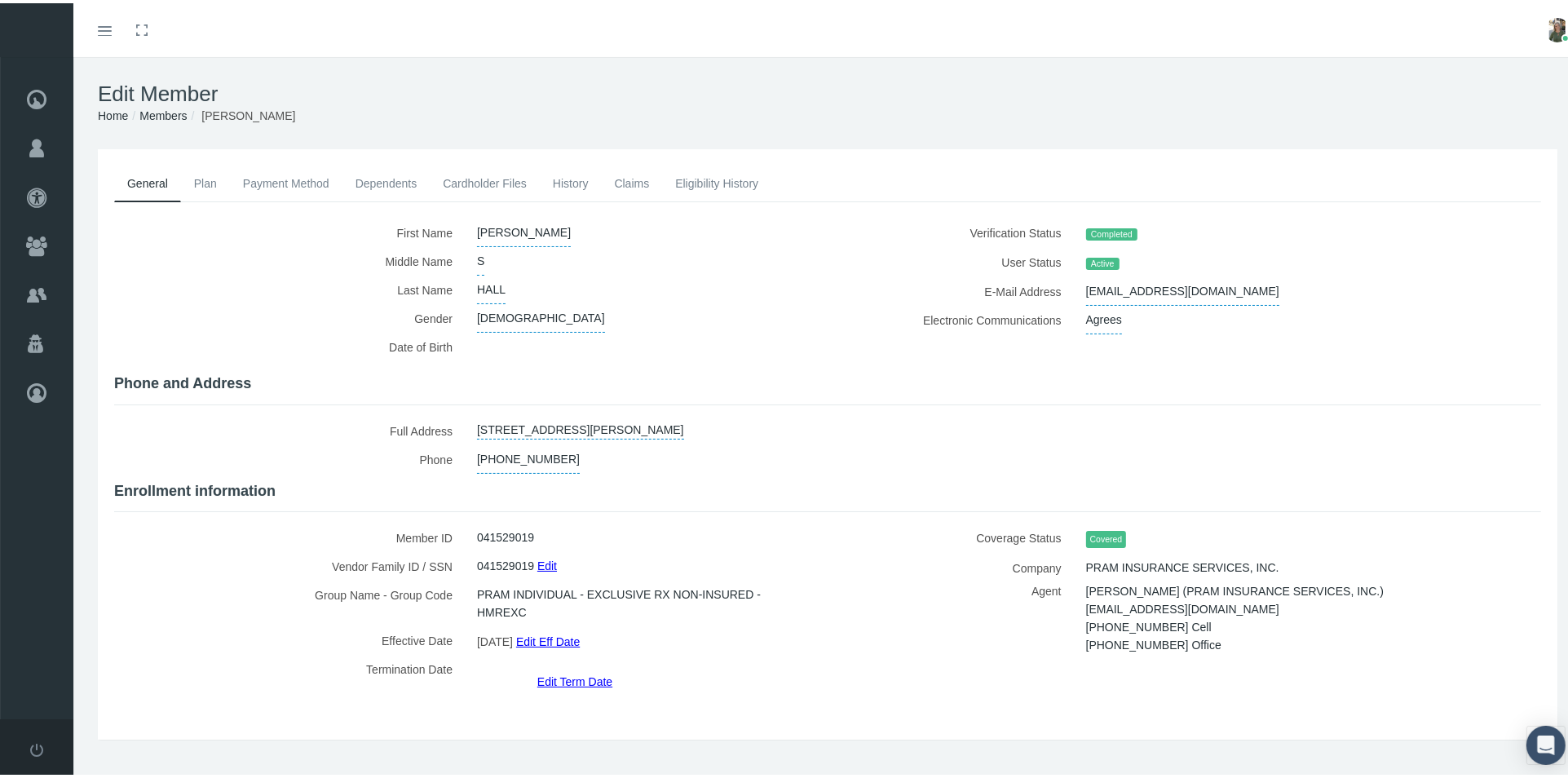
click at [576, 177] on link "History" at bounding box center [570, 181] width 62 height 36
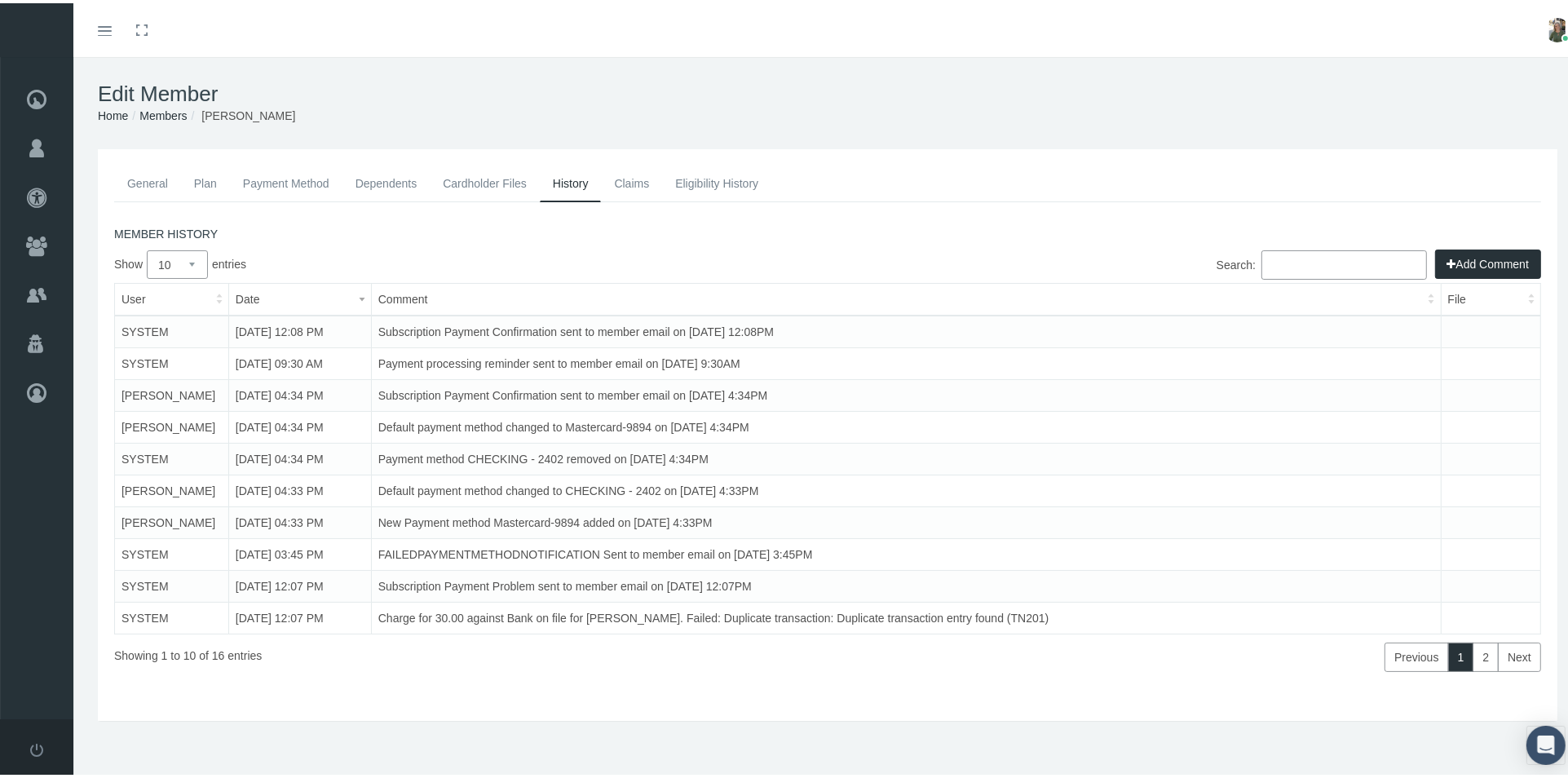
click at [1447, 257] on icon "button" at bounding box center [1451, 260] width 9 height 18
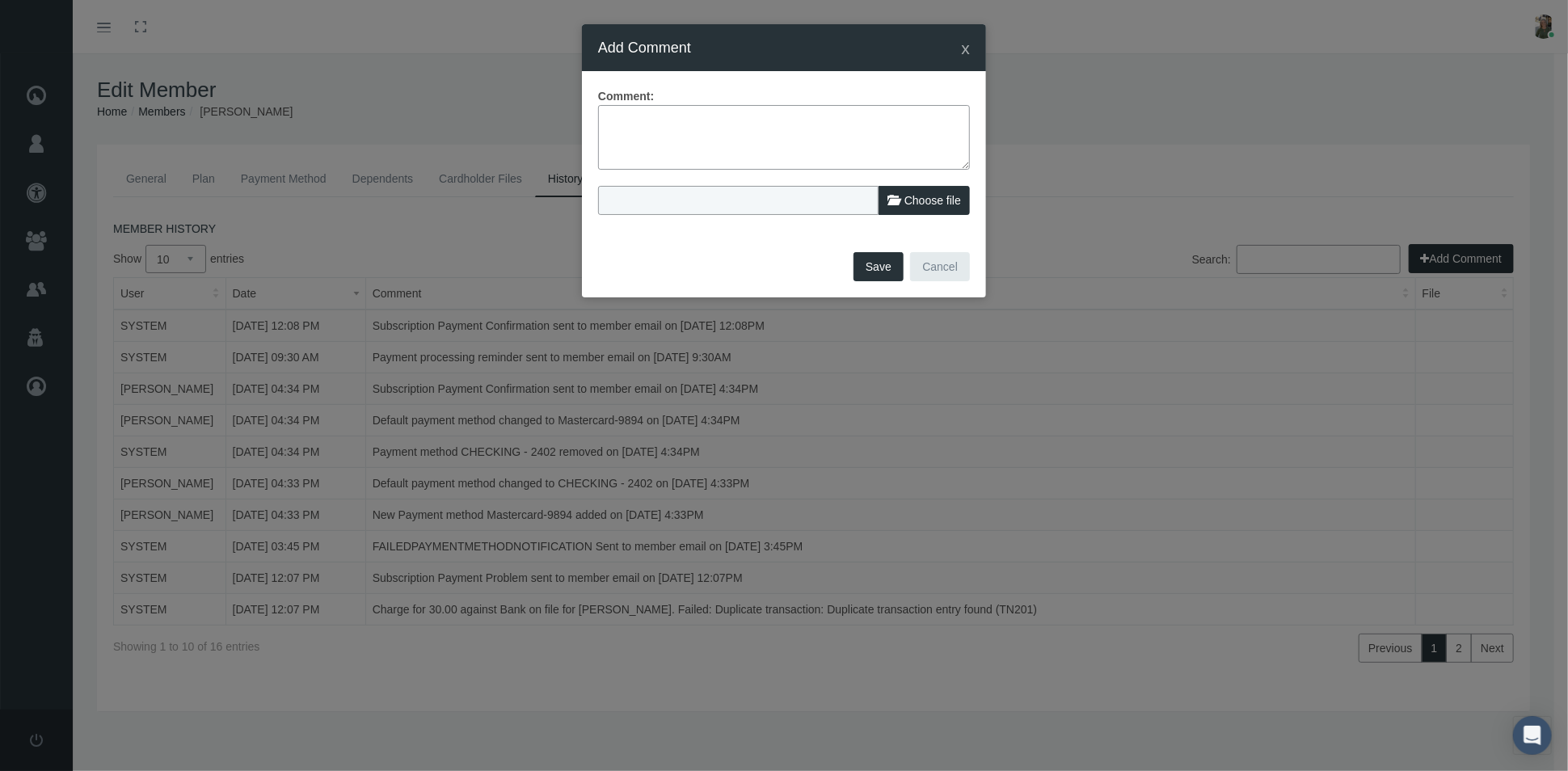
click at [609, 124] on textarea at bounding box center [784, 137] width 371 height 65
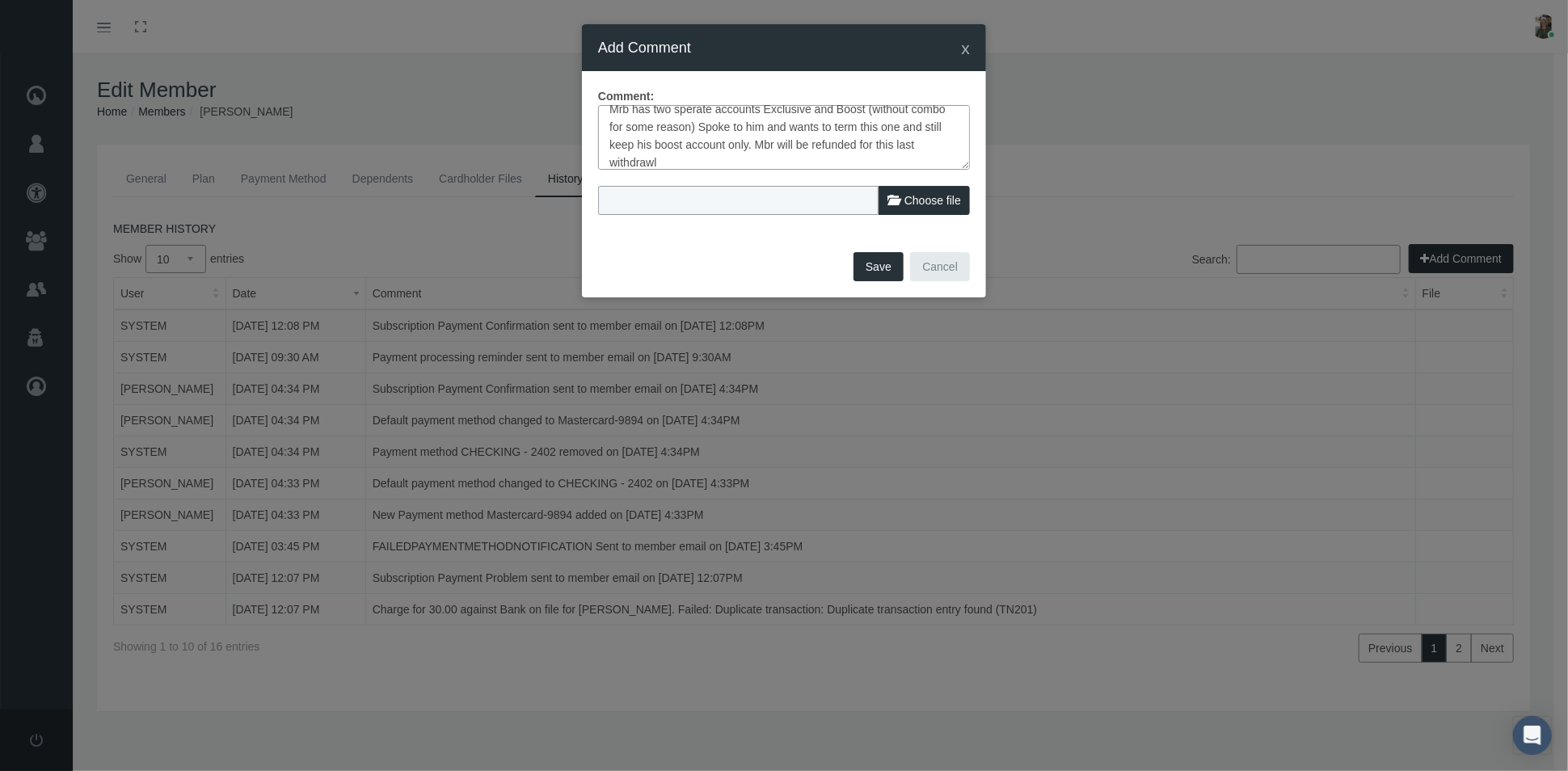
type textarea "Mrb has two sperate accounts Exclusive and Boost (without combo for some reason…"
click at [862, 266] on button "Save" at bounding box center [878, 267] width 50 height 29
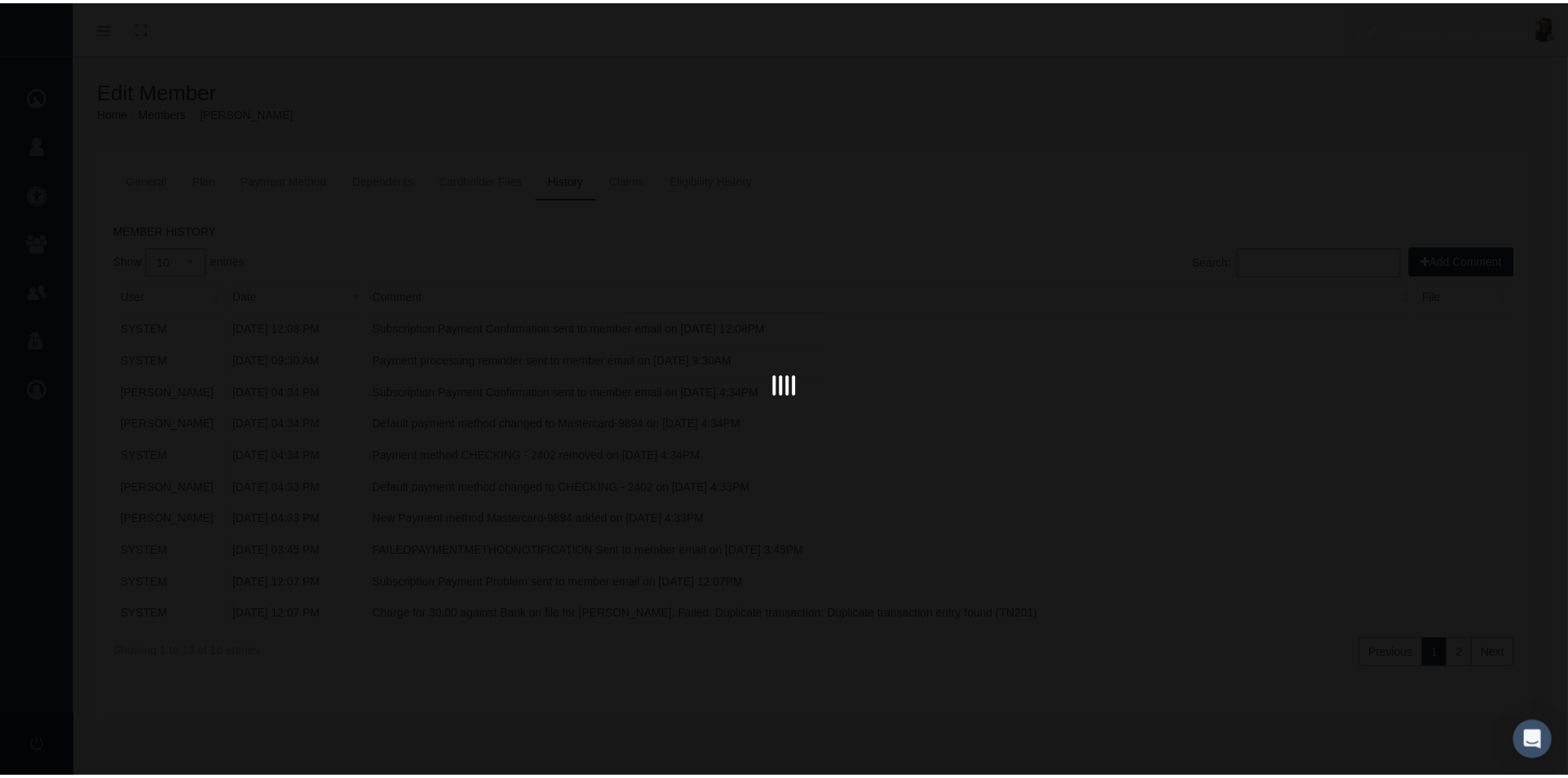
scroll to position [0, 0]
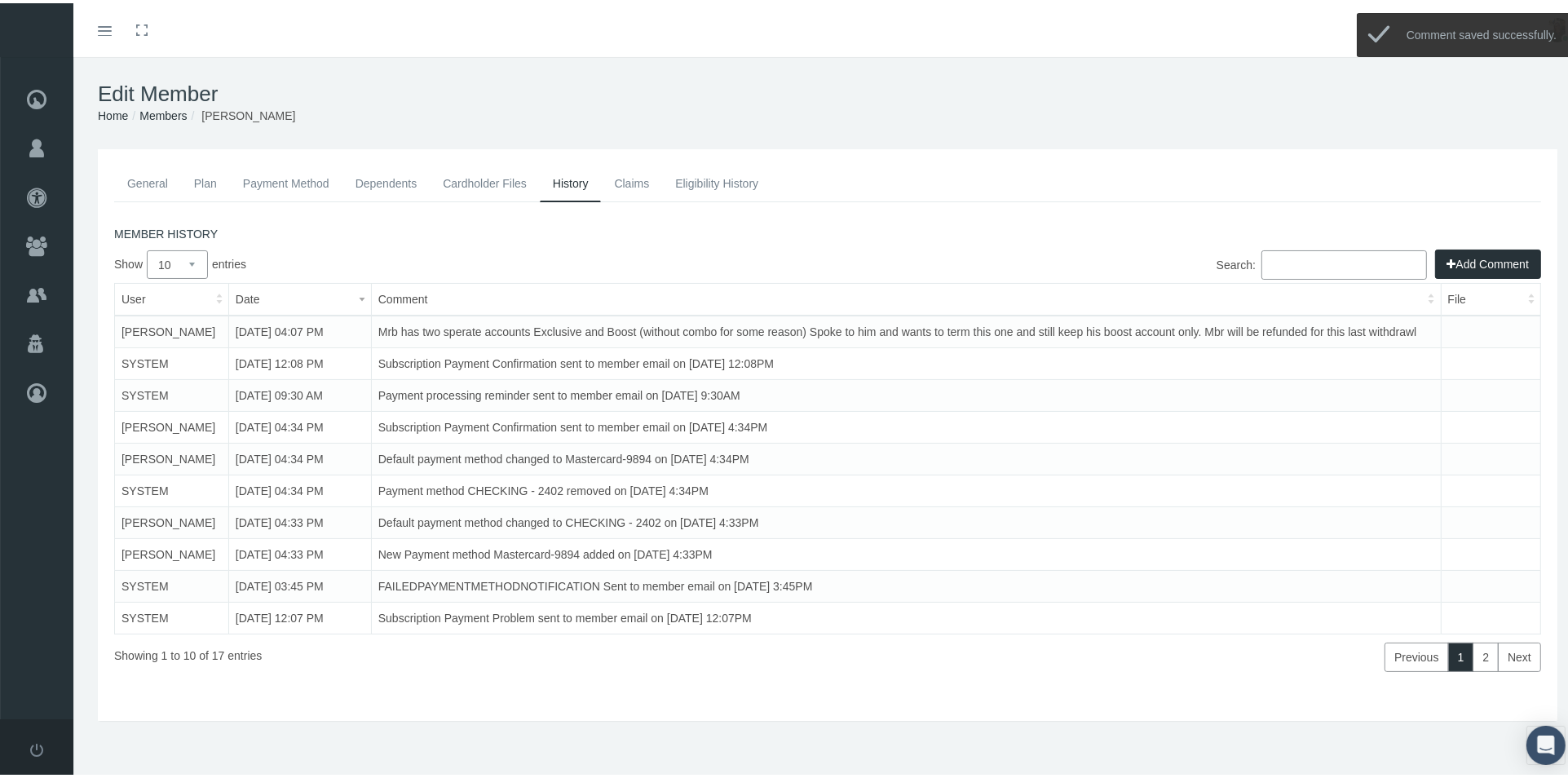
click at [155, 175] on link "General" at bounding box center [148, 181] width 67 height 36
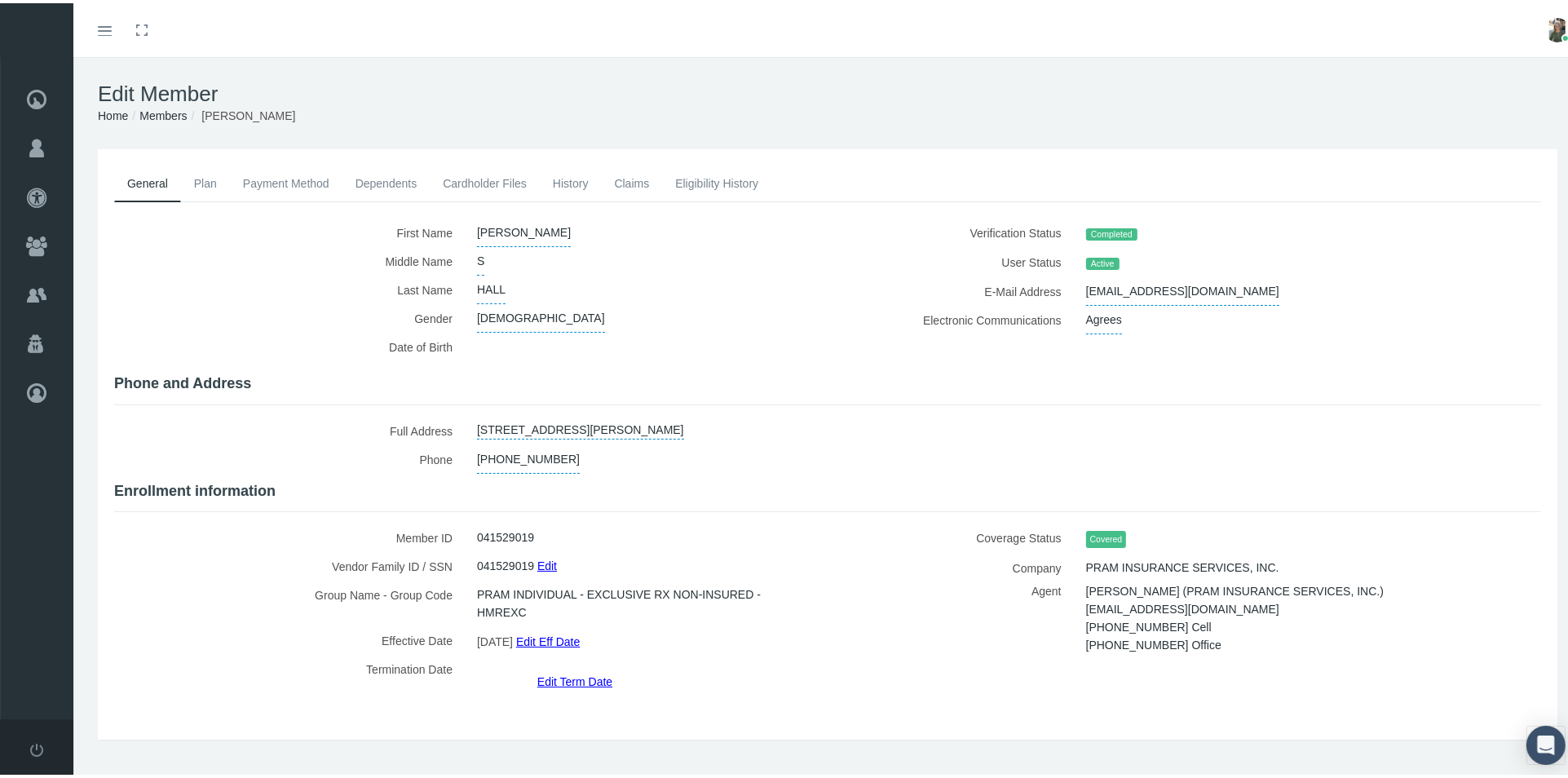
click at [577, 666] on link "Edit Term Date" at bounding box center [574, 678] width 75 height 24
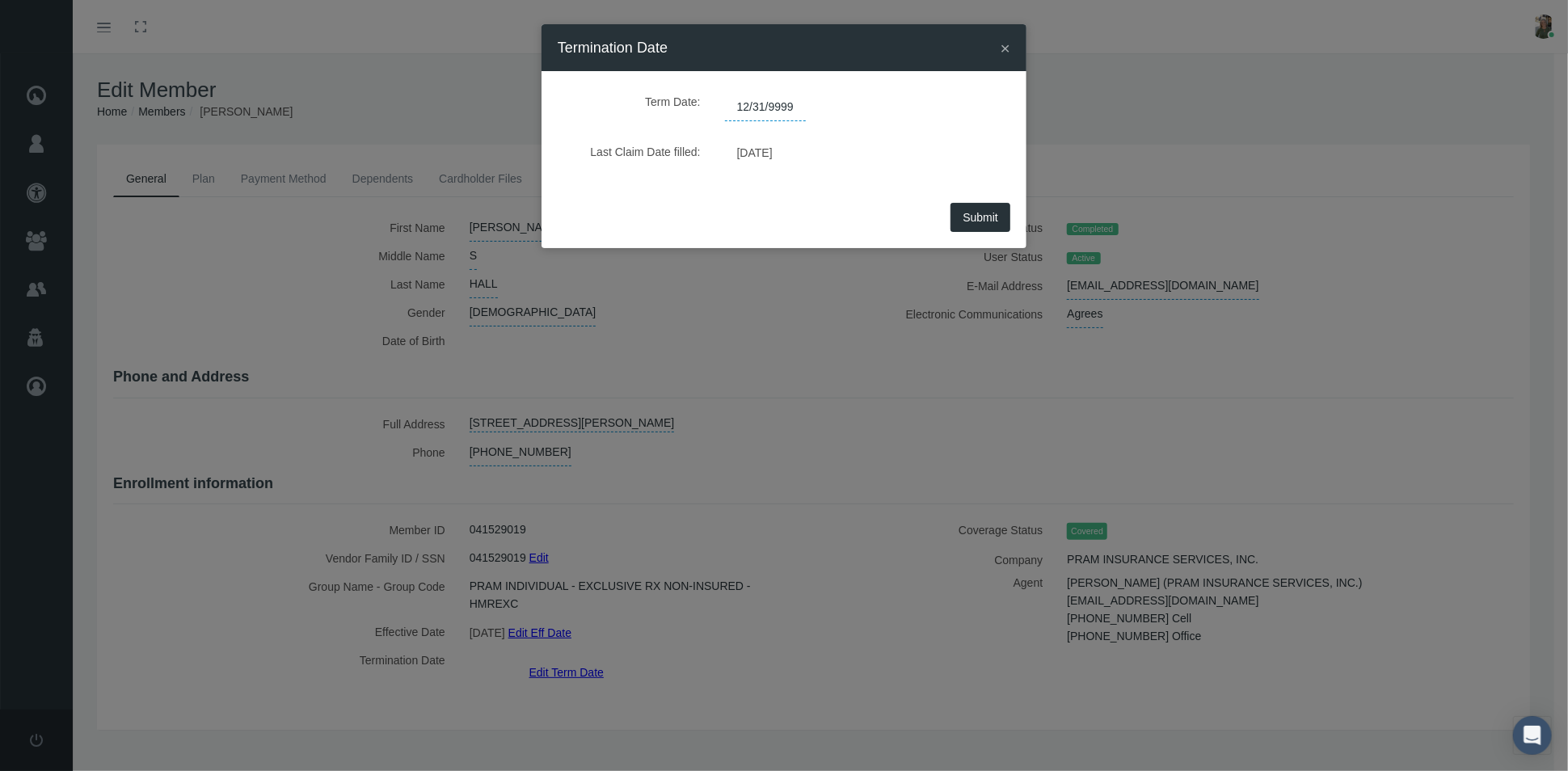
click at [790, 109] on span "12/31/9999" at bounding box center [765, 107] width 81 height 27
click at [717, 194] on div "Term Date: 12/31/9999 Last Claim Date filled: 09/16/2025" at bounding box center [784, 134] width 485 height 127
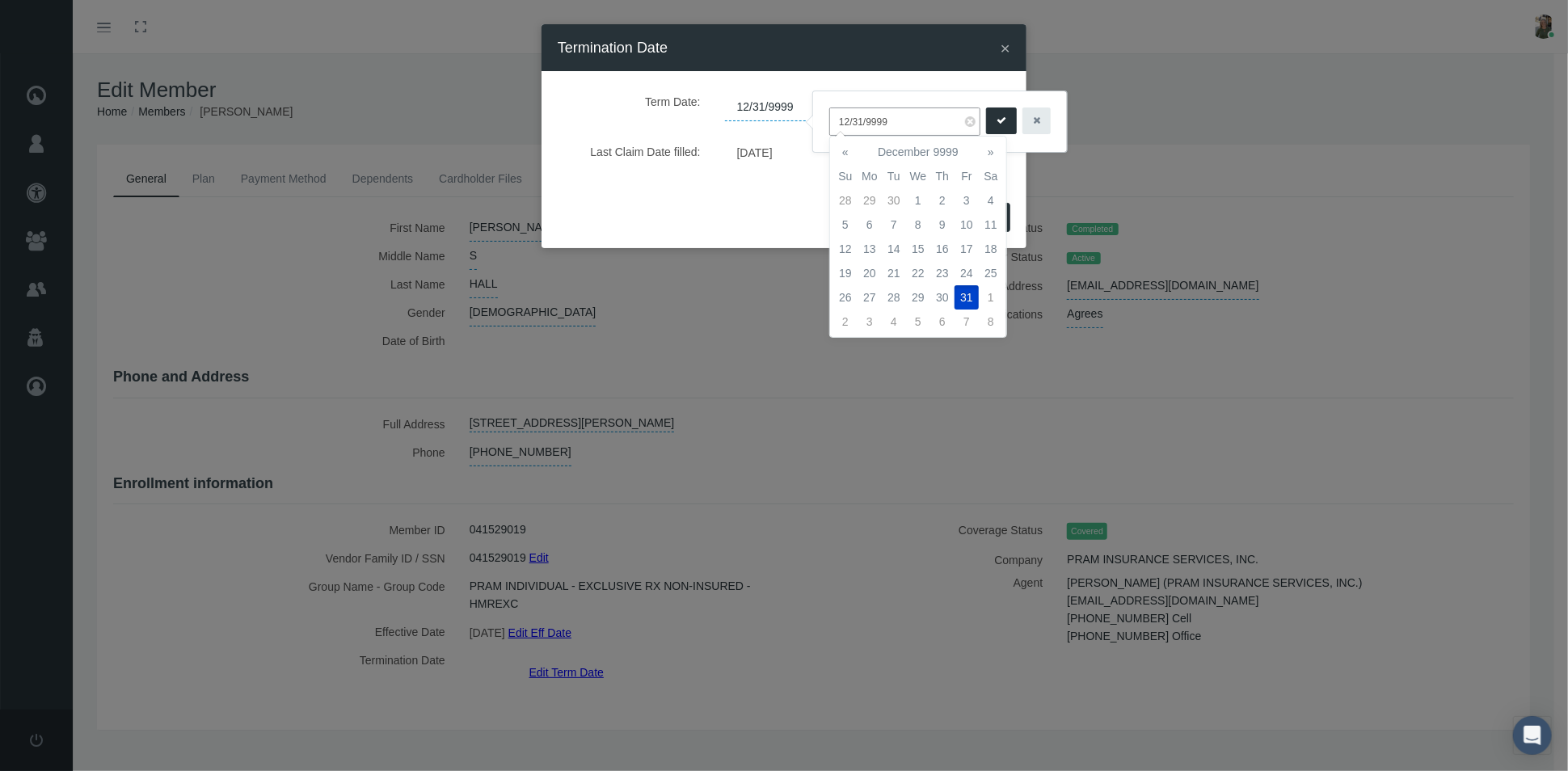
drag, startPoint x: 884, startPoint y: 123, endPoint x: 824, endPoint y: 129, distance: 60.3
click at [824, 129] on div "12/31/9999" at bounding box center [939, 121] width 254 height 60
type input "1"
click at [841, 150] on th "«" at bounding box center [845, 152] width 24 height 24
click at [901, 296] on td "30" at bounding box center [893, 297] width 24 height 24
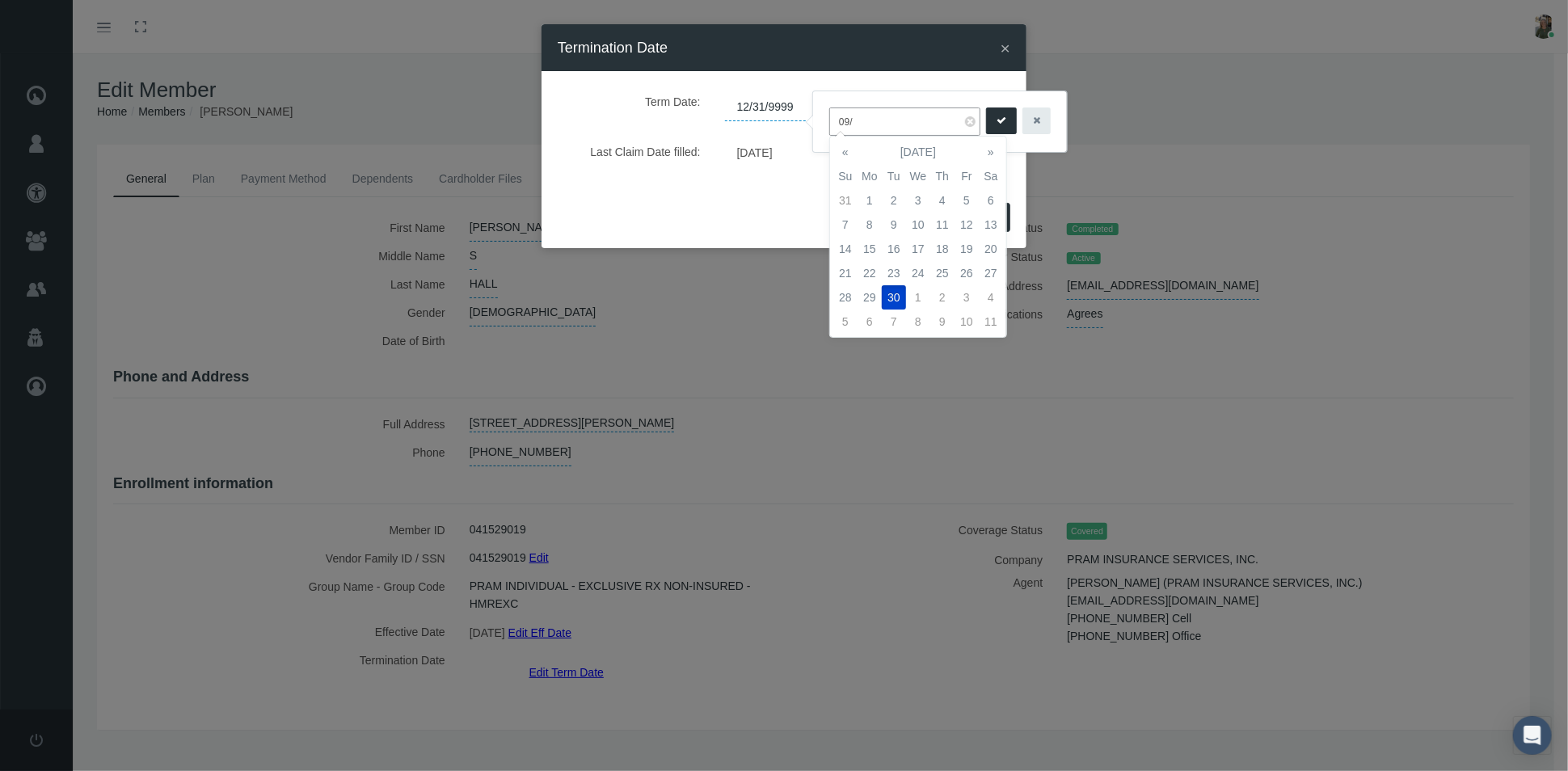
type input "09/30/2025"
click at [1001, 118] on icon "submit" at bounding box center [1001, 121] width 9 height 15
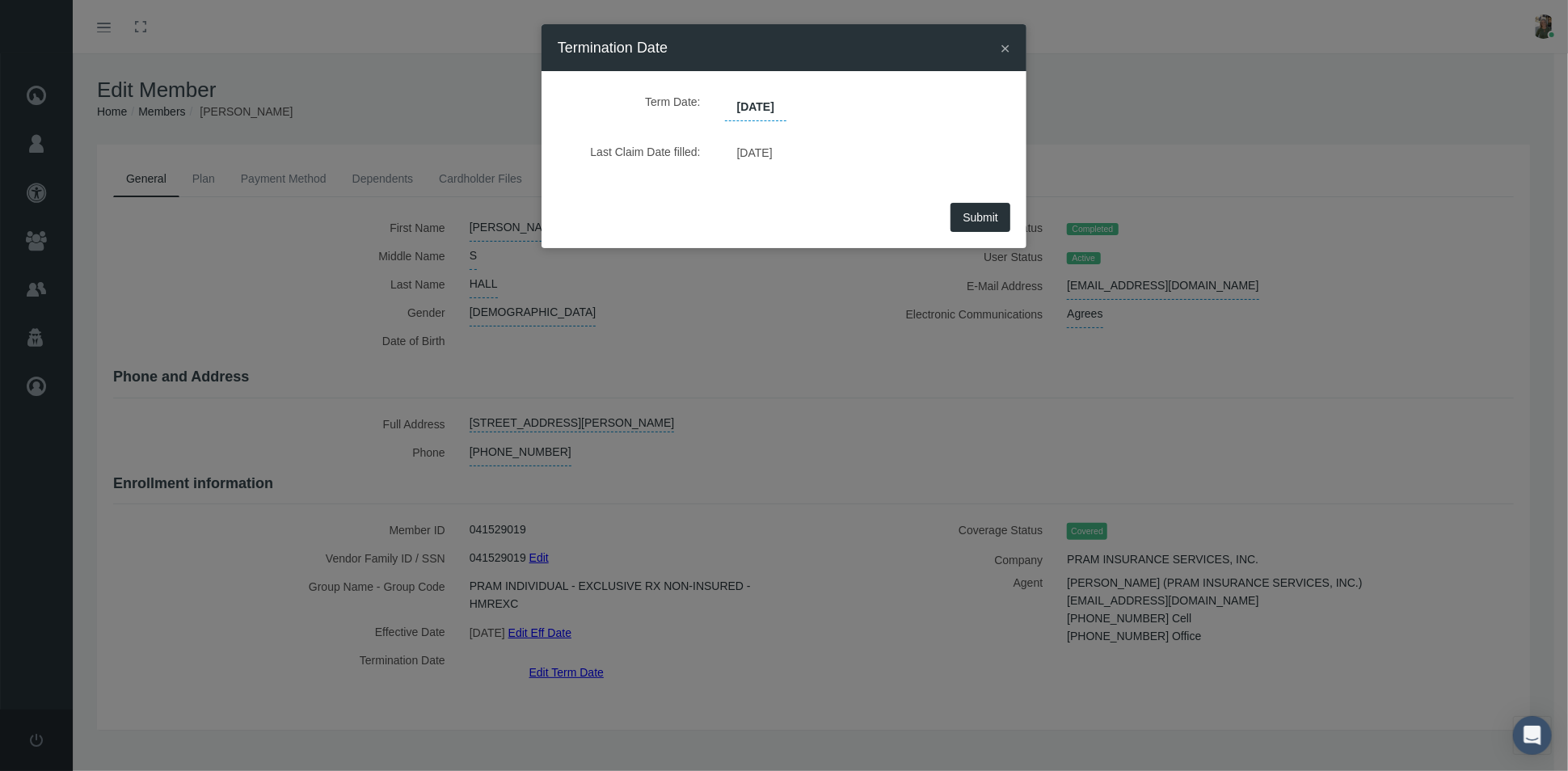
click at [980, 222] on span "Submit" at bounding box center [980, 217] width 36 height 13
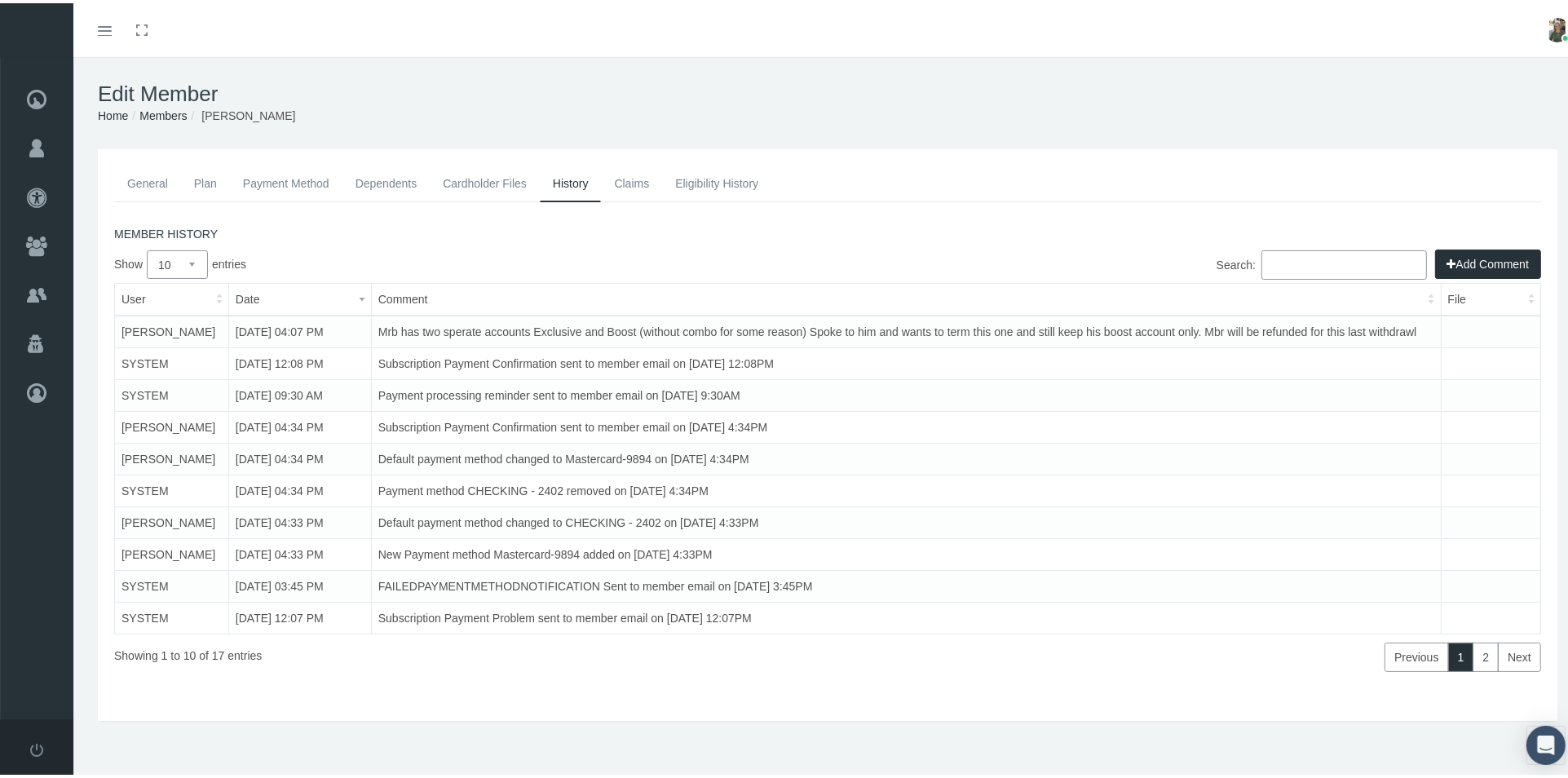
click at [162, 180] on link "General" at bounding box center [148, 181] width 67 height 36
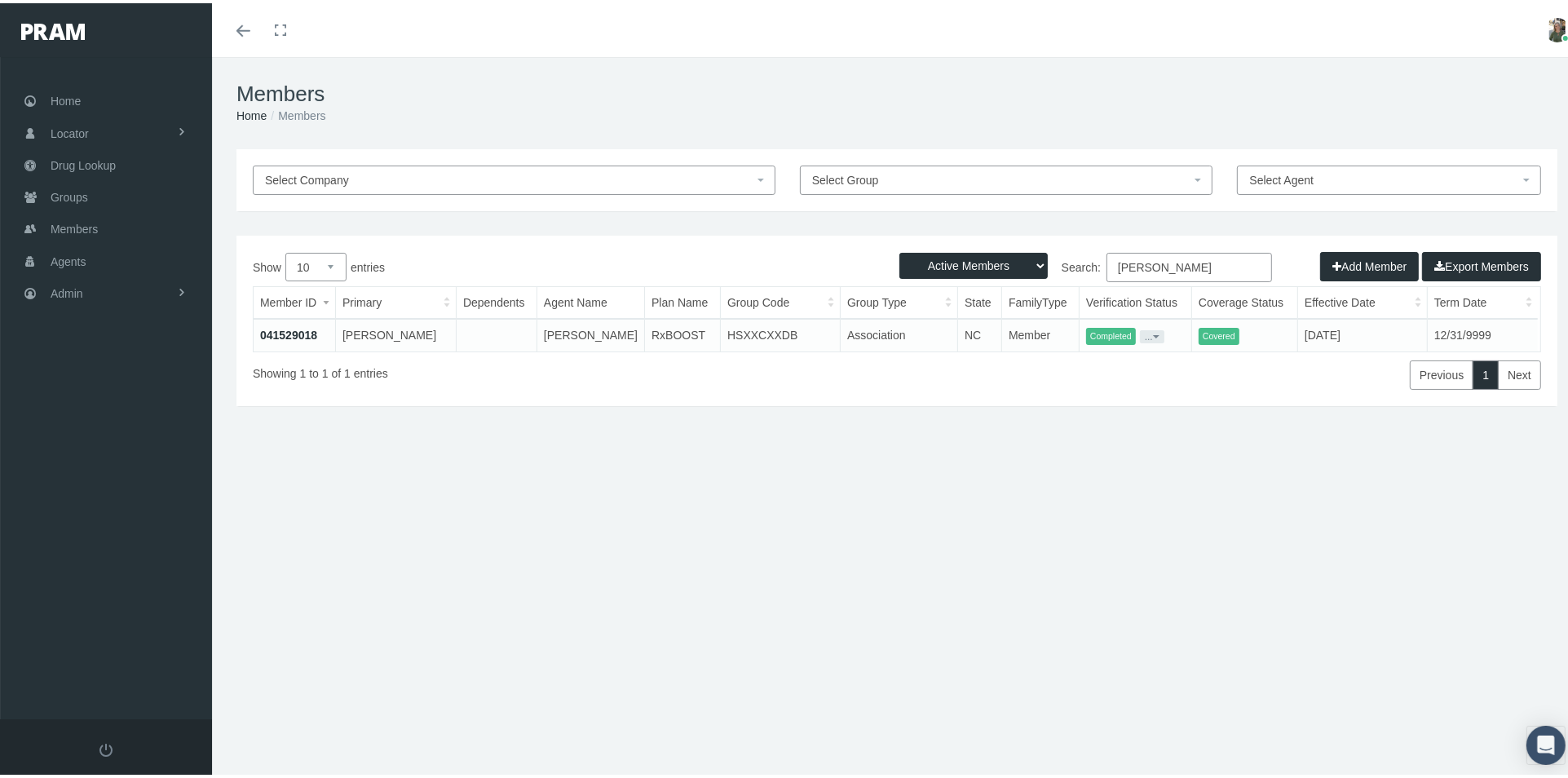
click at [306, 328] on link "041529018" at bounding box center [289, 332] width 57 height 13
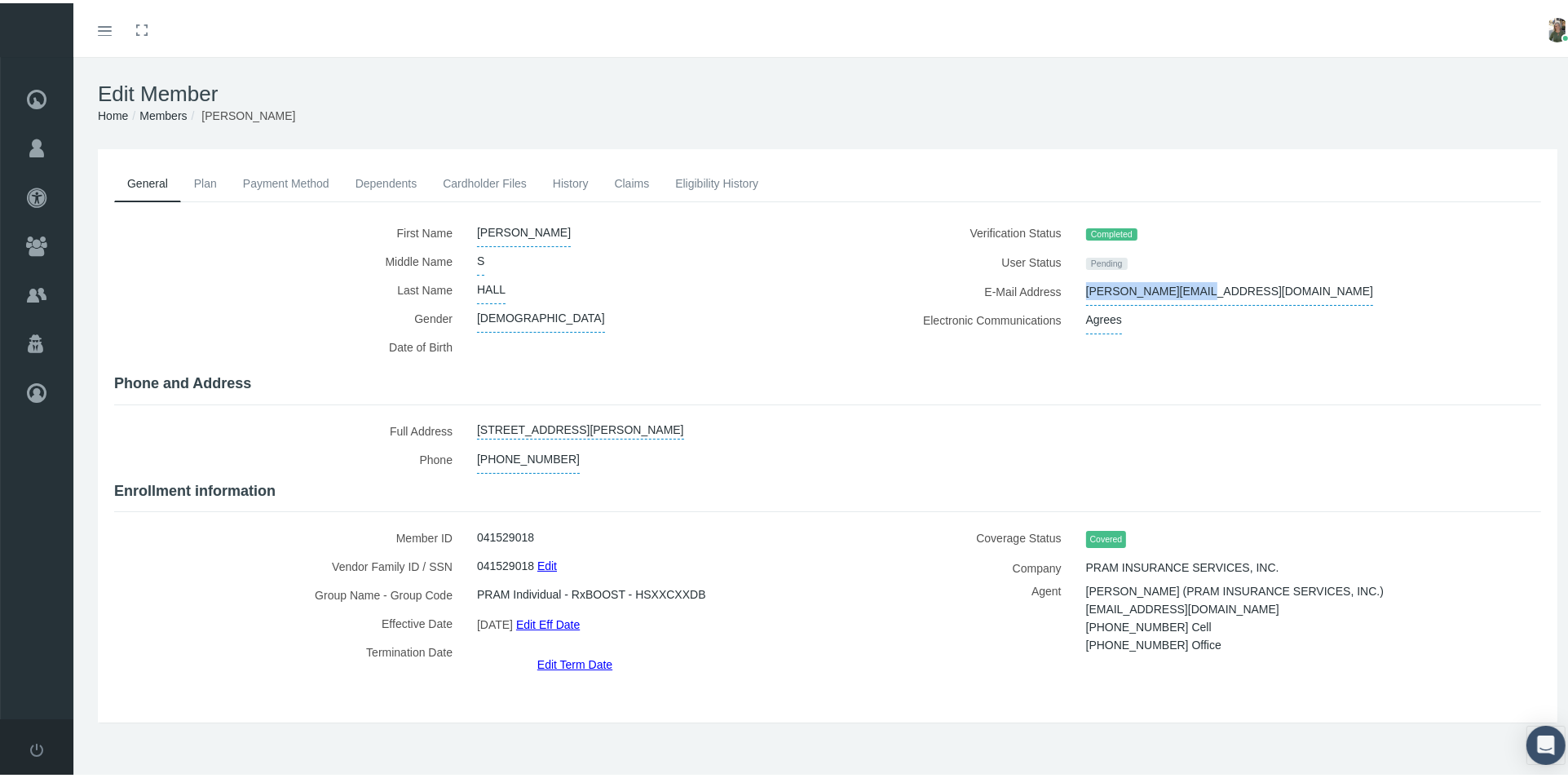
drag, startPoint x: 1077, startPoint y: 291, endPoint x: 1168, endPoint y: 285, distance: 91.2
click at [1181, 291] on div "[PERSON_NAME][EMAIL_ADDRESS][DOMAIN_NAME]" at bounding box center [1278, 288] width 409 height 28
copy span "[PERSON_NAME][EMAIL_ADDRESS][DOMAIN_NAME]"
